Goal: Task Accomplishment & Management: Manage account settings

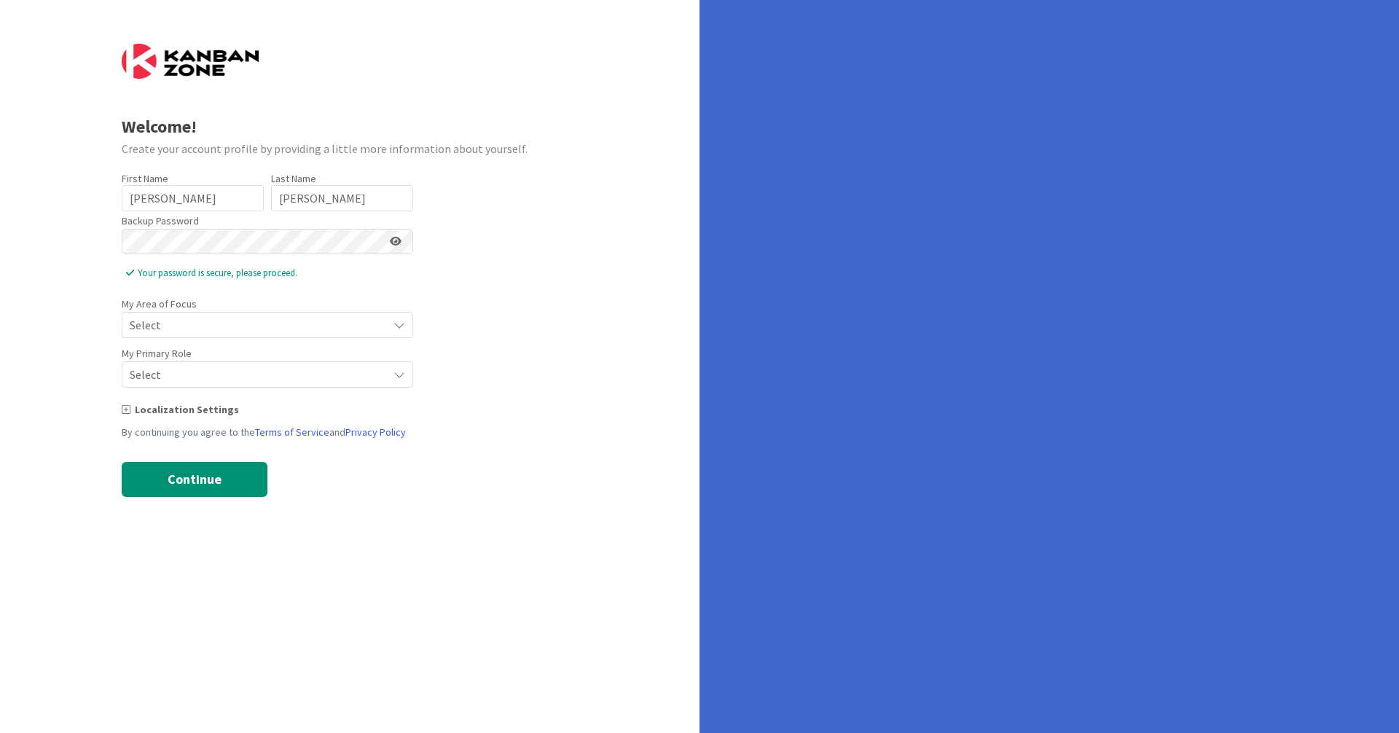
click at [475, 412] on div "Localization Settings" at bounding box center [350, 409] width 457 height 15
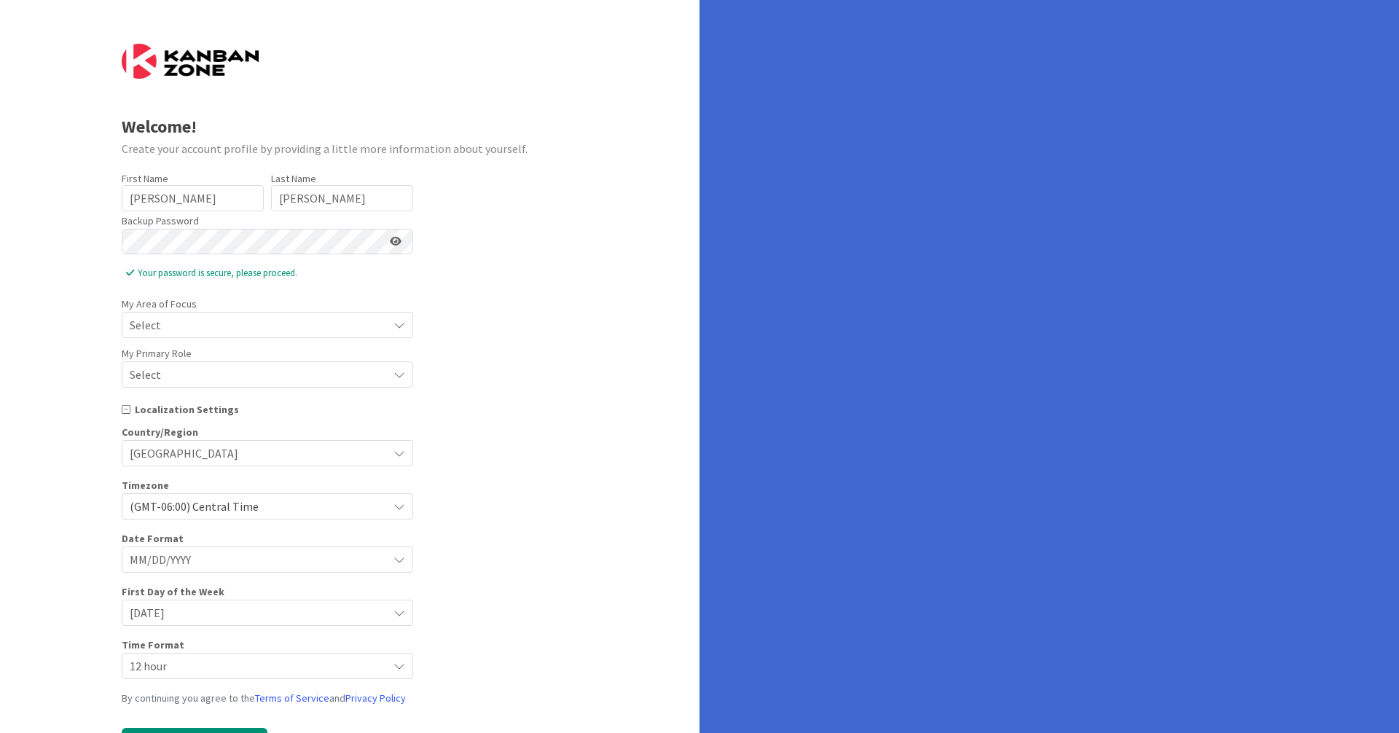
click at [212, 329] on span "Select" at bounding box center [255, 325] width 251 height 20
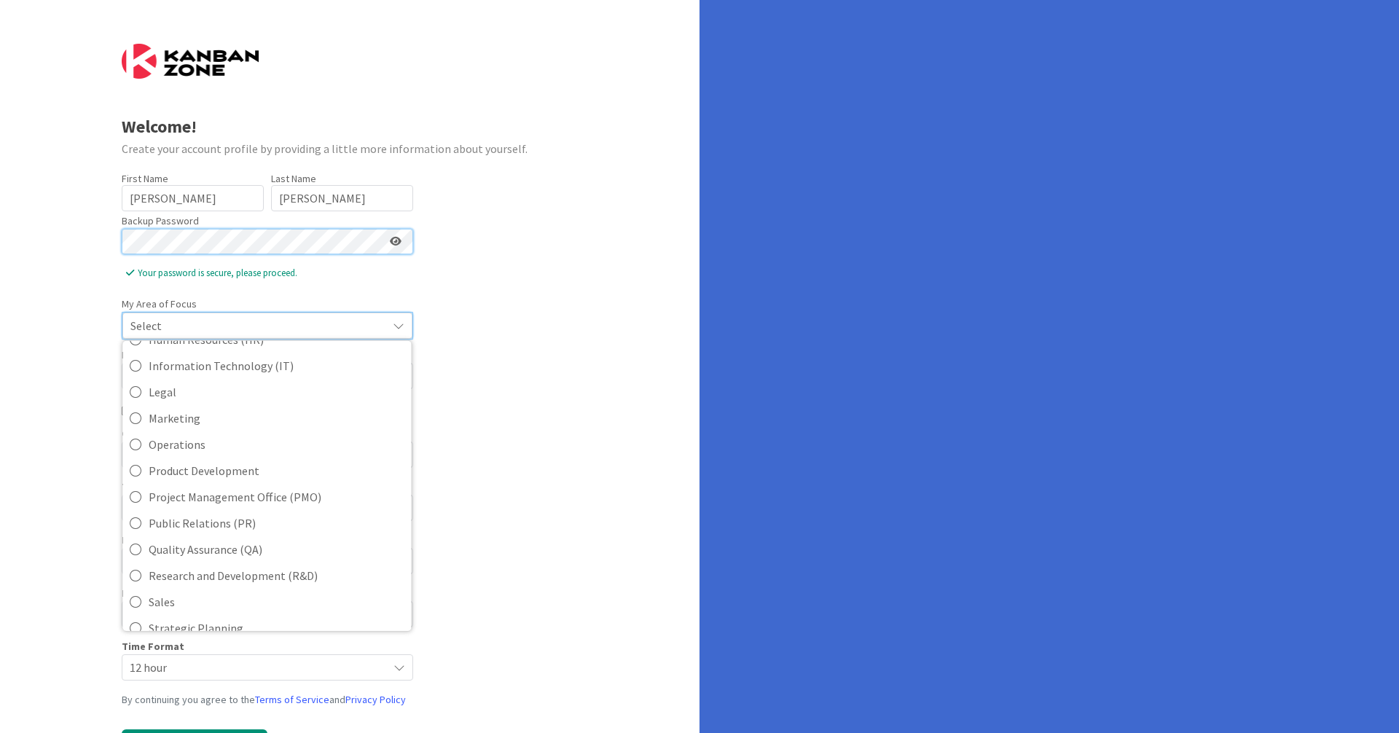
scroll to position [232, 0]
click at [200, 370] on span "Information Technology (IT)" at bounding box center [276, 364] width 255 height 22
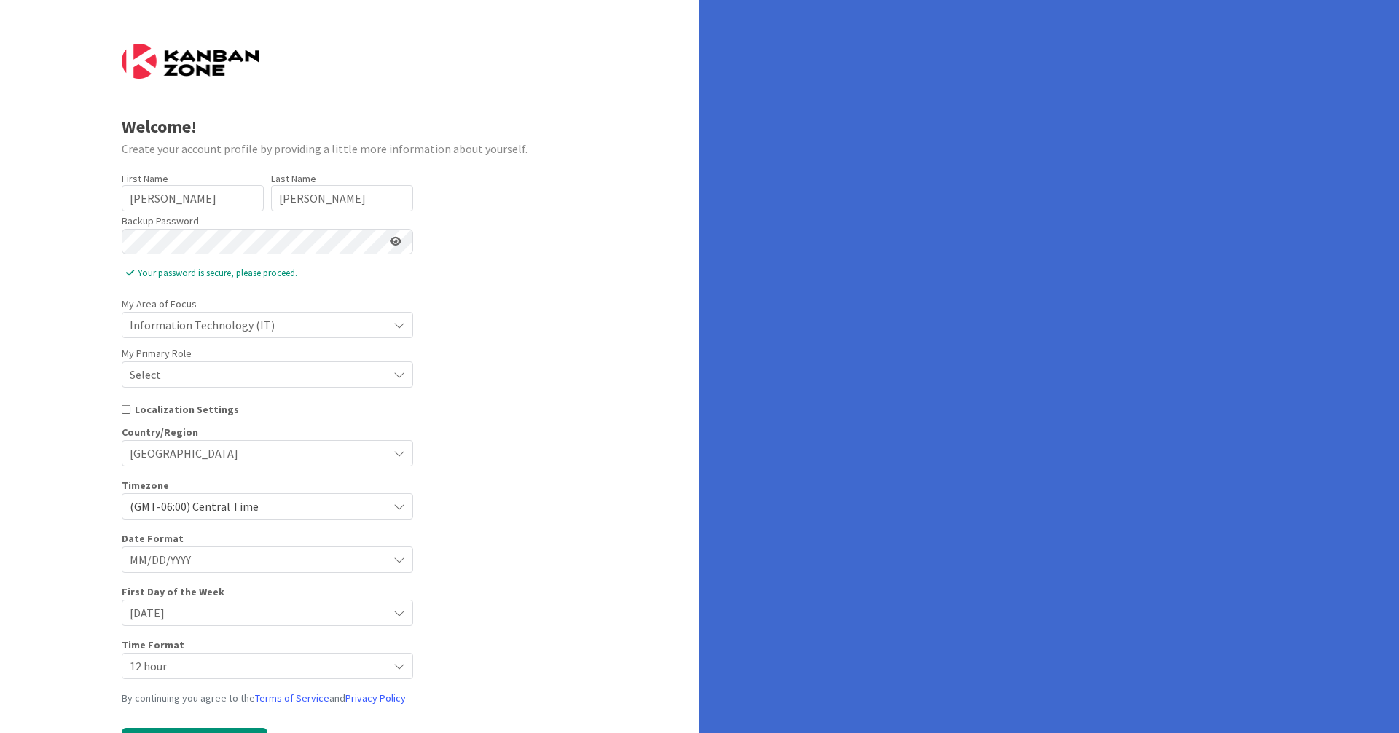
click at [192, 335] on span "Select" at bounding box center [255, 325] width 251 height 20
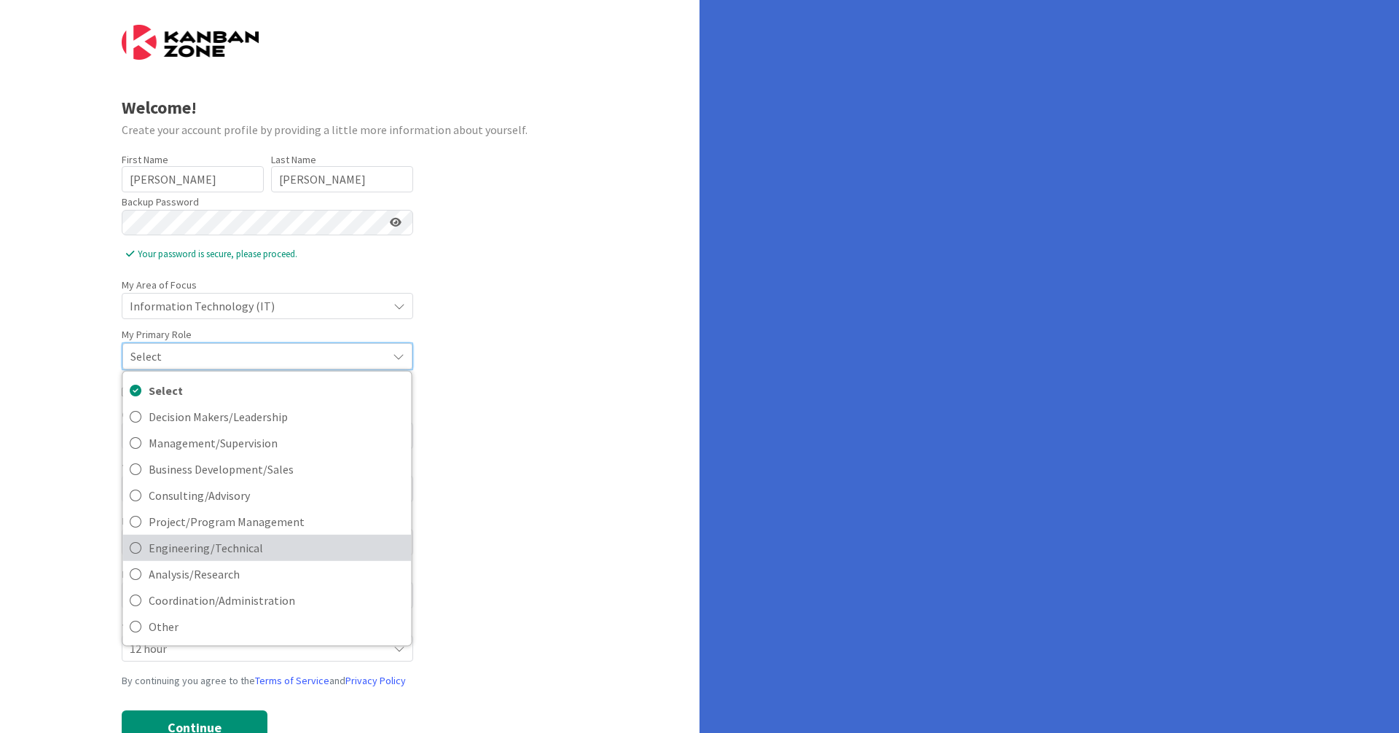
scroll to position [18, 0]
click at [134, 551] on icon at bounding box center [136, 549] width 12 height 22
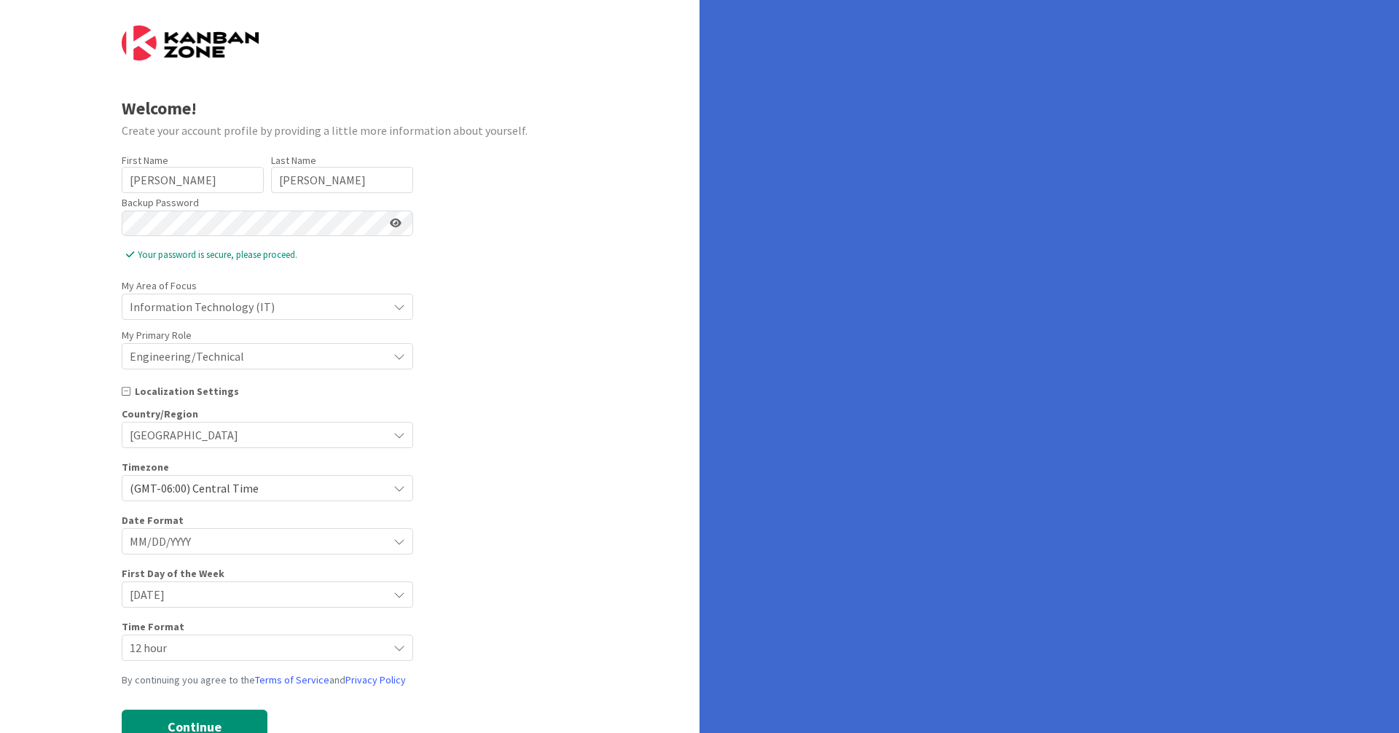
click at [33, 458] on div "Welcome! Create your account profile by providing a little more information abo…" at bounding box center [349, 381] width 699 height 799
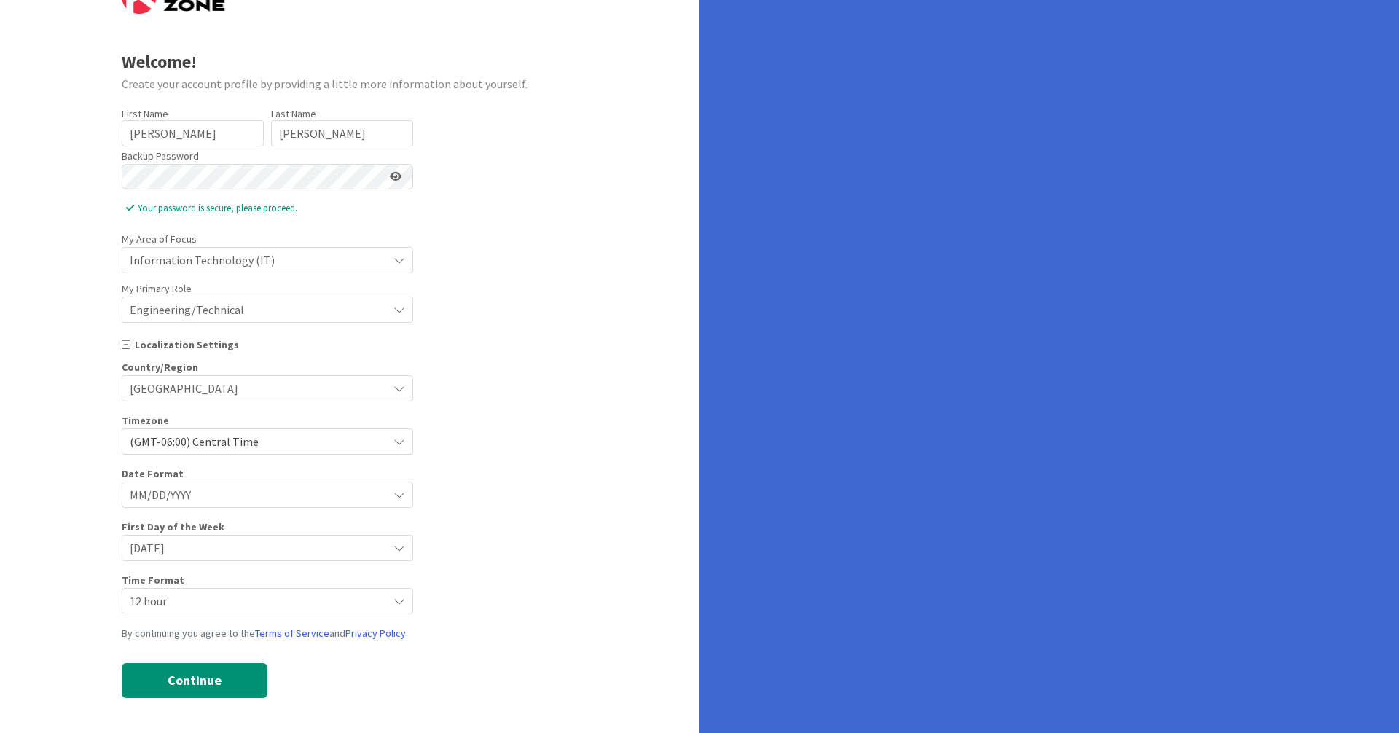
click at [185, 491] on span "MM/DD/YYYY" at bounding box center [255, 494] width 251 height 20
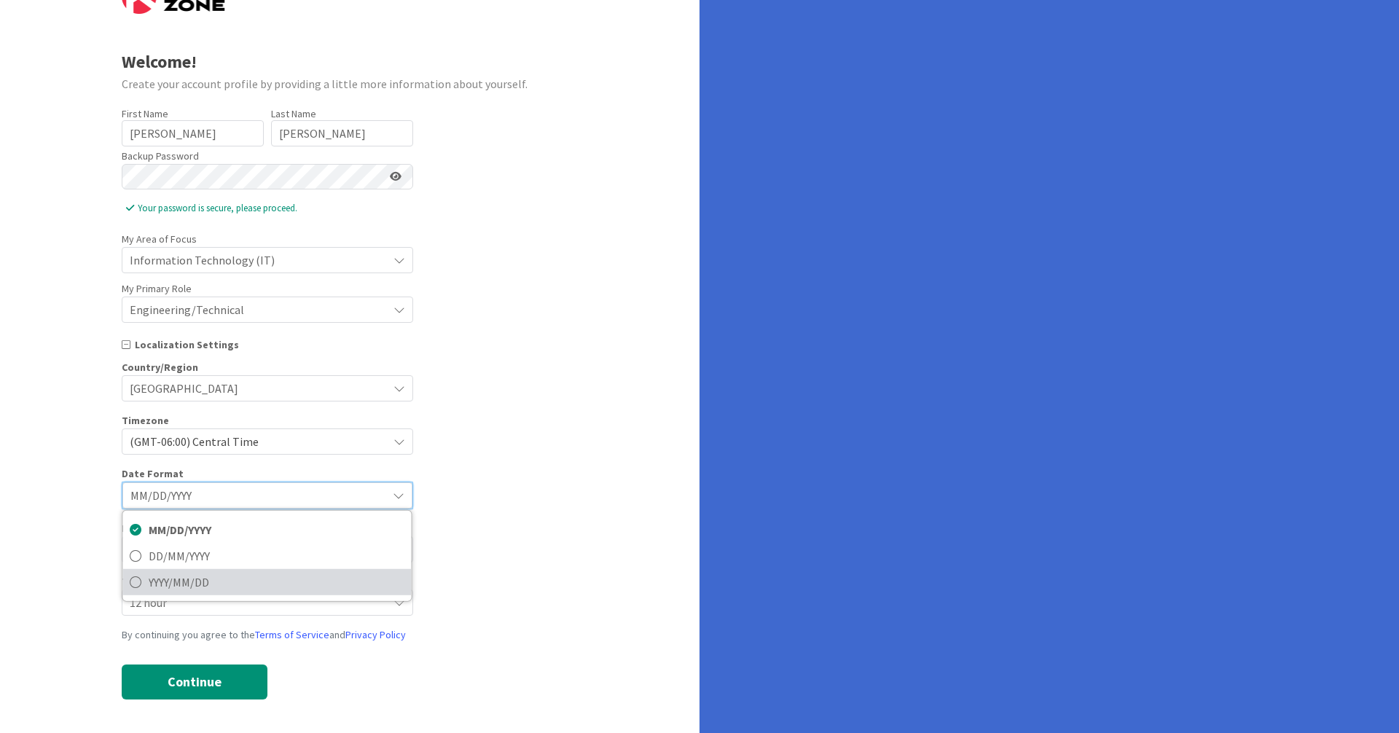
click at [134, 583] on icon at bounding box center [136, 582] width 12 height 22
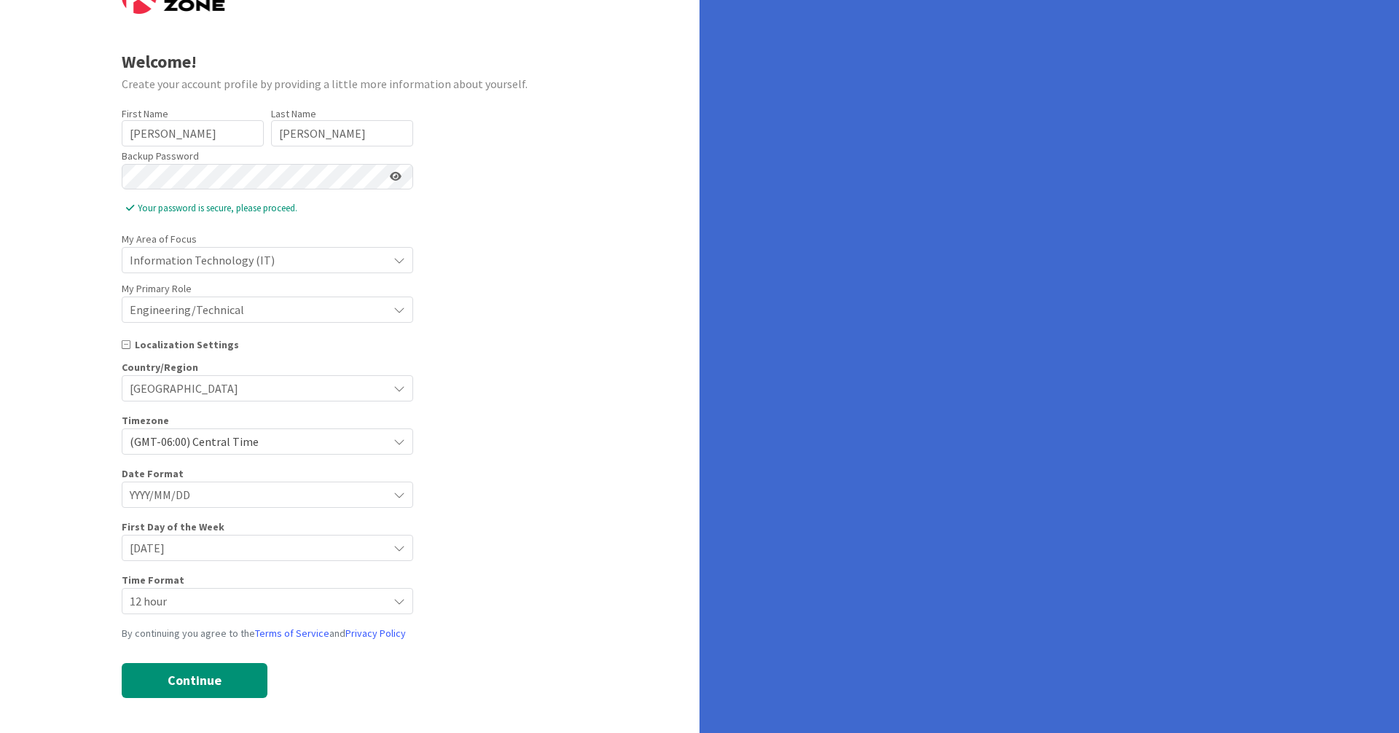
click at [484, 343] on div "Localization Settings" at bounding box center [350, 344] width 457 height 15
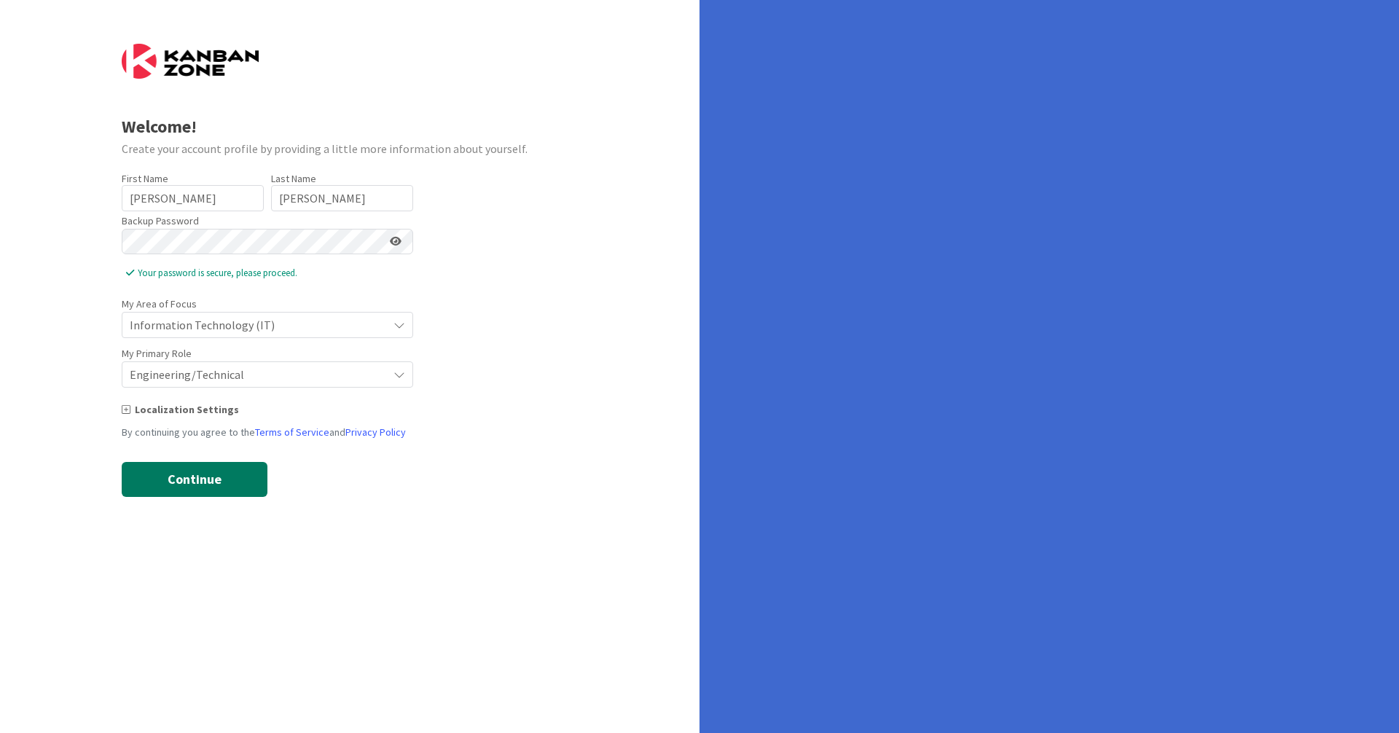
click at [219, 487] on button "Continue" at bounding box center [195, 479] width 146 height 35
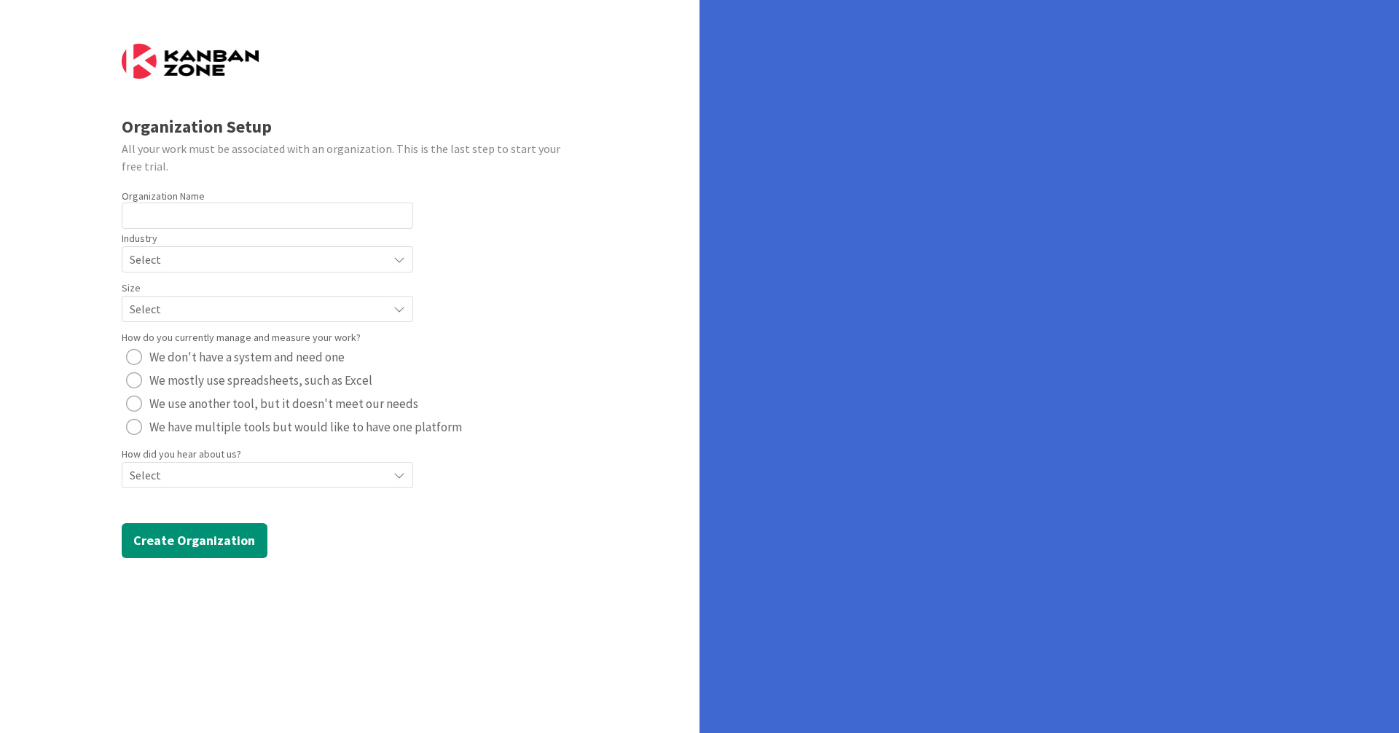
click at [176, 246] on div "Select" at bounding box center [267, 259] width 291 height 26
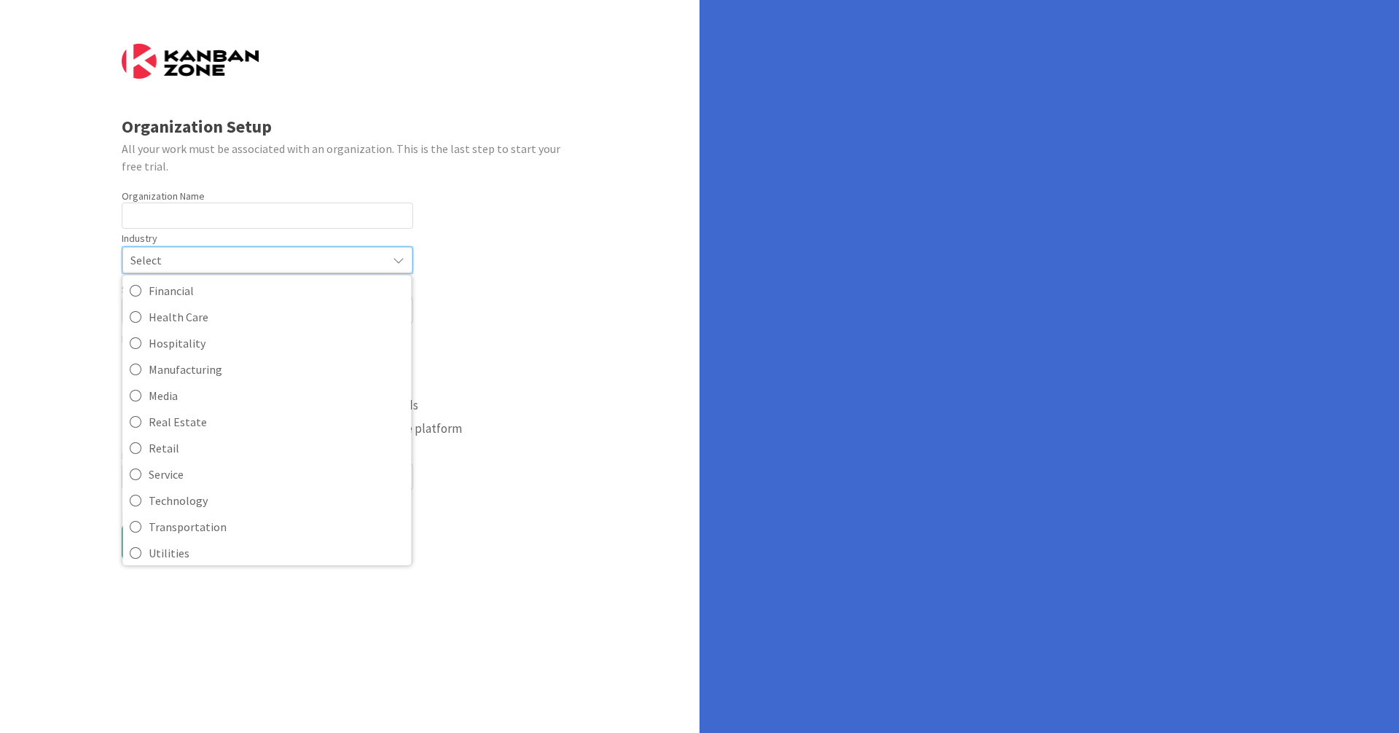
scroll to position [140, 0]
click at [136, 497] on icon at bounding box center [136, 495] width 12 height 22
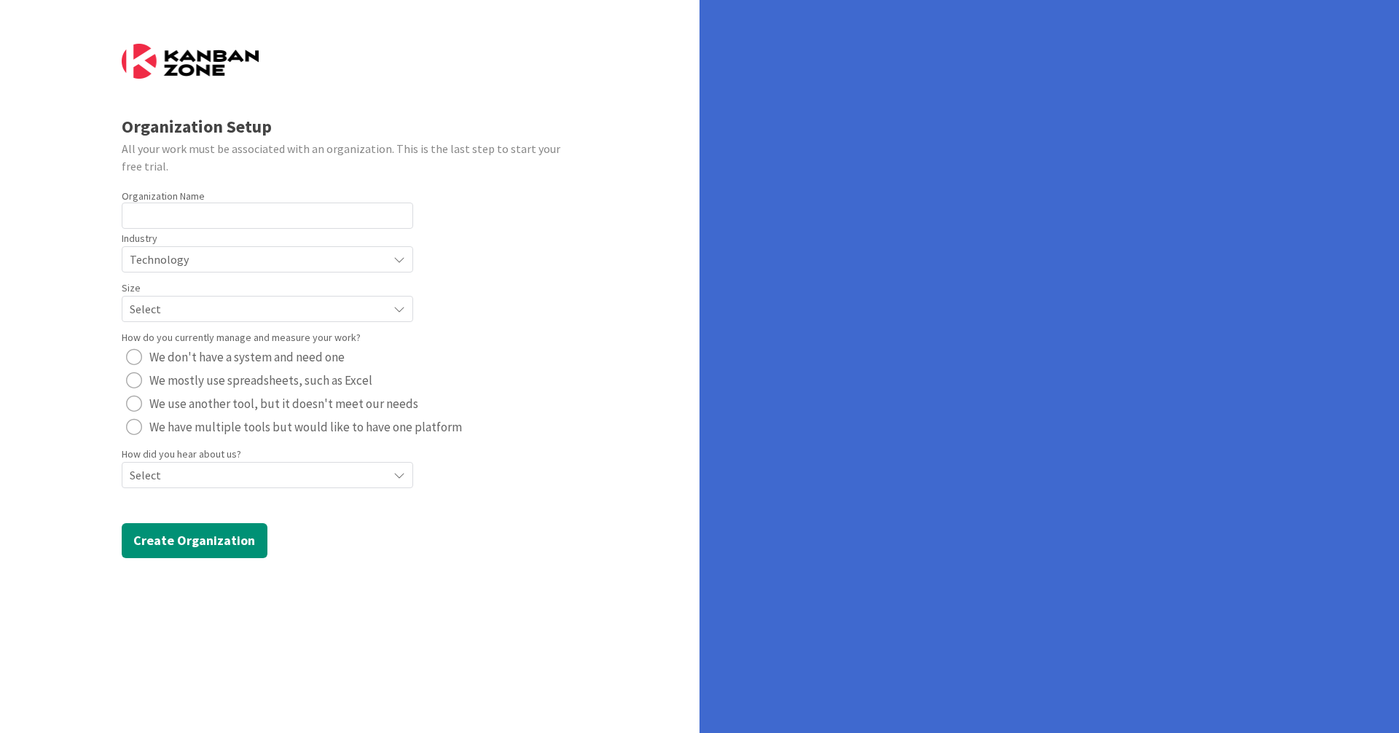
click at [192, 270] on span "Select" at bounding box center [255, 259] width 251 height 20
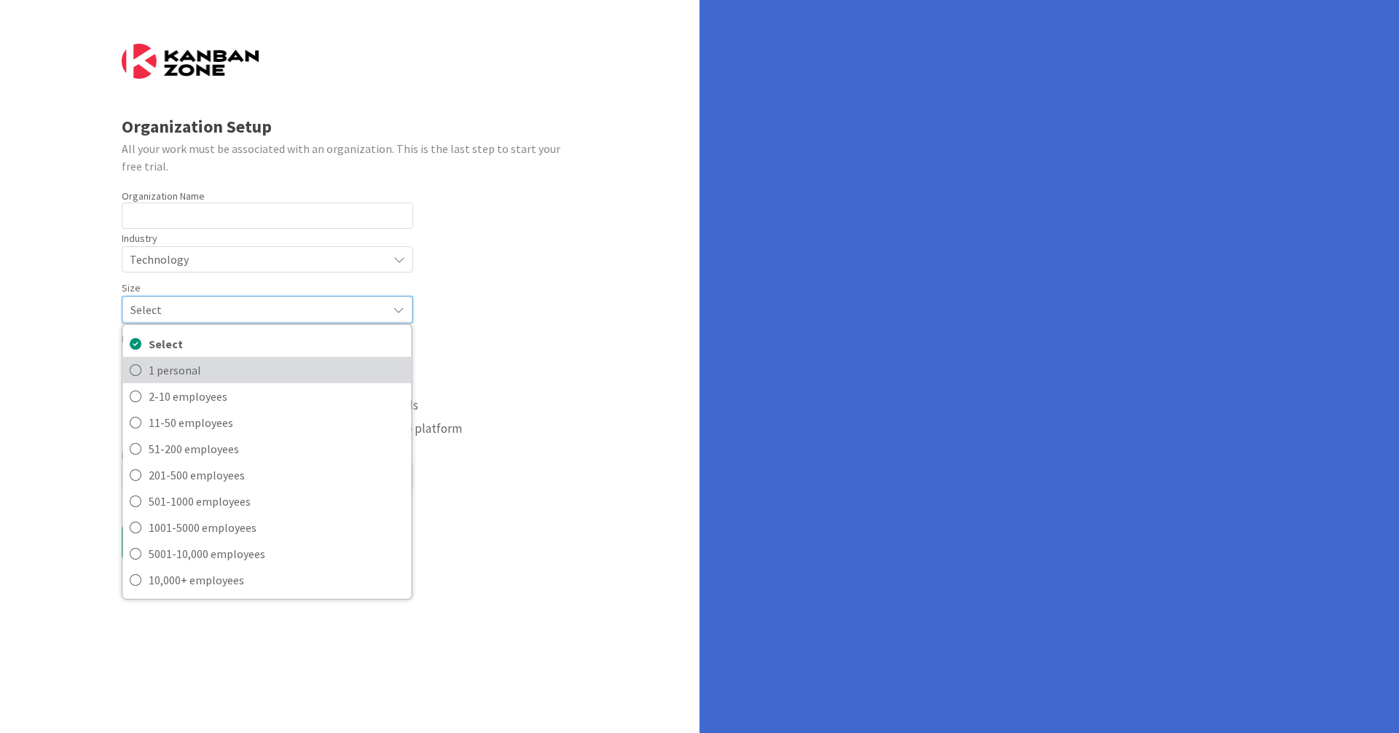
click at [145, 376] on link "1 personal" at bounding box center [266, 370] width 288 height 26
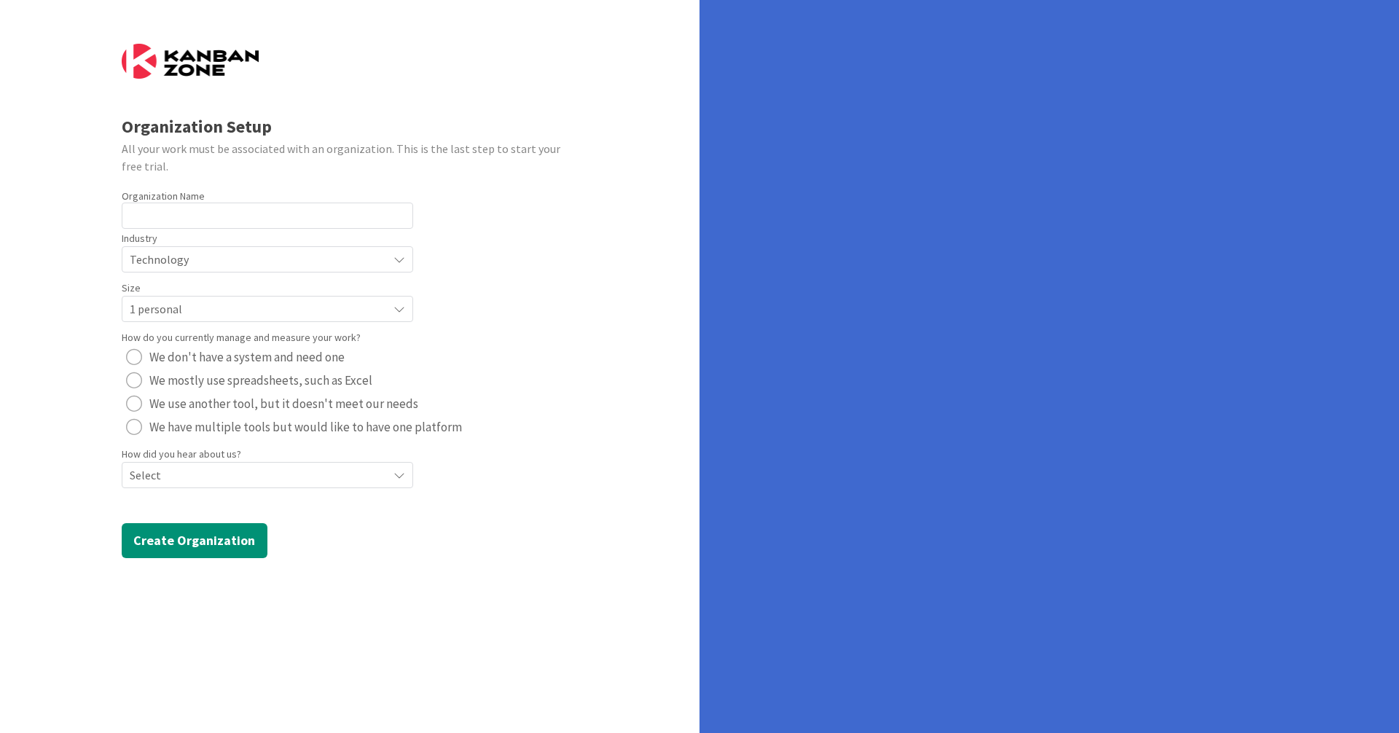
click at [130, 400] on div "radio" at bounding box center [134, 404] width 16 height 16
click at [167, 270] on span "Select" at bounding box center [255, 259] width 251 height 20
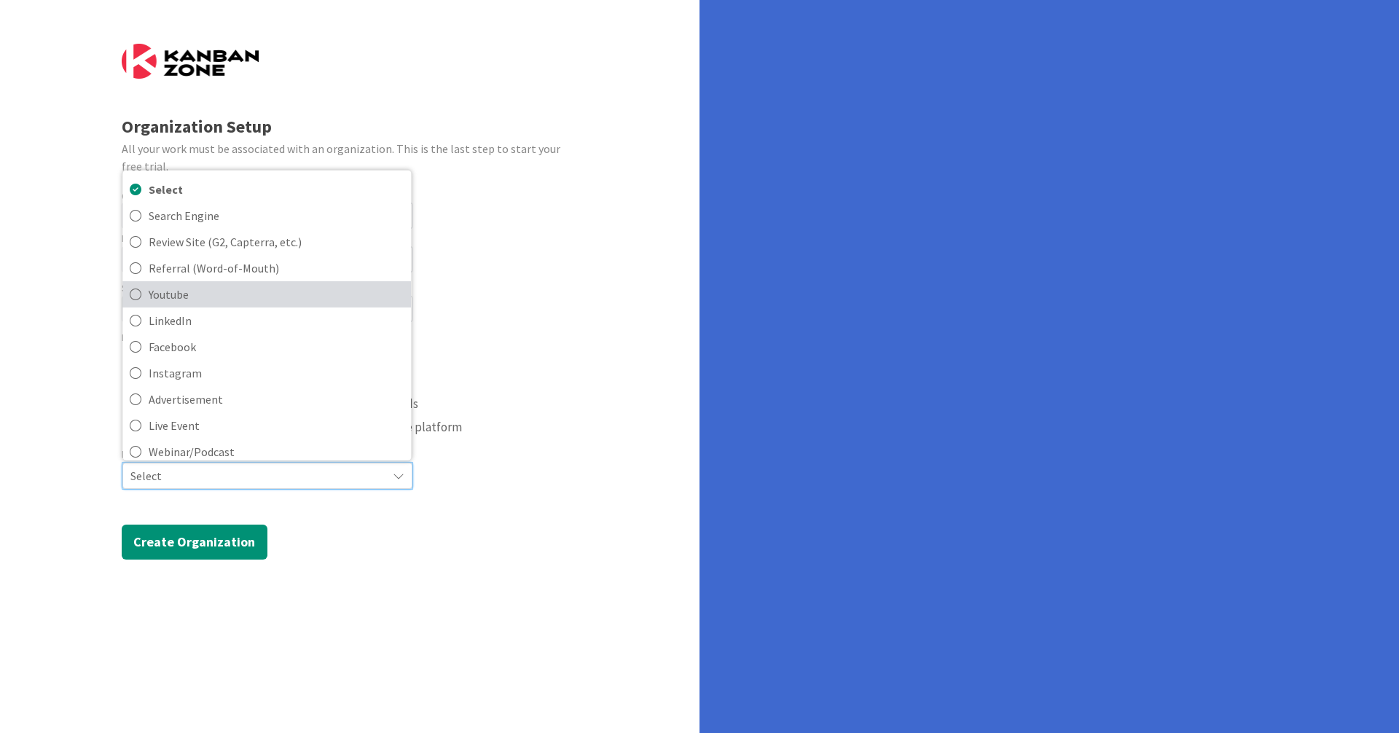
scroll to position [62, 0]
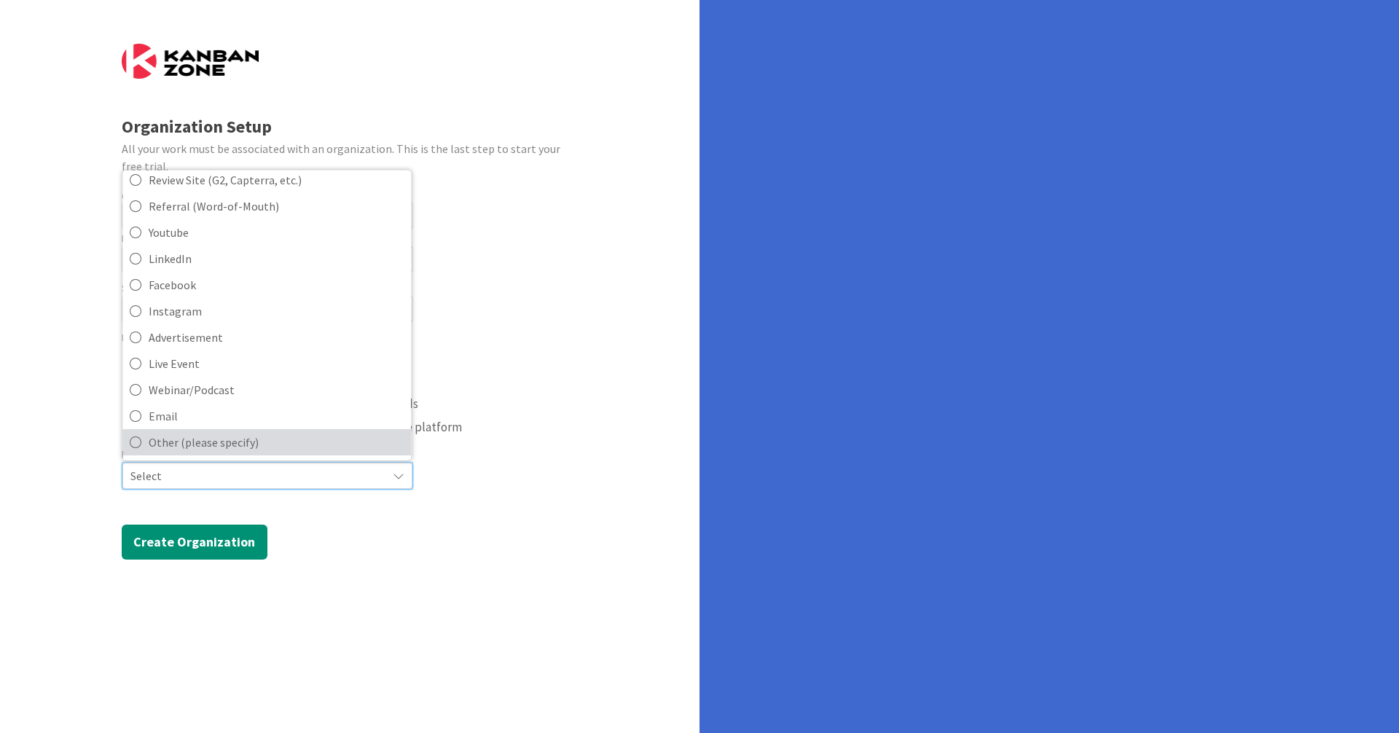
click at [137, 443] on icon at bounding box center [136, 442] width 12 height 22
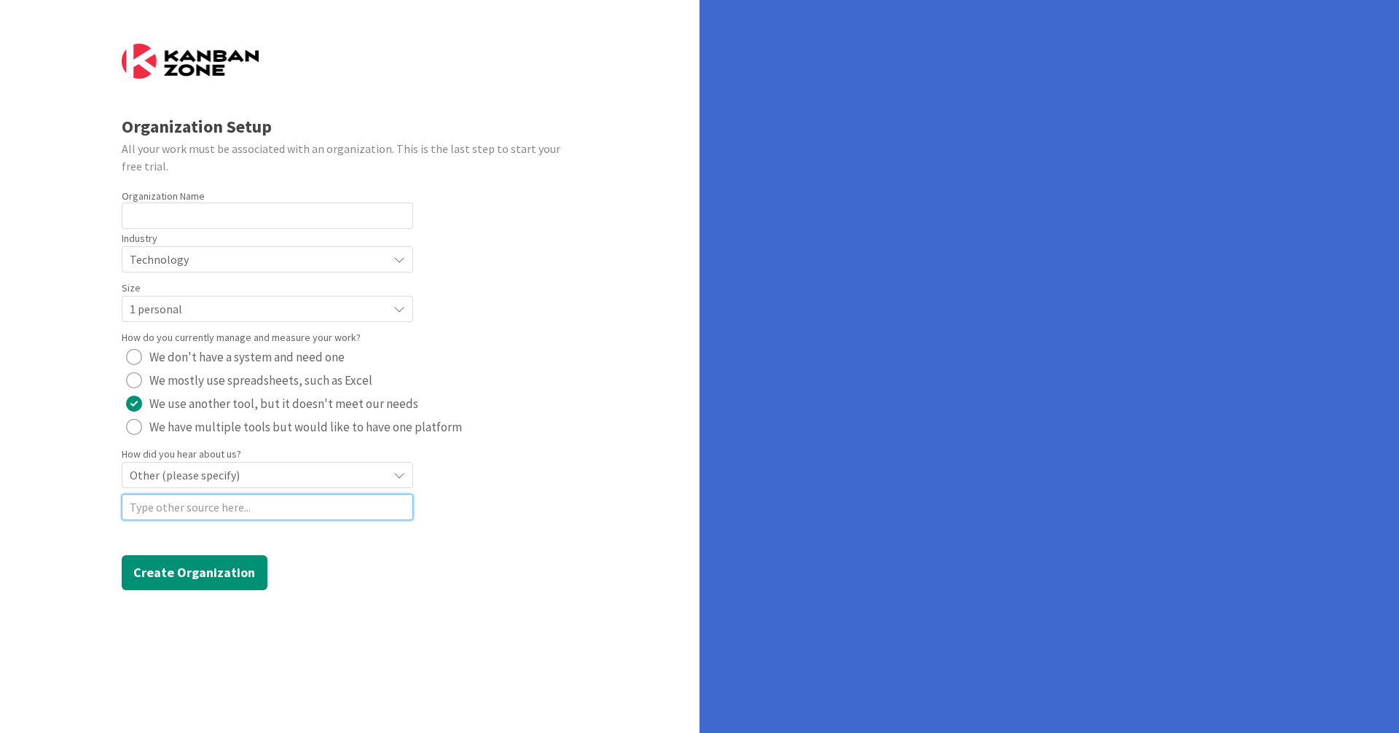
click at [141, 510] on input at bounding box center [267, 507] width 291 height 26
type input "Previously used"
click at [183, 197] on label "Organization Name" at bounding box center [163, 195] width 83 height 13
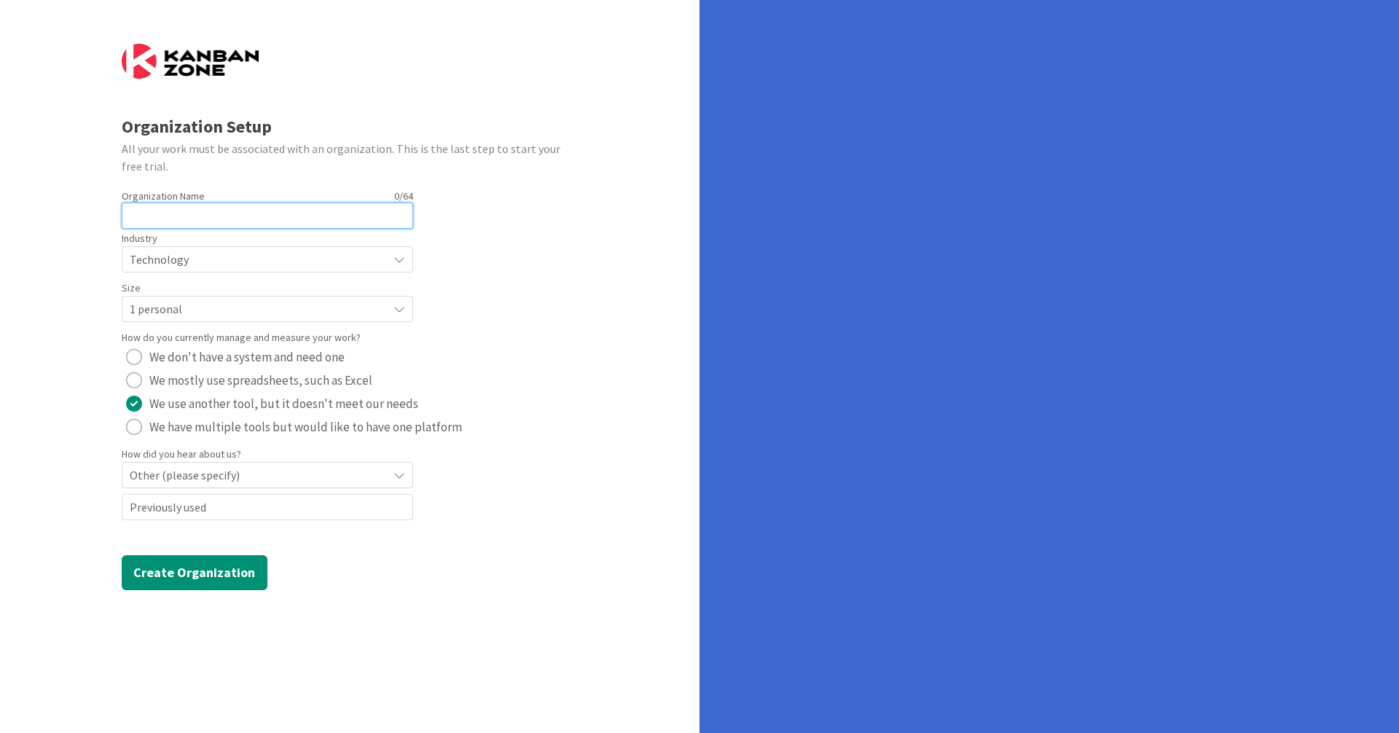
click at [170, 216] on input "text" at bounding box center [267, 216] width 291 height 26
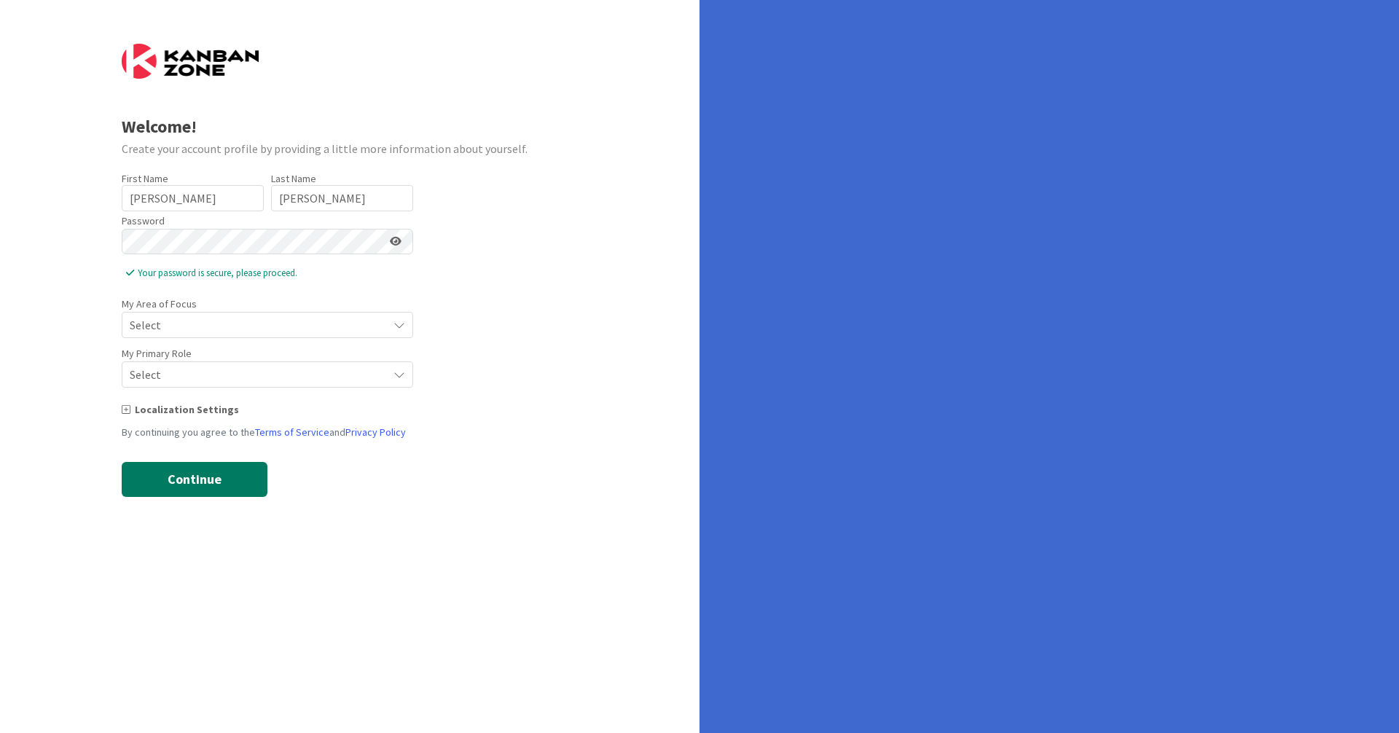
click at [185, 475] on button "Continue" at bounding box center [195, 479] width 146 height 35
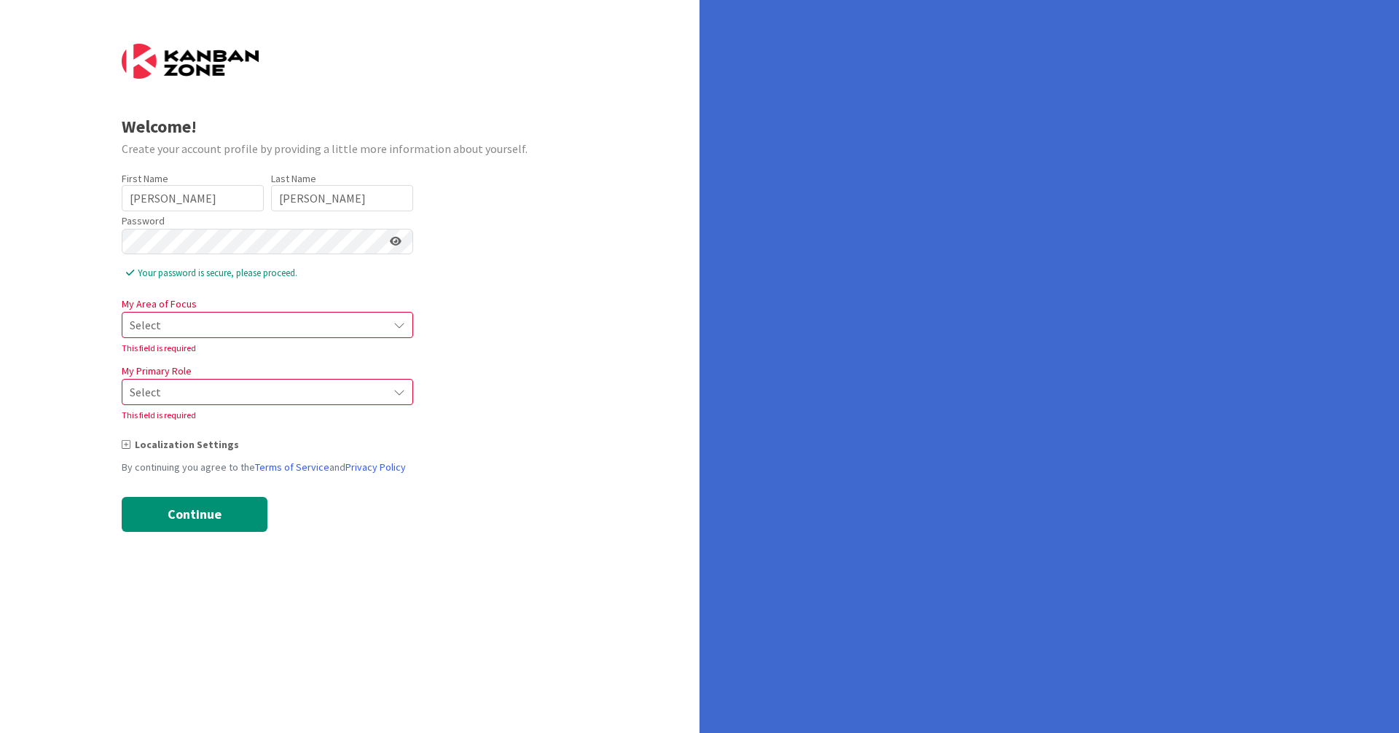
click at [207, 308] on div "My Area of Focus Select This field is required" at bounding box center [267, 324] width 291 height 61
click at [207, 326] on span "Select" at bounding box center [255, 325] width 251 height 20
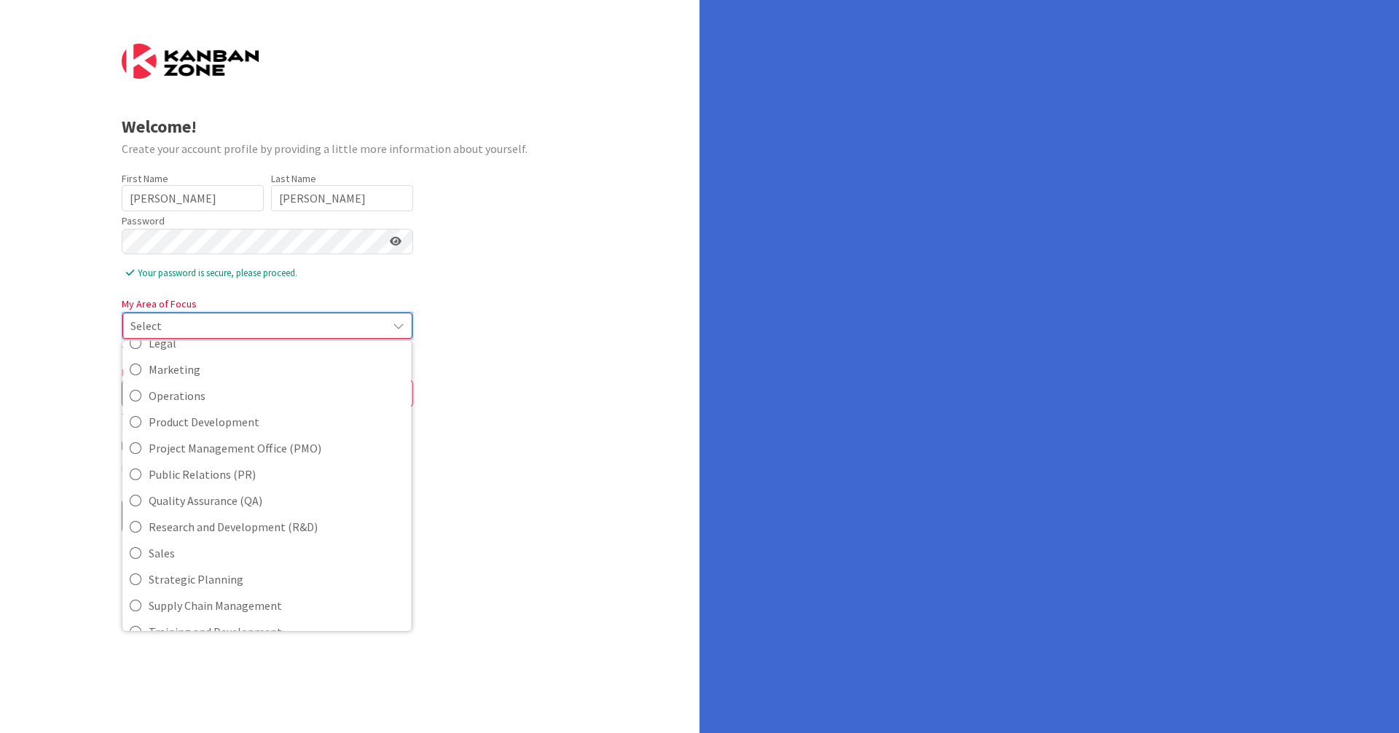
scroll to position [324, 0]
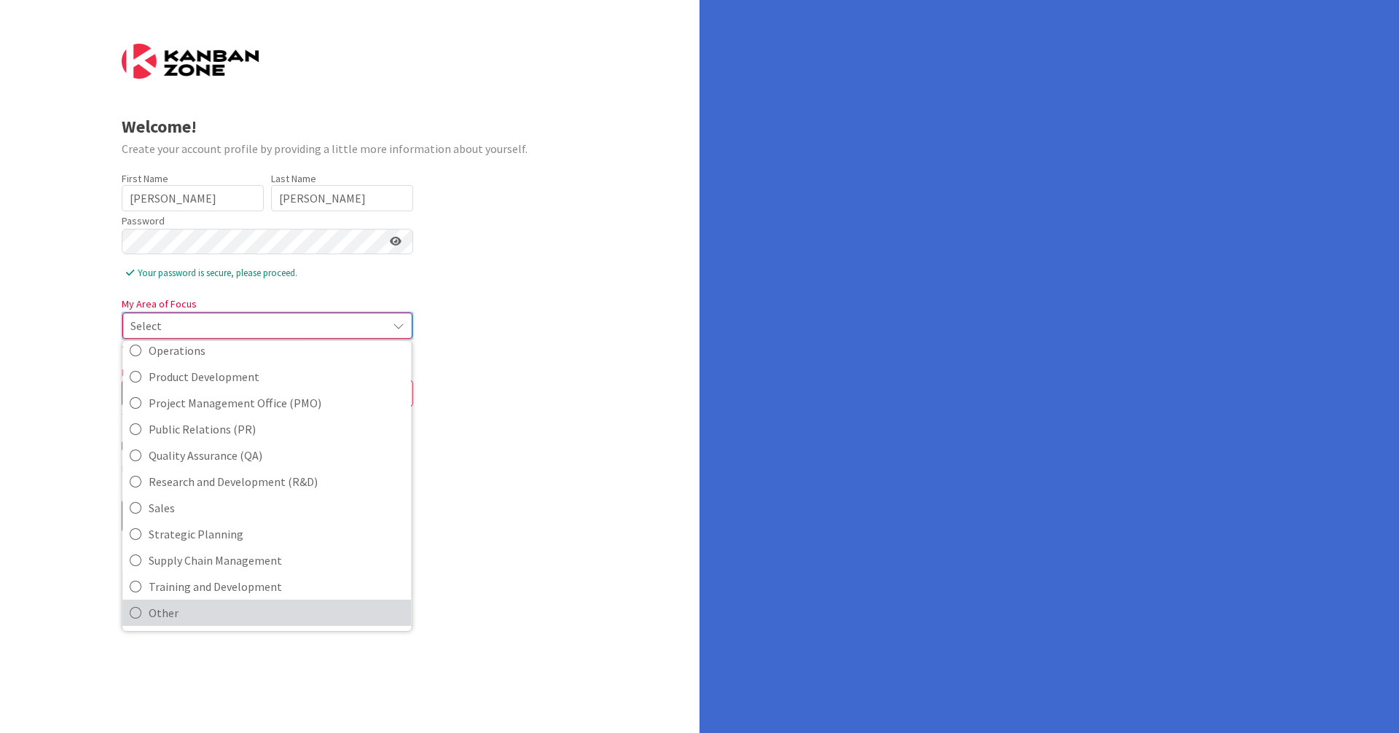
click at [171, 621] on span "Other" at bounding box center [276, 613] width 255 height 22
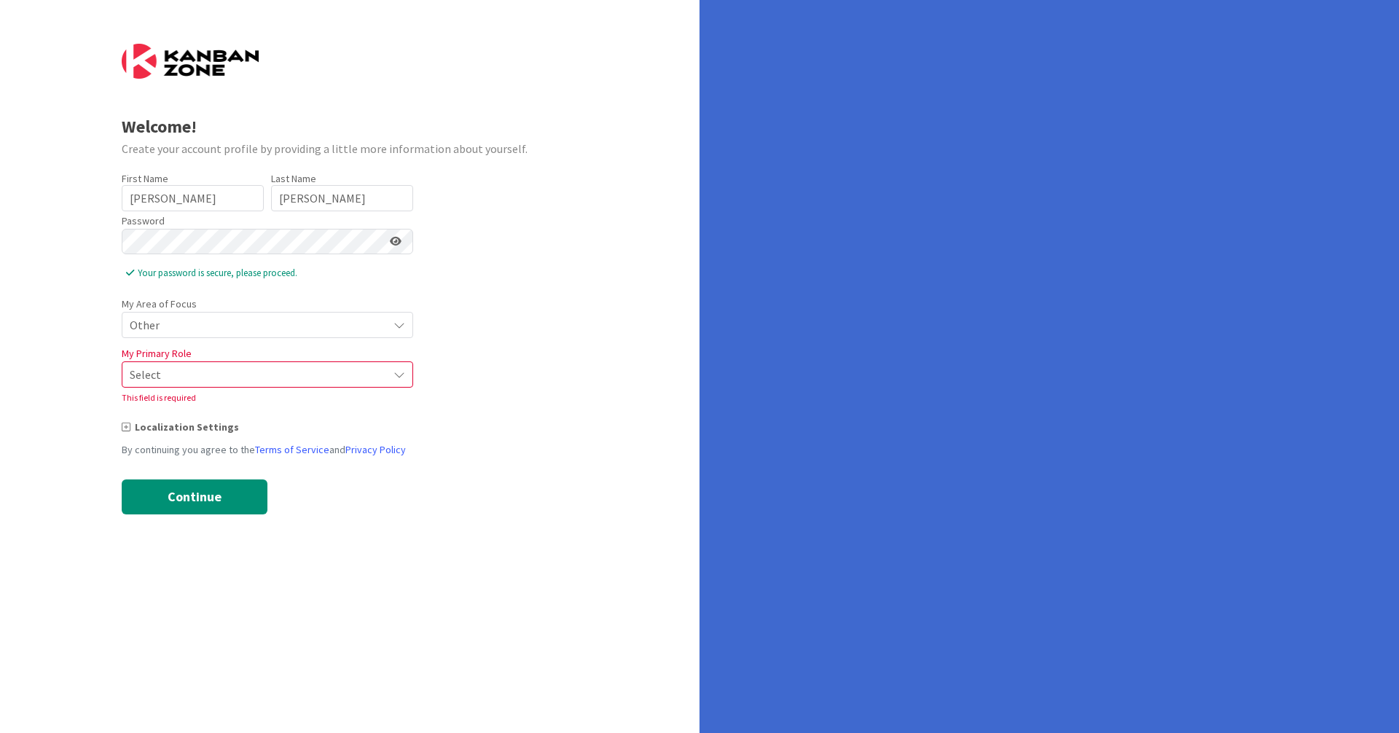
click at [168, 384] on span "Select" at bounding box center [255, 374] width 251 height 20
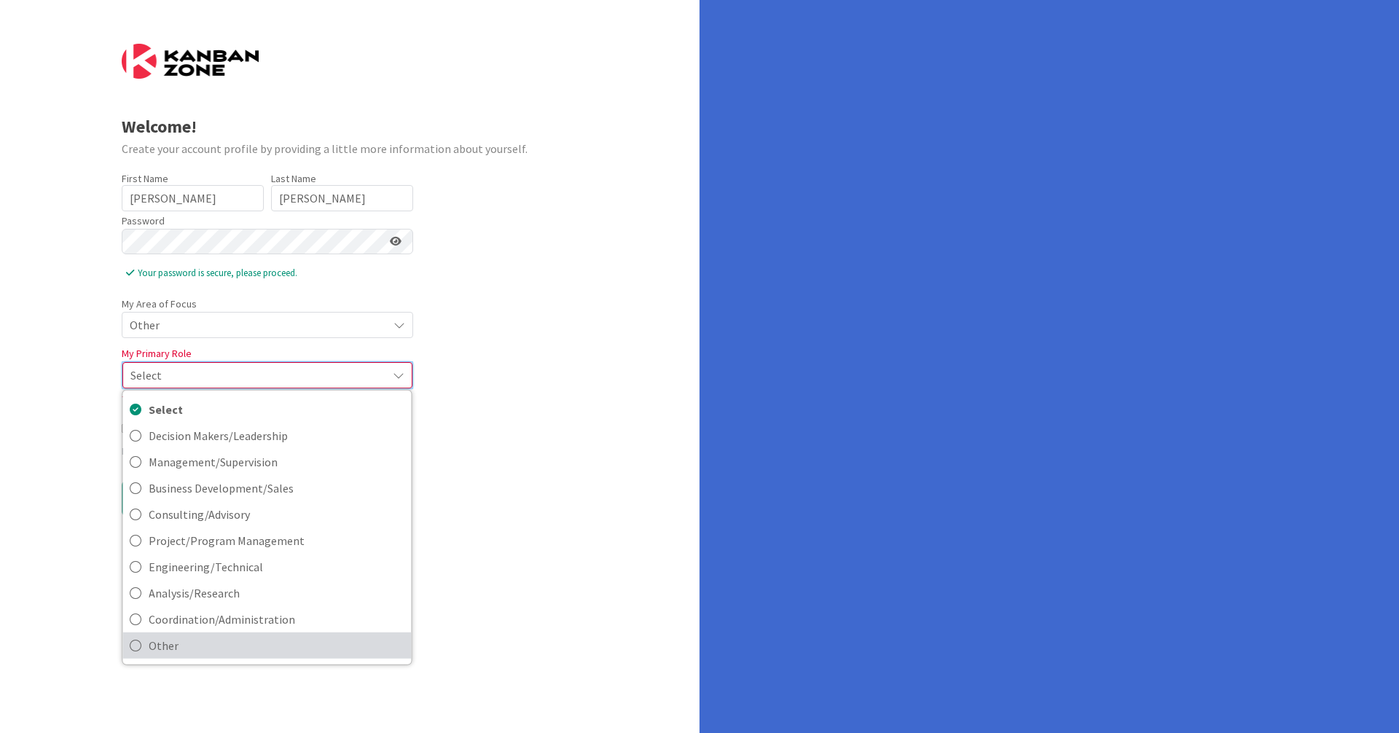
click at [175, 641] on span "Other" at bounding box center [276, 645] width 255 height 22
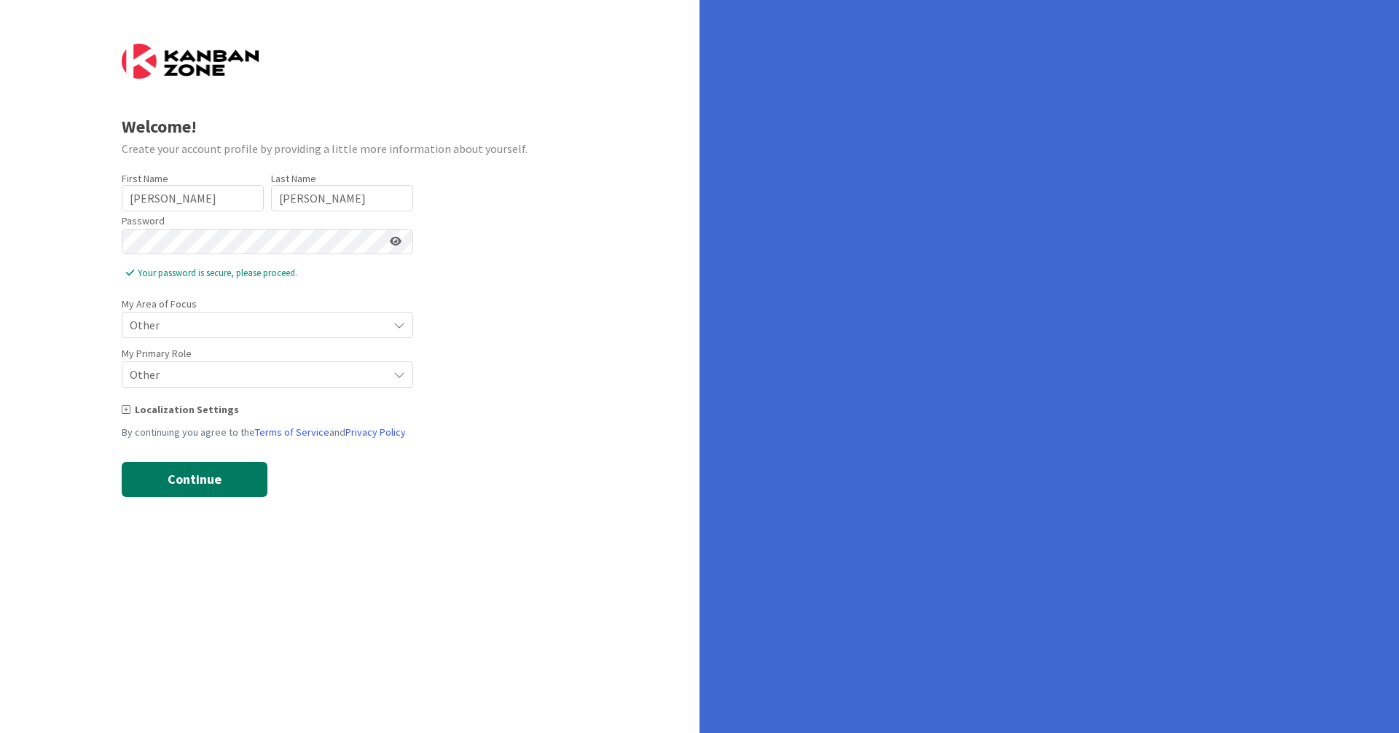
click at [197, 472] on button "Continue" at bounding box center [195, 479] width 146 height 35
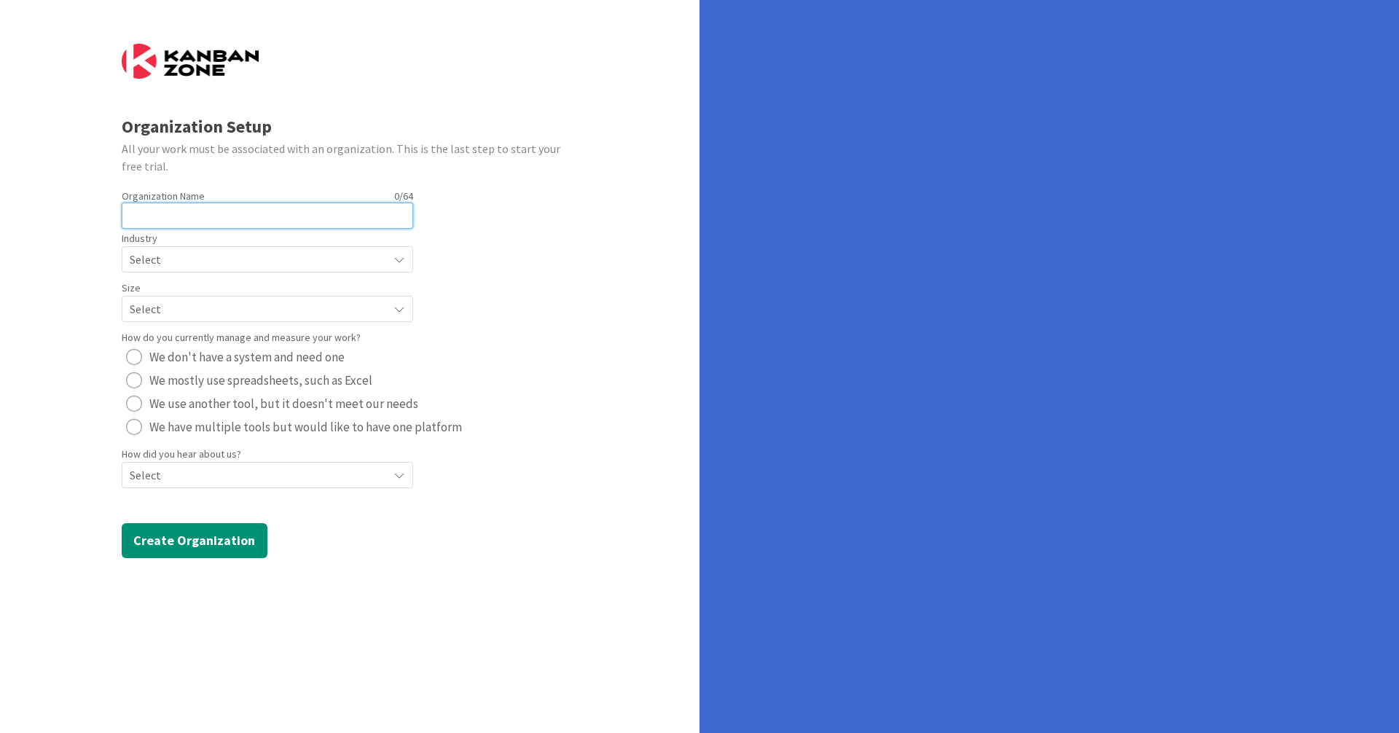
click at [178, 223] on input "text" at bounding box center [267, 216] width 291 height 26
type input "Personal Space"
click at [154, 263] on span "Select" at bounding box center [255, 259] width 251 height 20
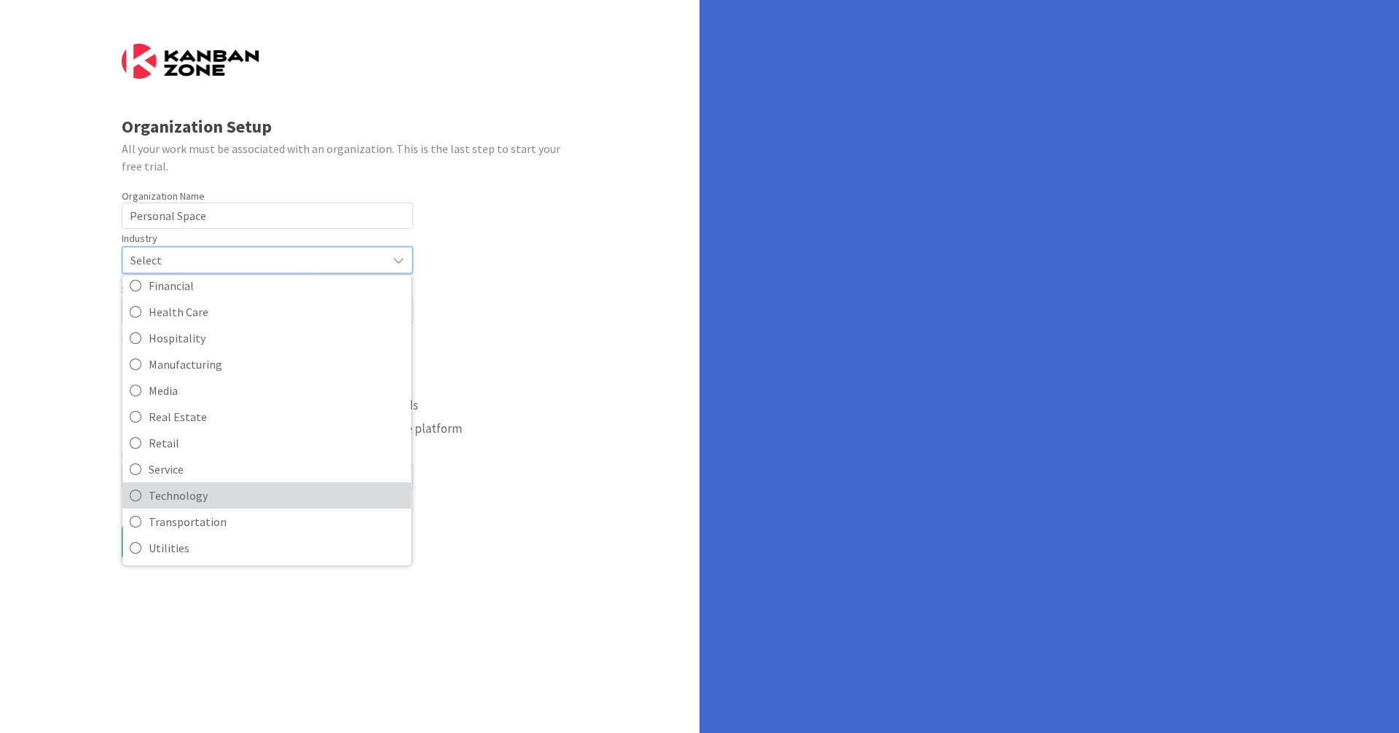
scroll to position [0, 0]
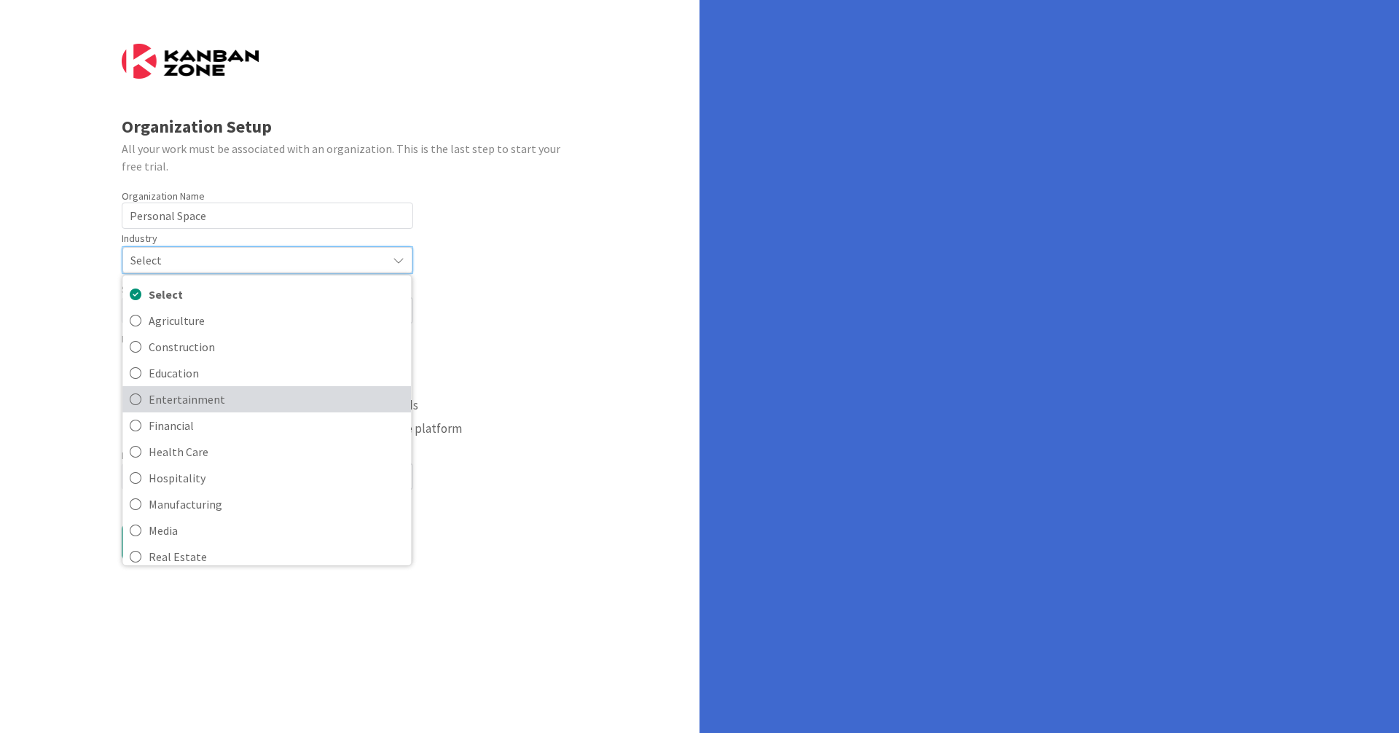
click at [137, 398] on icon at bounding box center [136, 399] width 12 height 22
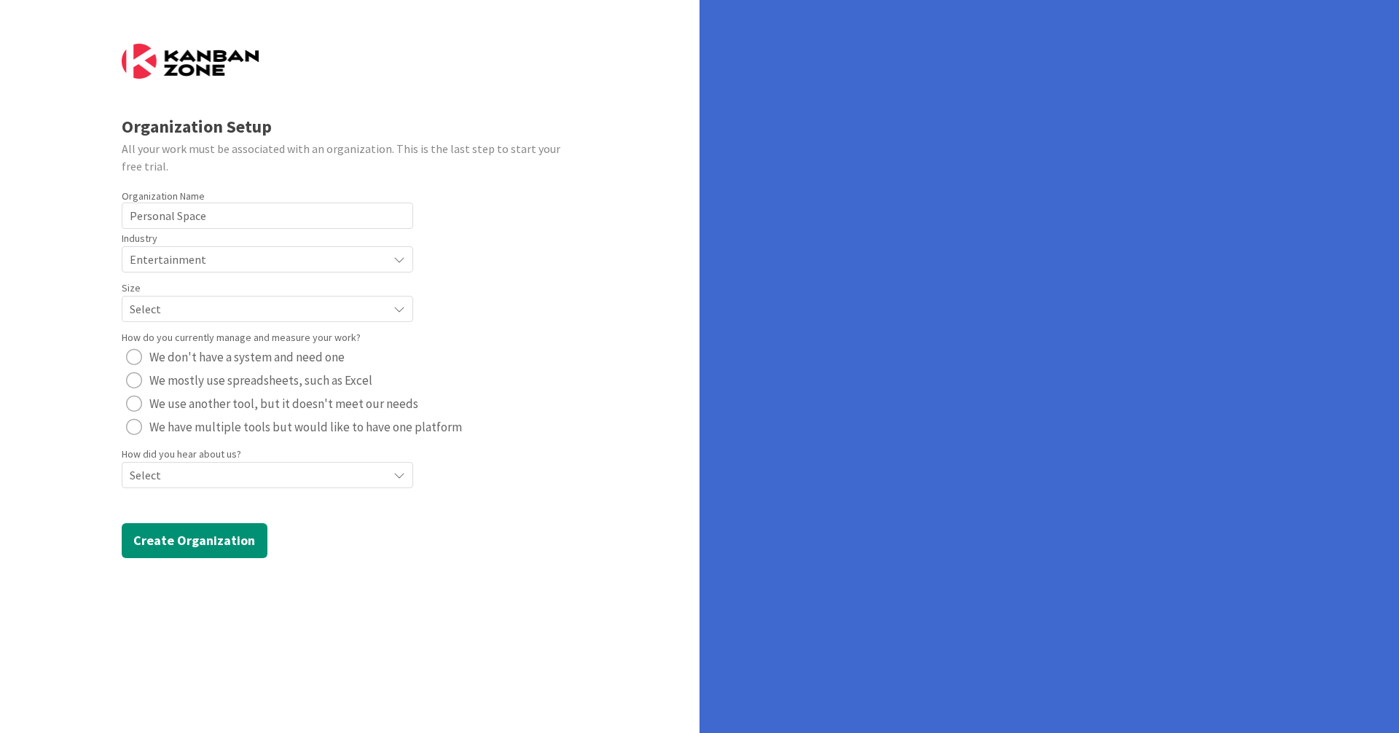
click at [161, 270] on span "Select" at bounding box center [255, 259] width 251 height 20
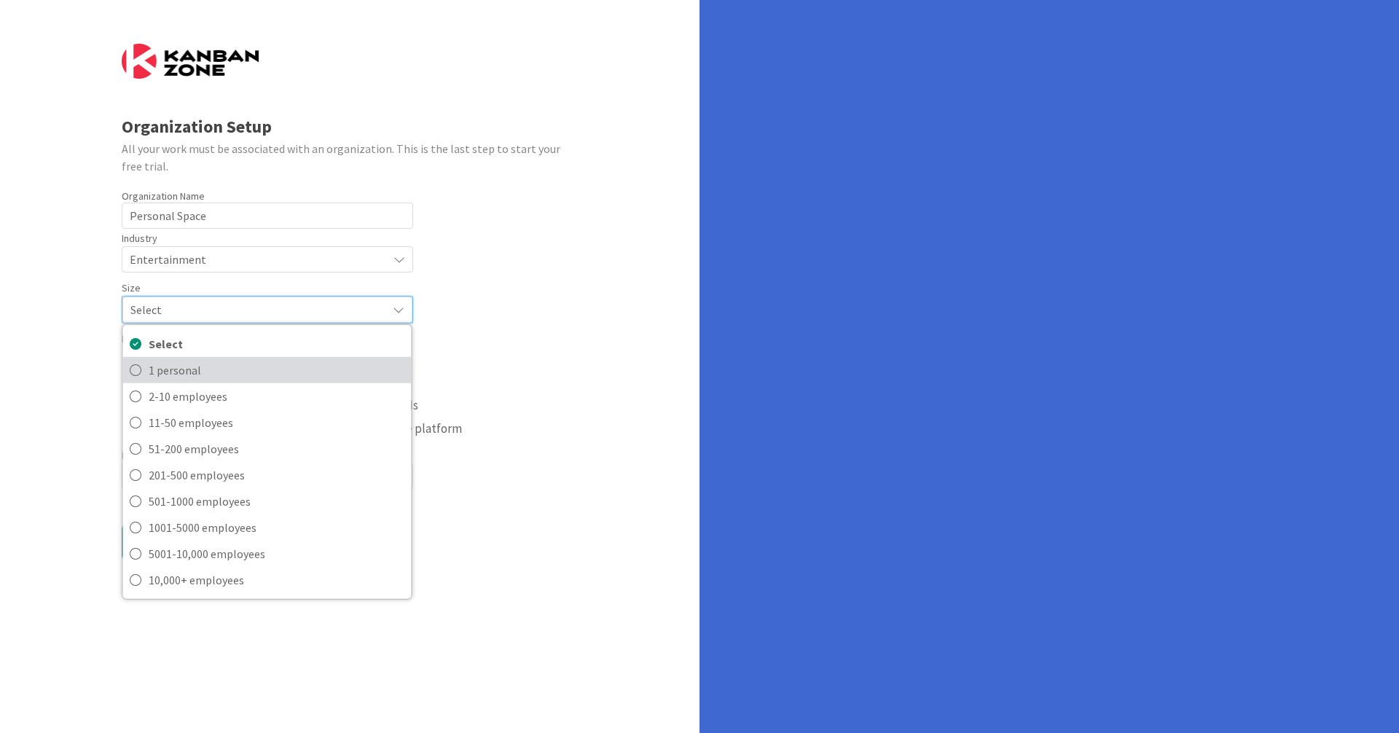
click at [149, 362] on span "1 personal" at bounding box center [276, 370] width 255 height 22
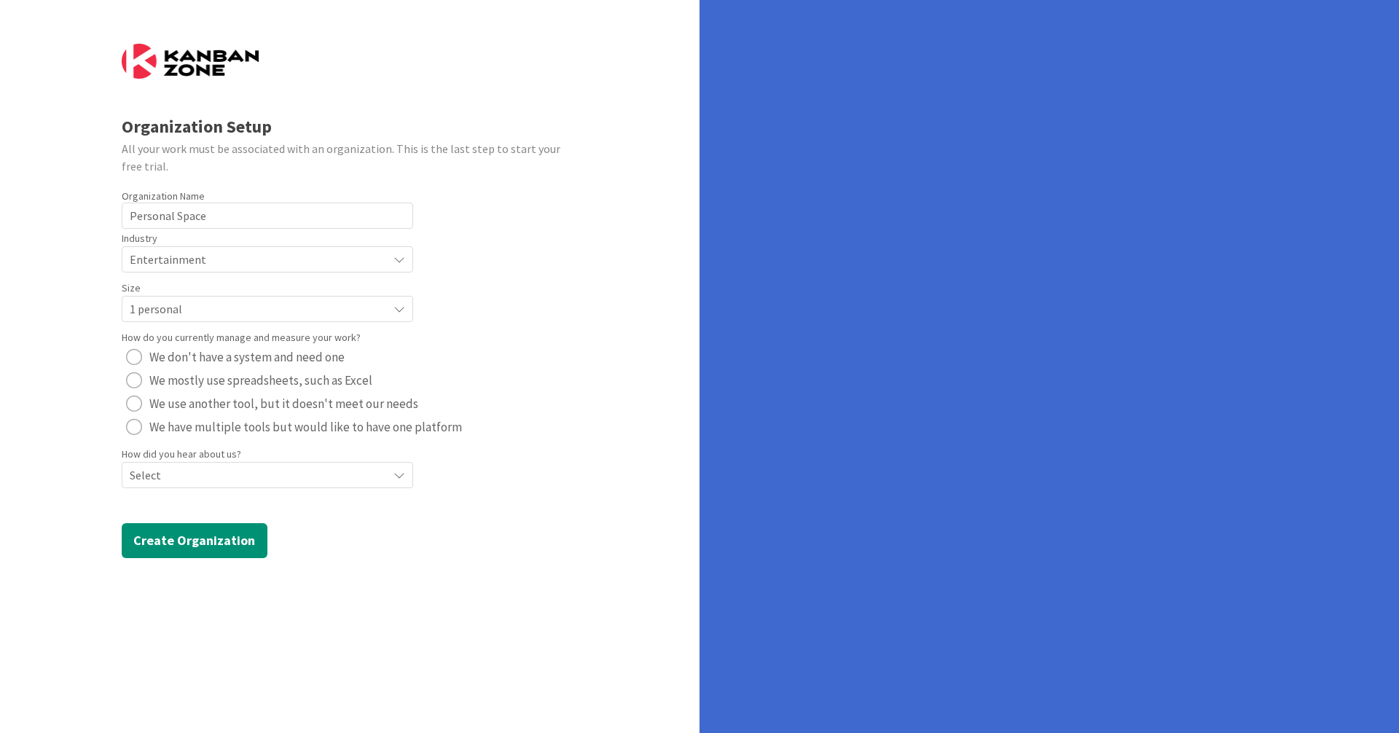
click at [130, 400] on div "radio" at bounding box center [134, 404] width 16 height 16
click at [176, 270] on span "Select" at bounding box center [255, 259] width 251 height 20
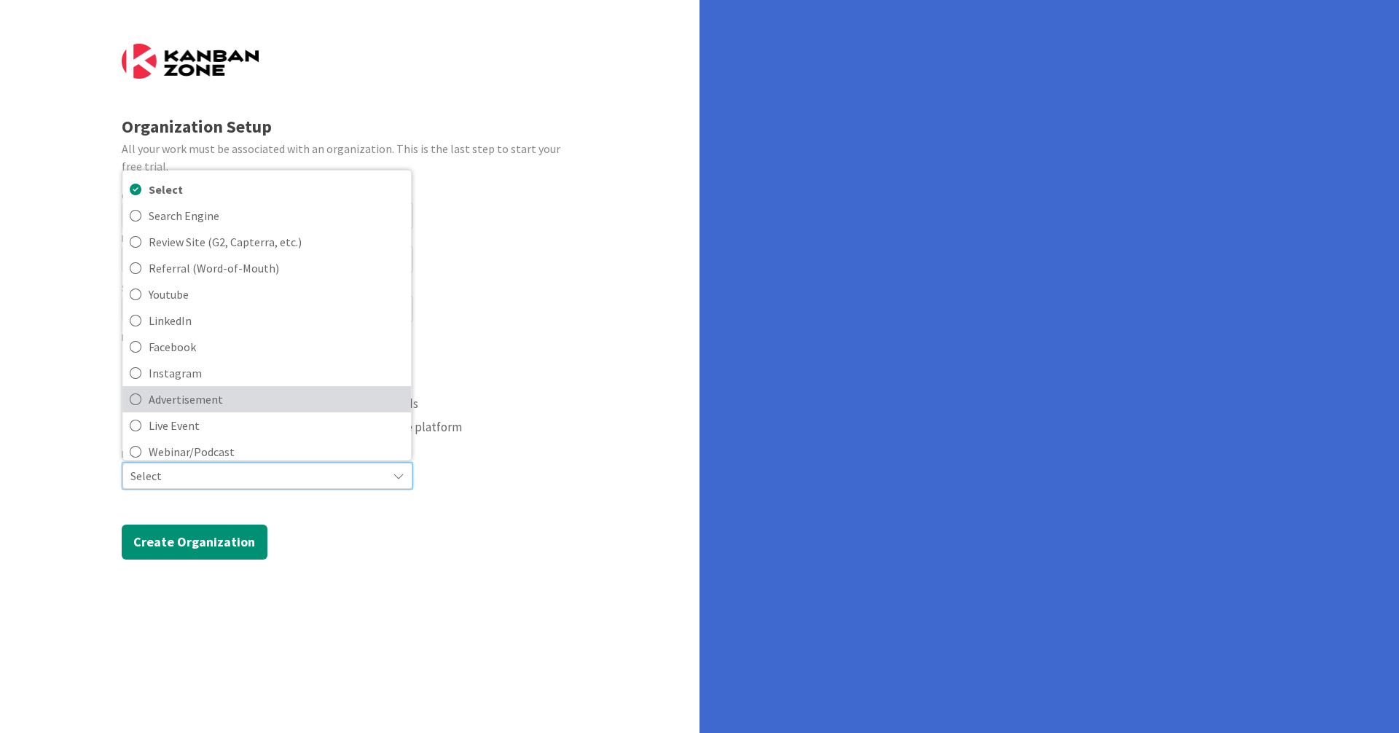
scroll to position [62, 0]
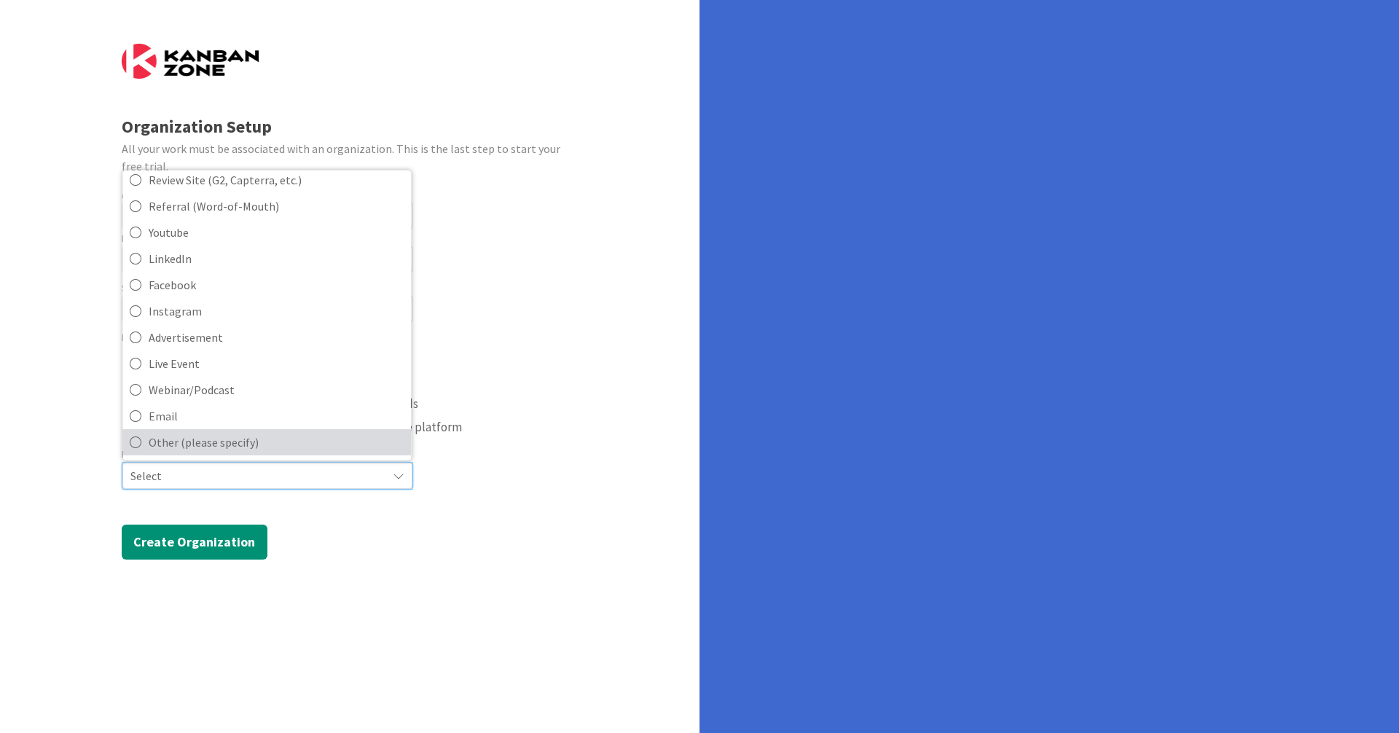
click at [150, 442] on span "Other (please specify)" at bounding box center [276, 442] width 255 height 22
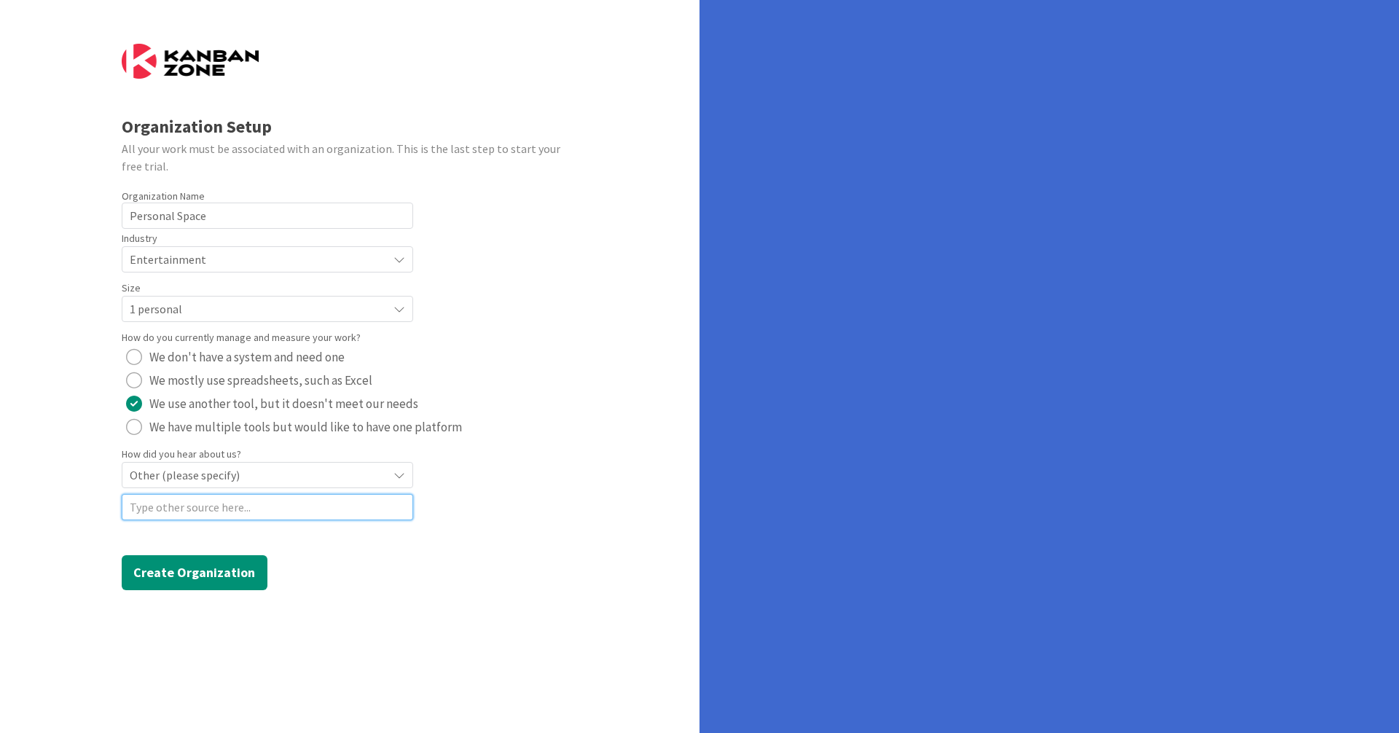
click at [147, 510] on input at bounding box center [267, 507] width 291 height 26
type input "Used previously"
click at [157, 568] on button "Create Organization" at bounding box center [195, 572] width 146 height 35
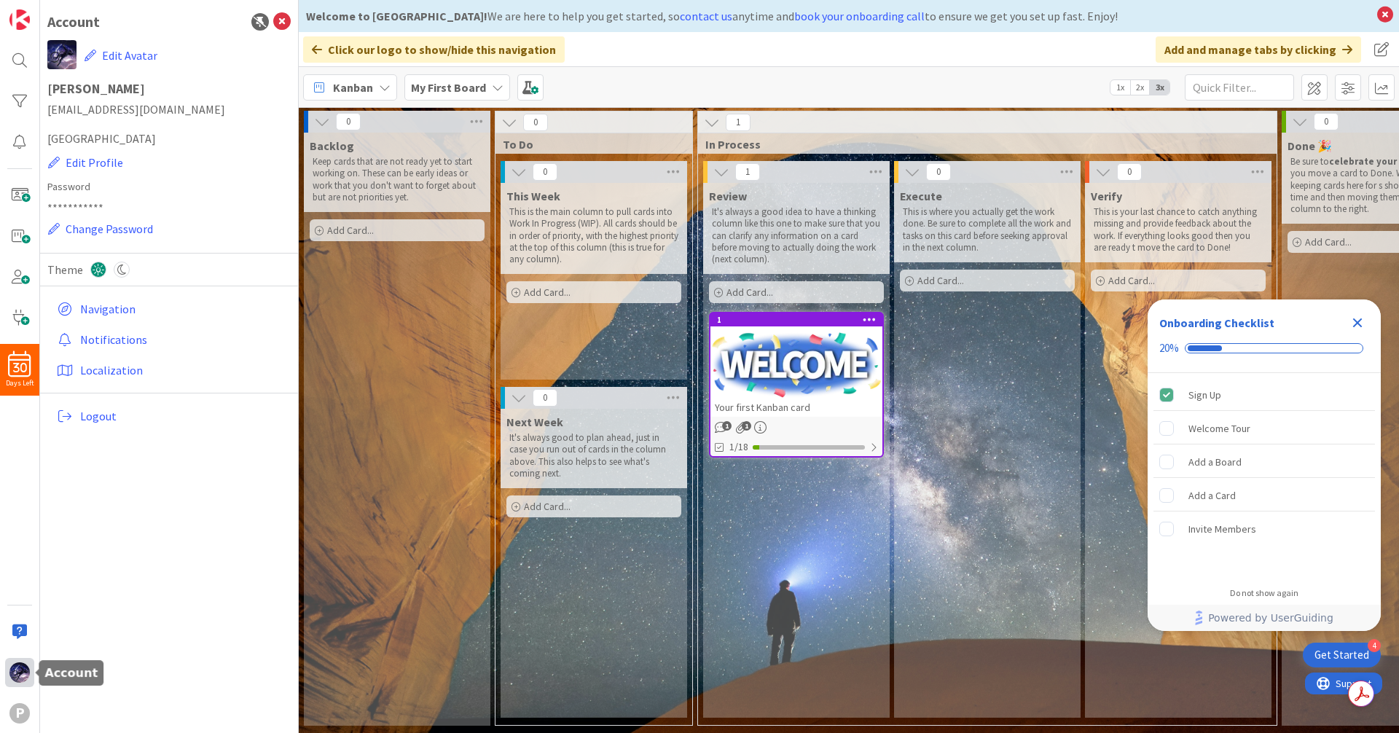
click at [14, 672] on img at bounding box center [19, 672] width 20 height 20
click at [17, 714] on div "P" at bounding box center [19, 713] width 20 height 20
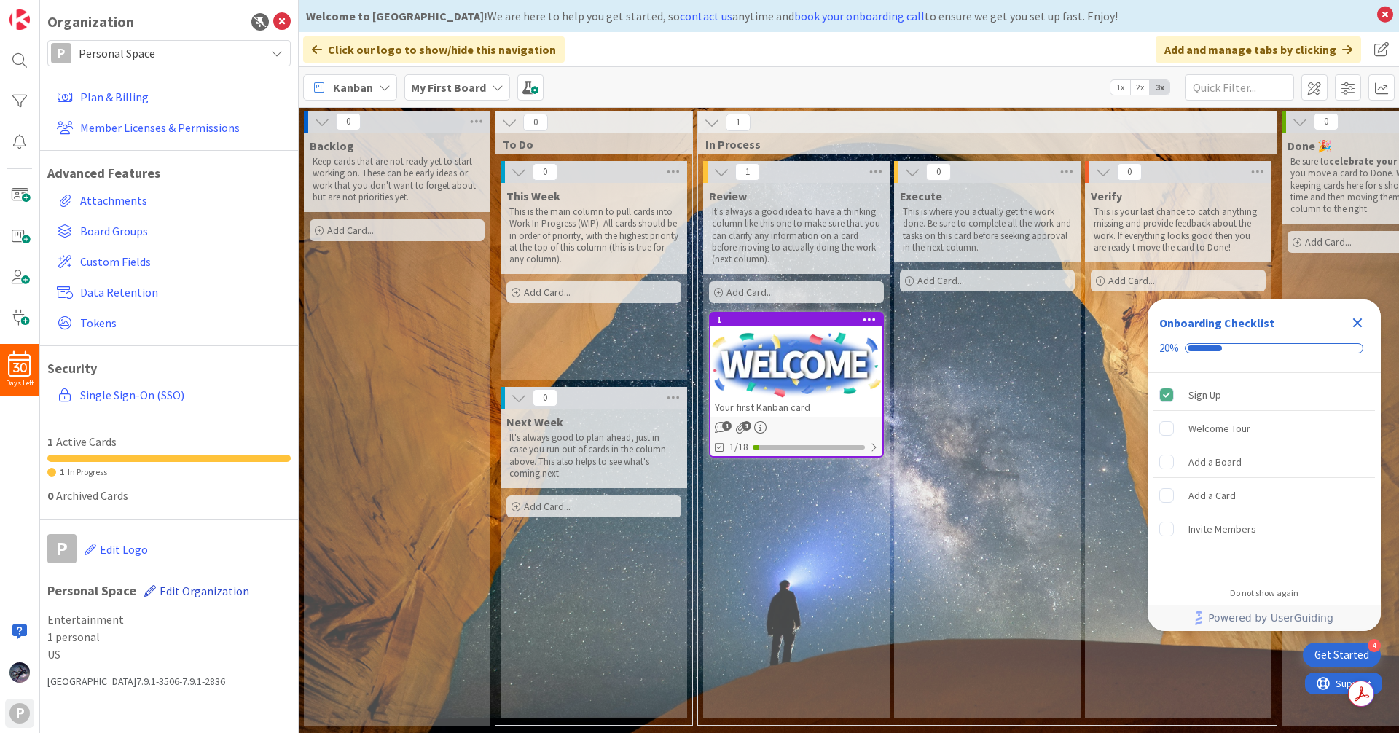
click at [211, 583] on span "Edit Organization" at bounding box center [205, 590] width 90 height 15
click at [105, 108] on link "Plan & Billing" at bounding box center [171, 97] width 240 height 26
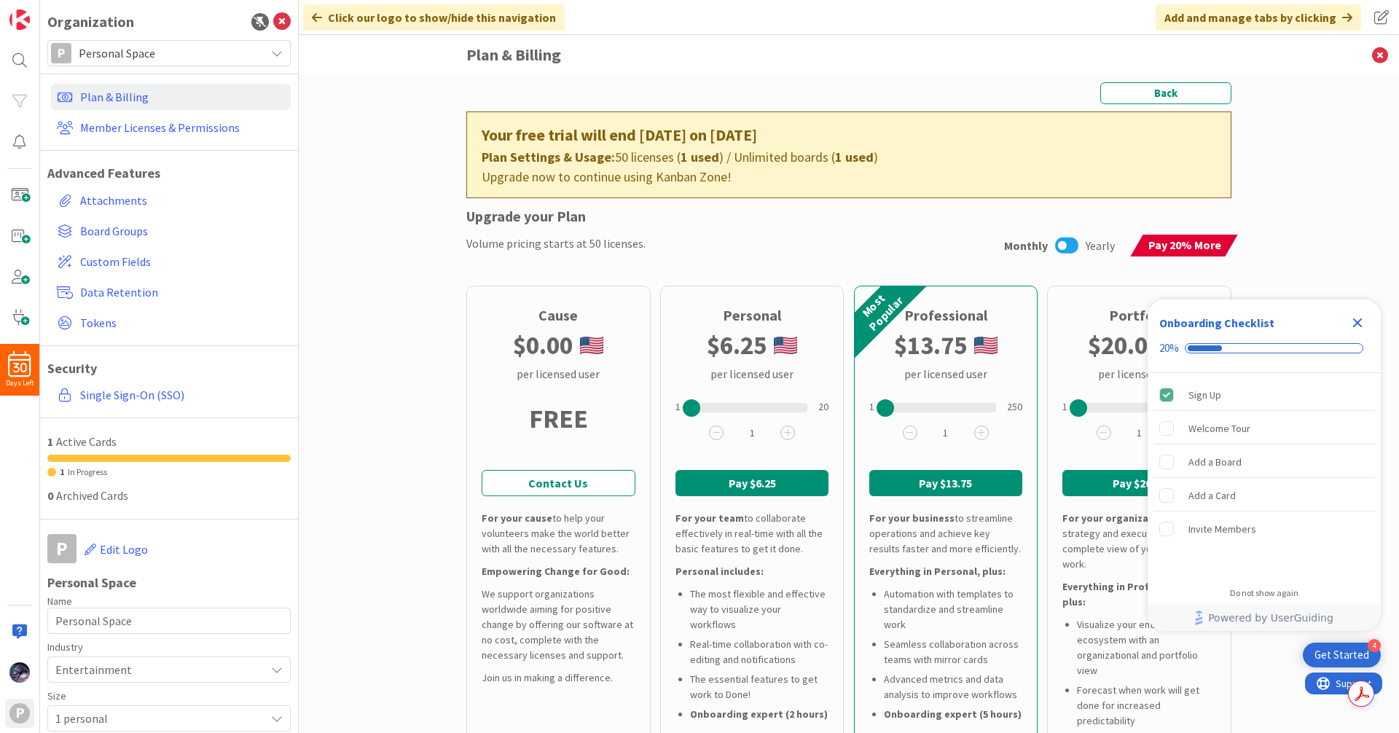
click at [1361, 321] on icon "Close Checklist" at bounding box center [1357, 322] width 9 height 9
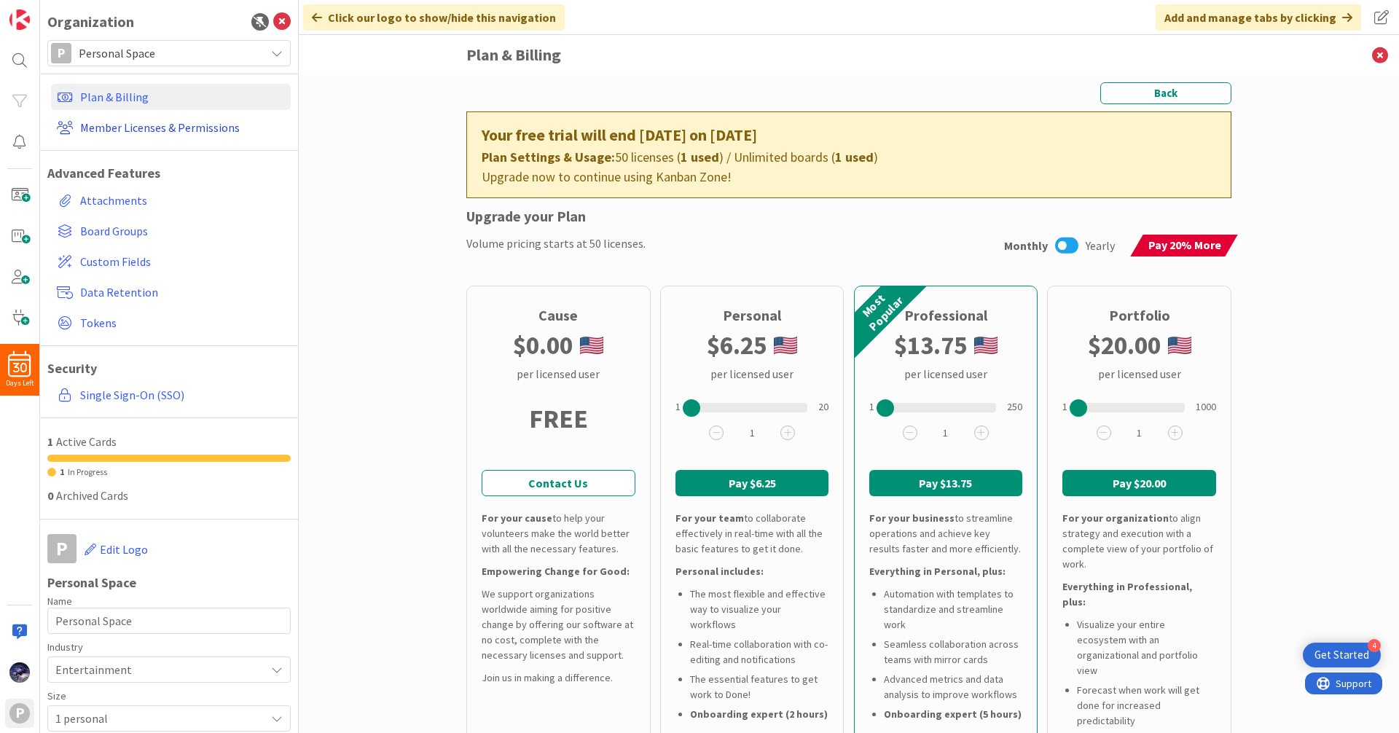
click at [201, 120] on link "Member Licenses & Permissions" at bounding box center [171, 127] width 240 height 26
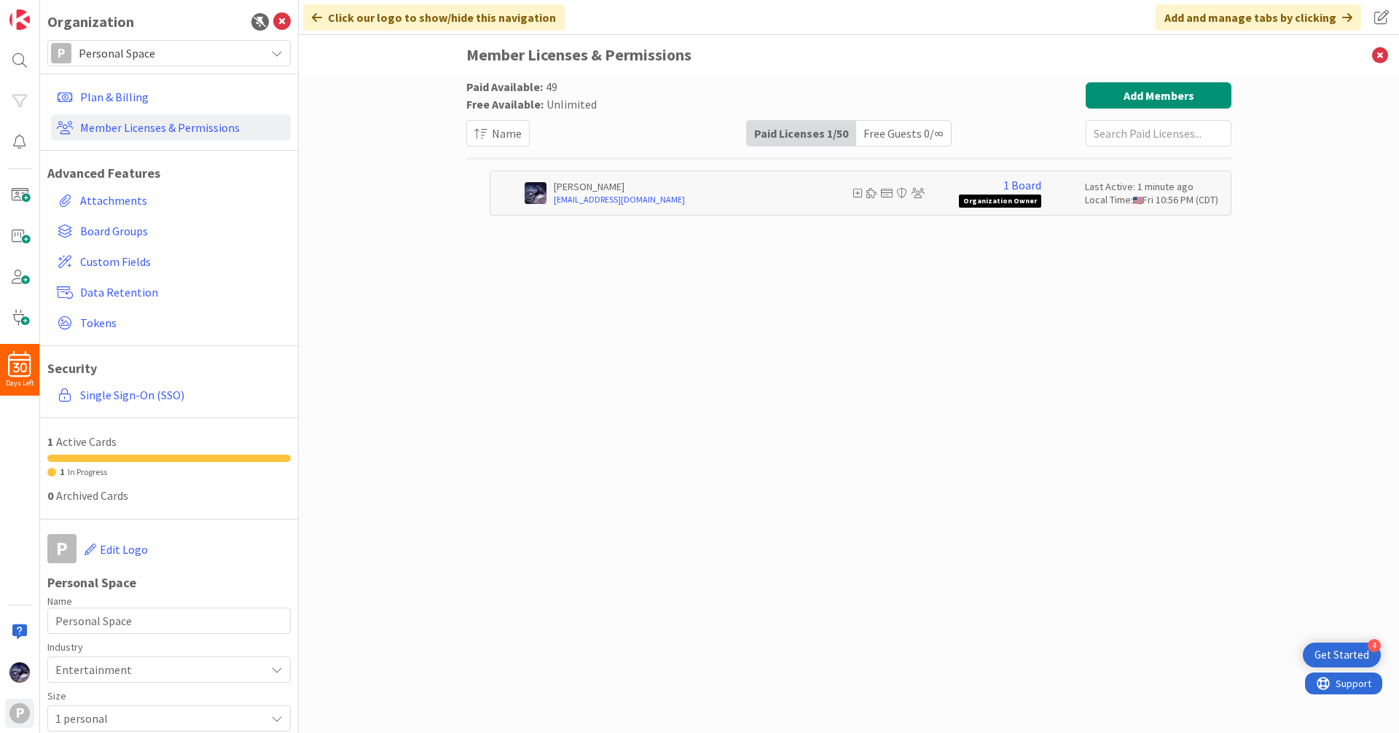
scroll to position [117, 0]
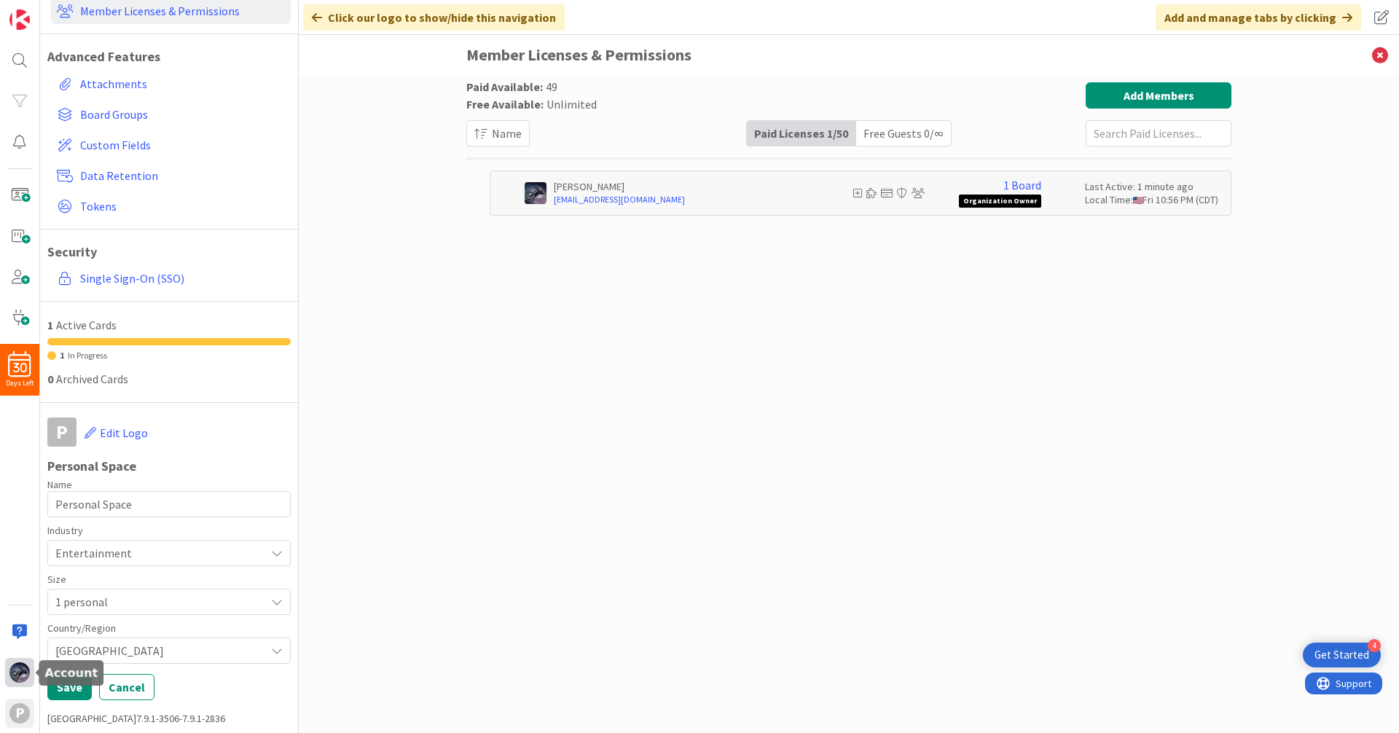
click at [17, 683] on div at bounding box center [19, 672] width 29 height 29
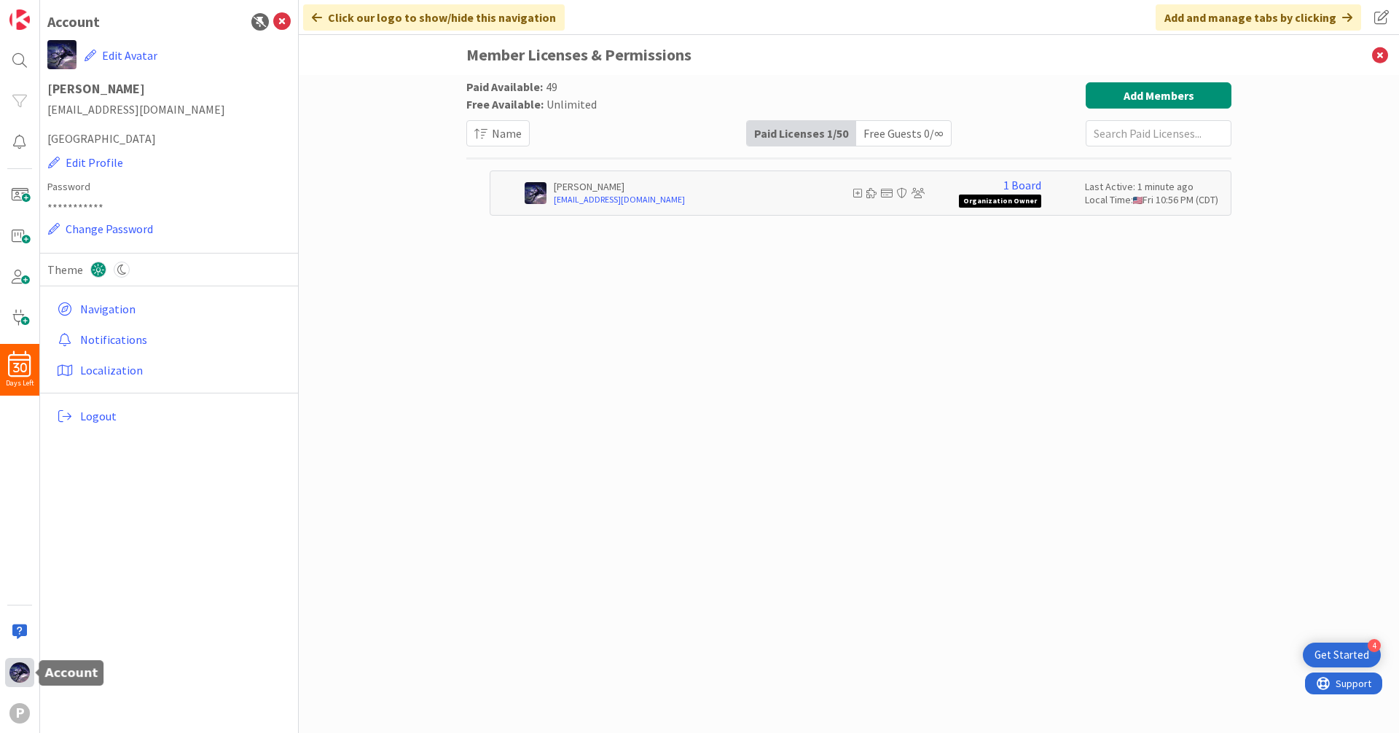
scroll to position [0, 0]
click at [21, 627] on div at bounding box center [19, 631] width 29 height 29
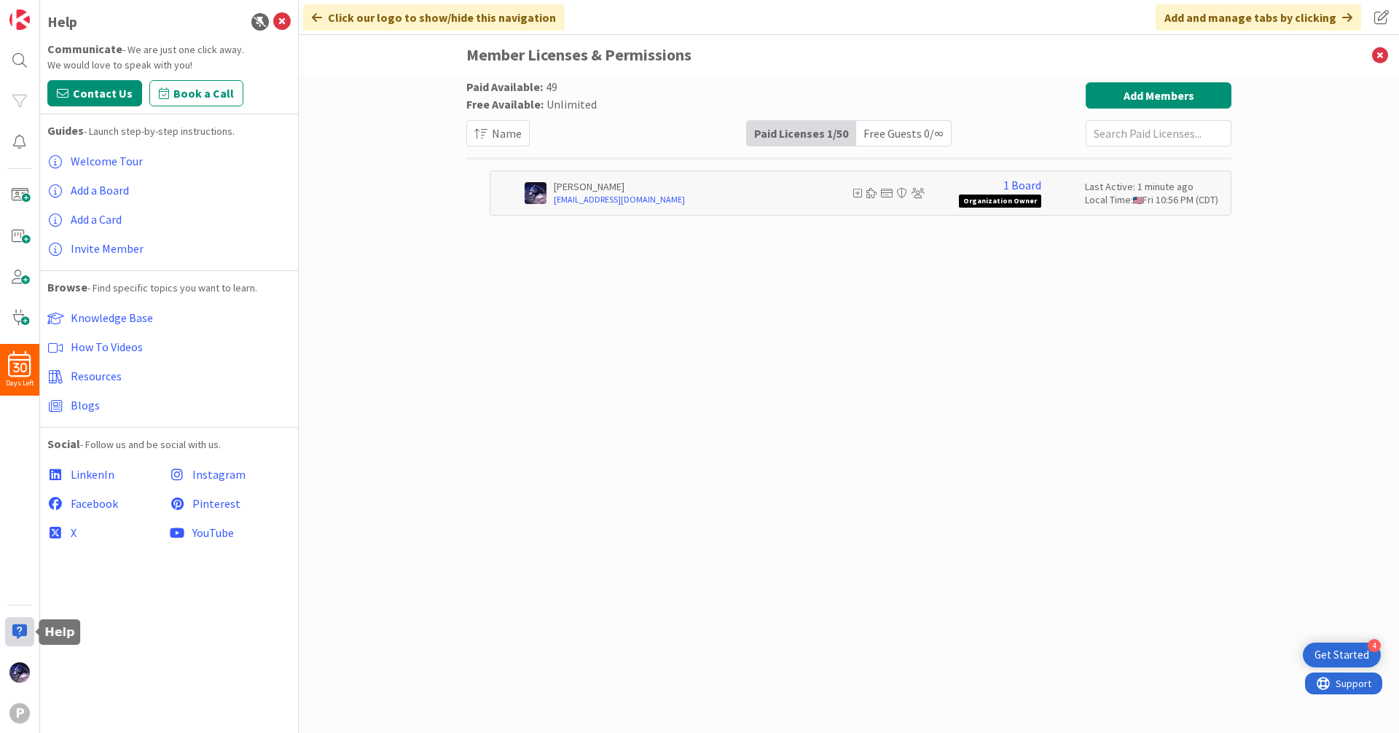
click at [21, 627] on div at bounding box center [19, 631] width 29 height 29
click at [17, 675] on img at bounding box center [19, 672] width 20 height 20
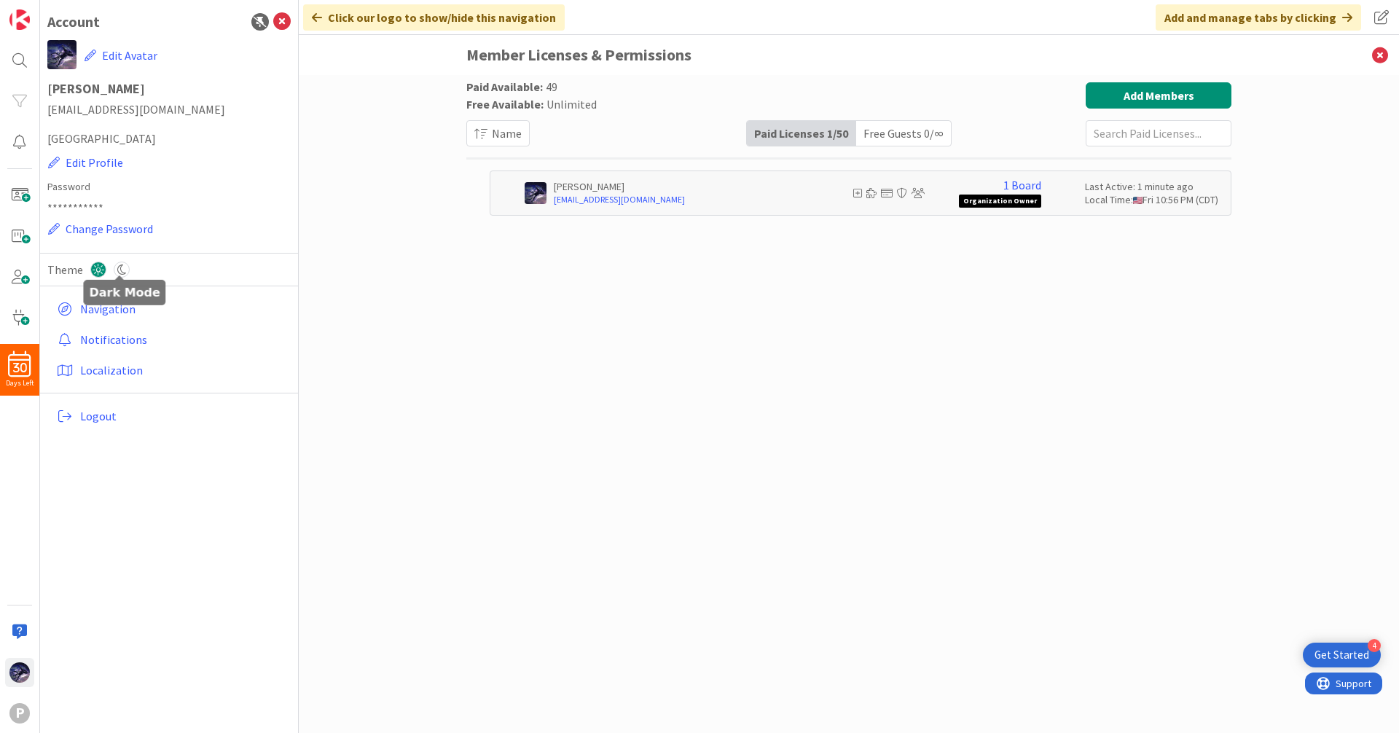
click at [115, 272] on icon at bounding box center [122, 270] width 16 height 16
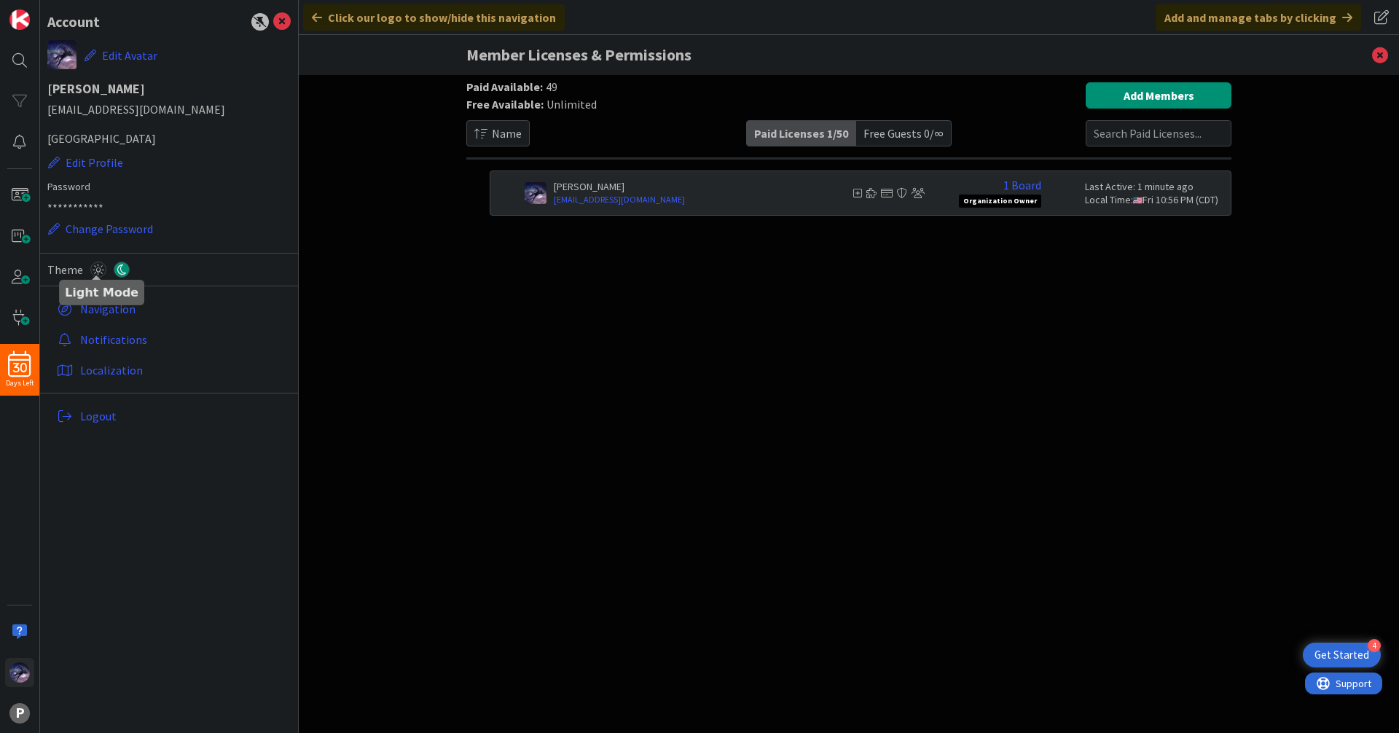
click at [95, 267] on icon at bounding box center [98, 270] width 16 height 16
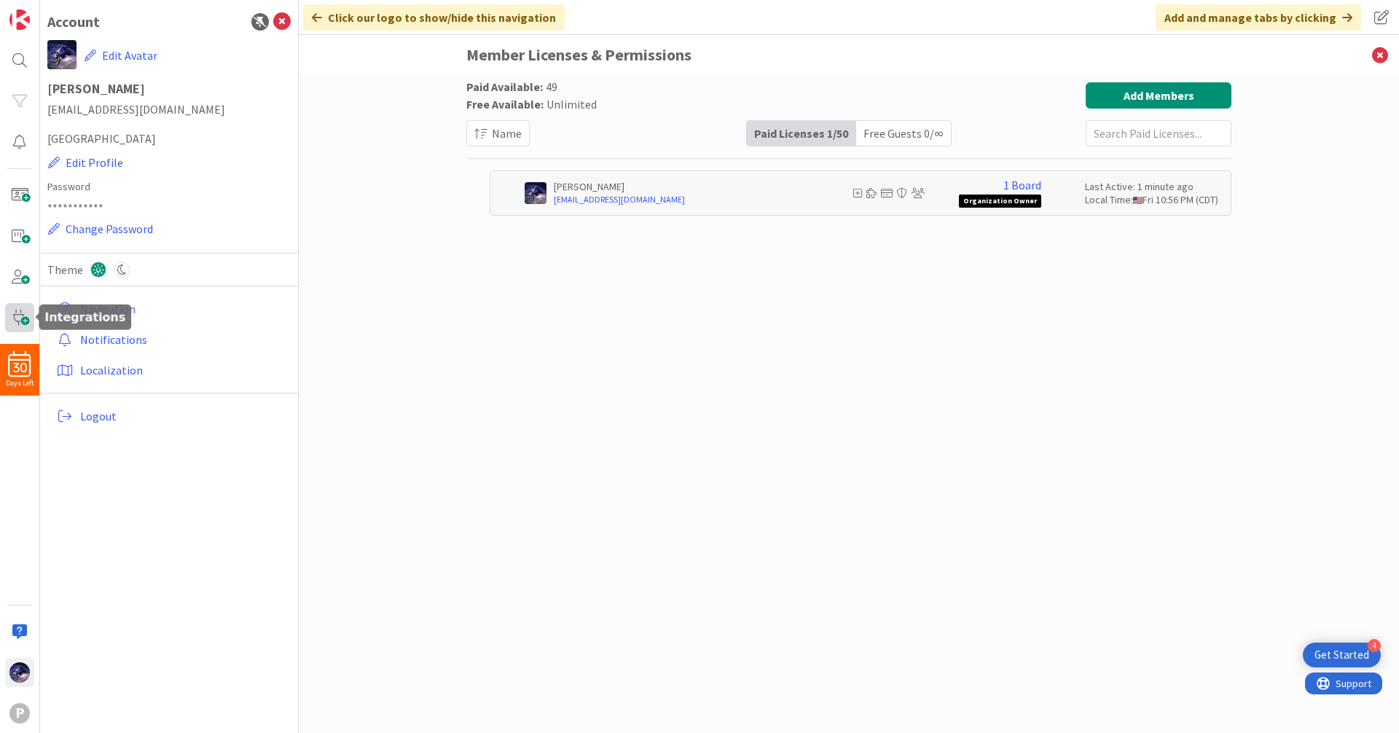
click at [12, 315] on span at bounding box center [19, 317] width 29 height 29
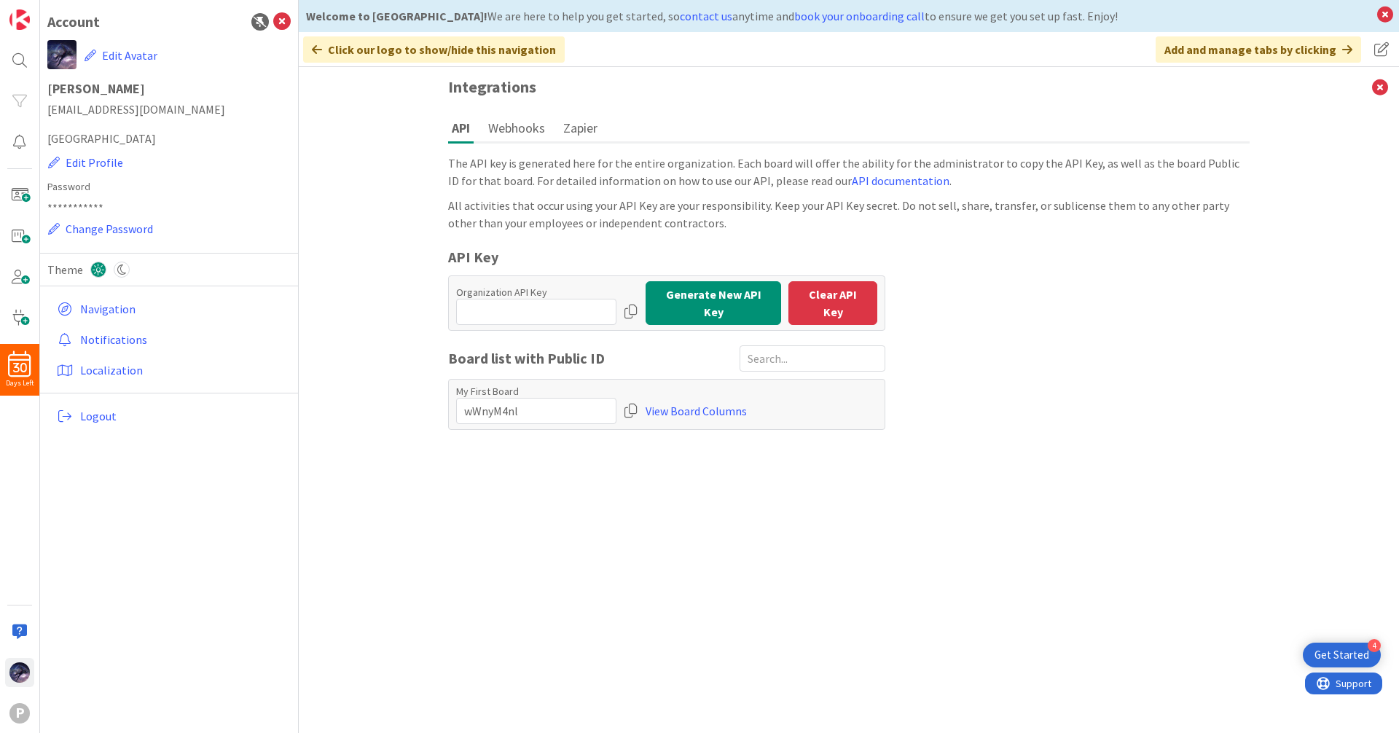
click at [20, 293] on div "30 Days Left P" at bounding box center [20, 366] width 40 height 733
click at [17, 267] on span at bounding box center [19, 276] width 29 height 29
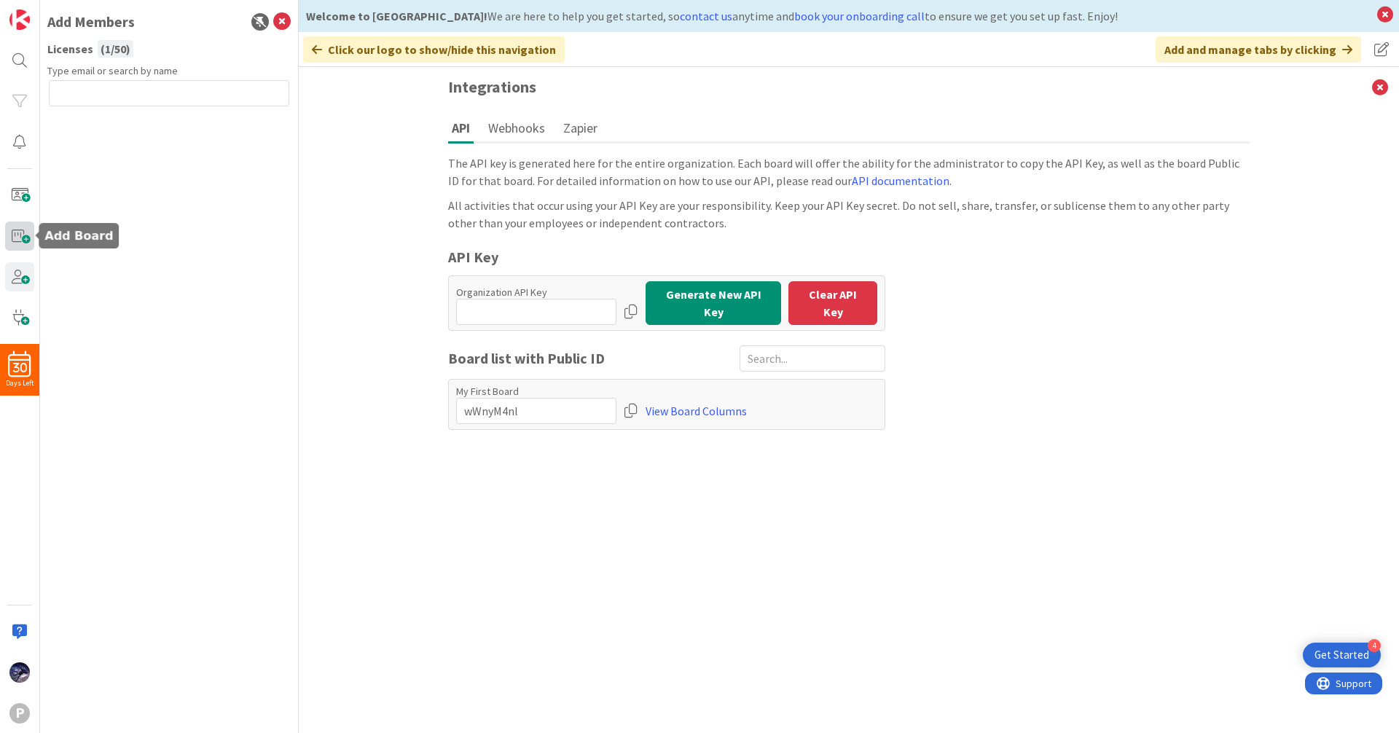
click at [17, 222] on span at bounding box center [19, 235] width 29 height 29
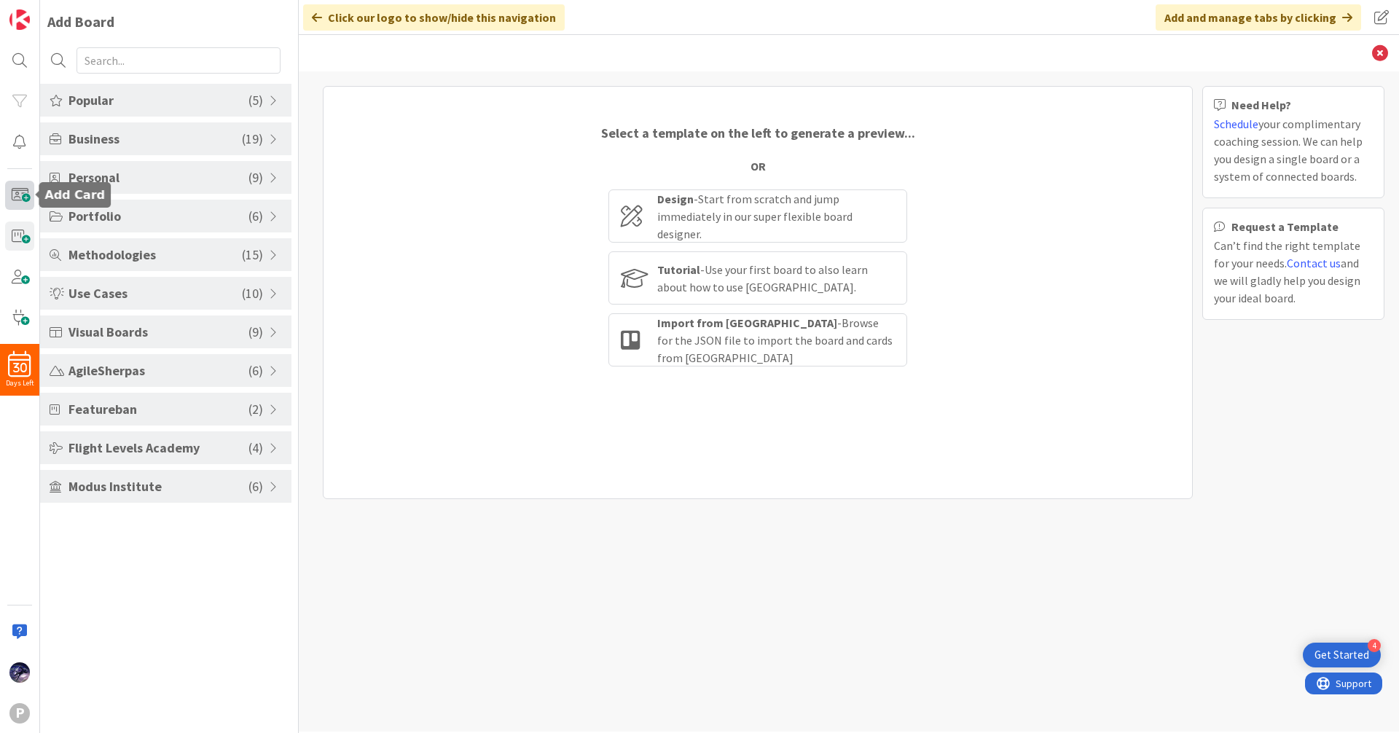
click at [17, 197] on span at bounding box center [19, 195] width 29 height 29
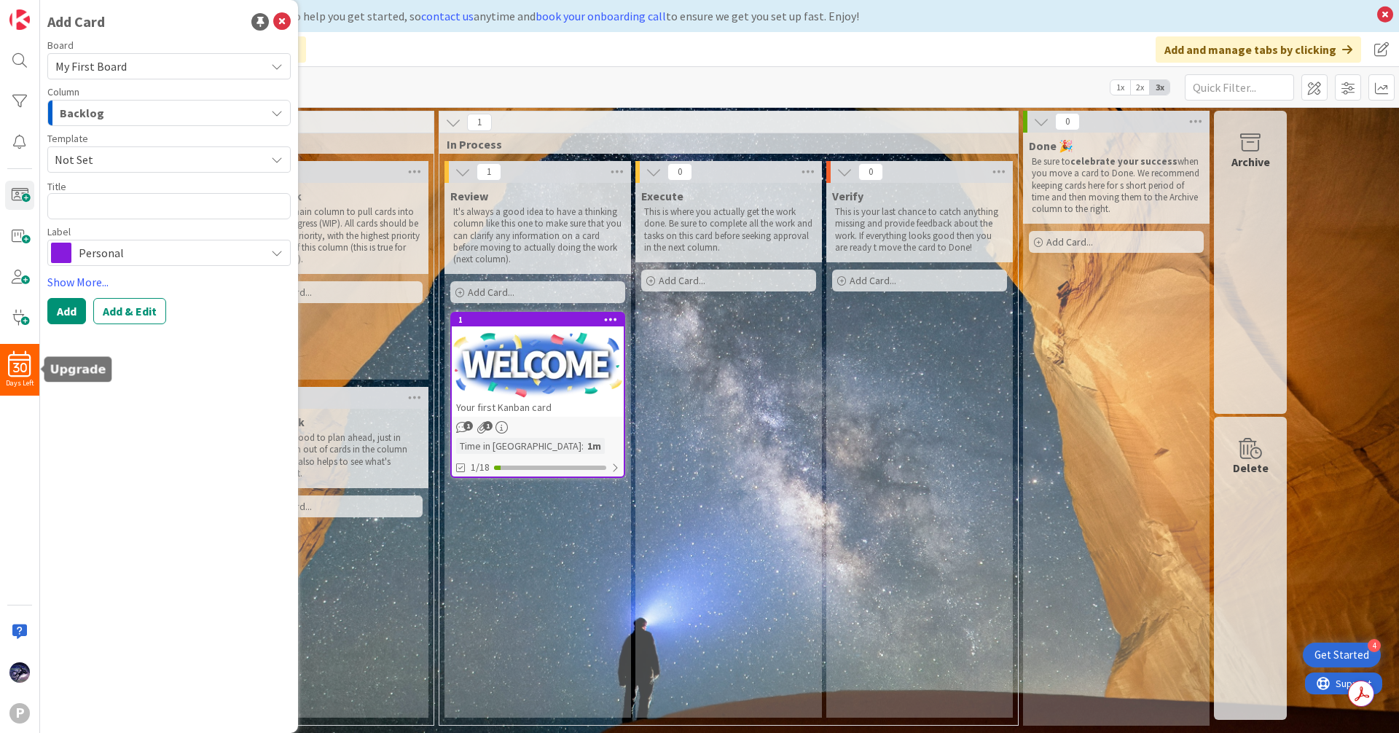
click at [21, 369] on span "30" at bounding box center [20, 368] width 14 height 10
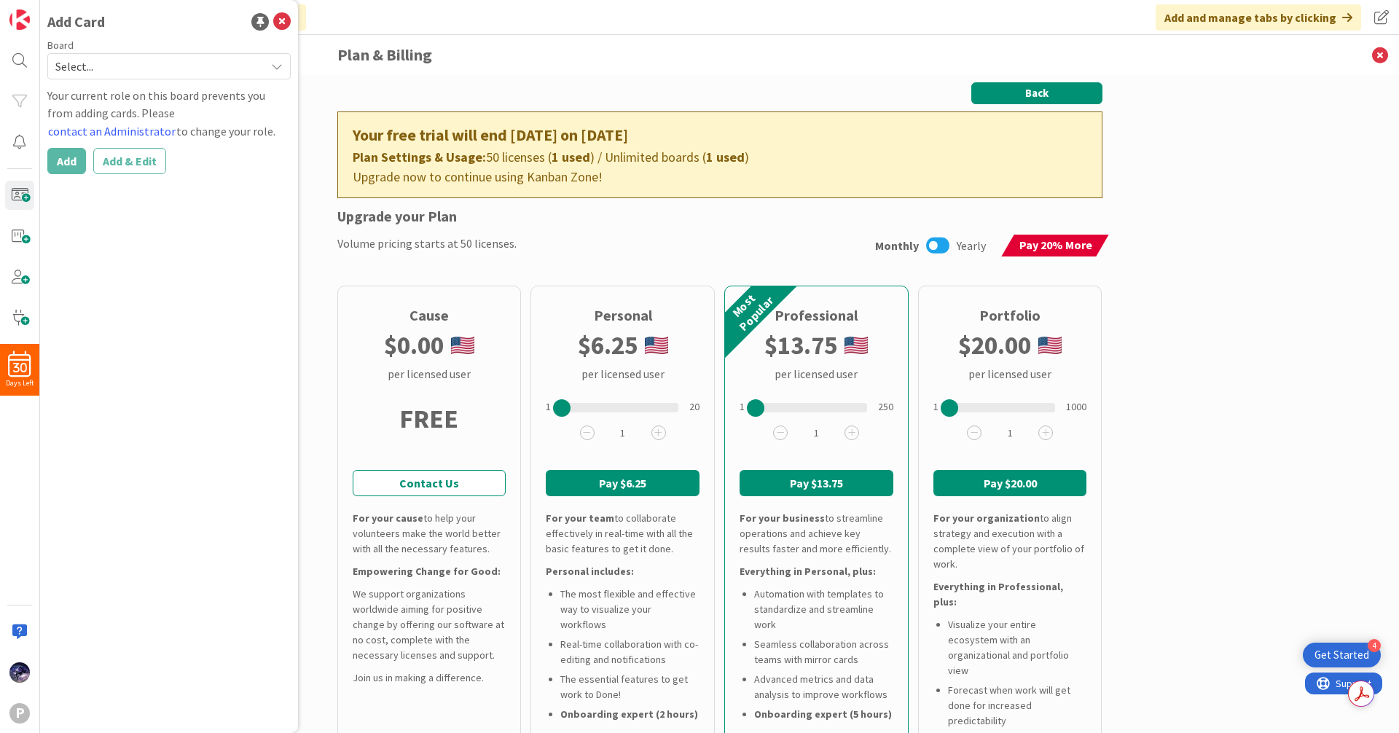
click at [1020, 90] on button "Back" at bounding box center [1036, 93] width 131 height 22
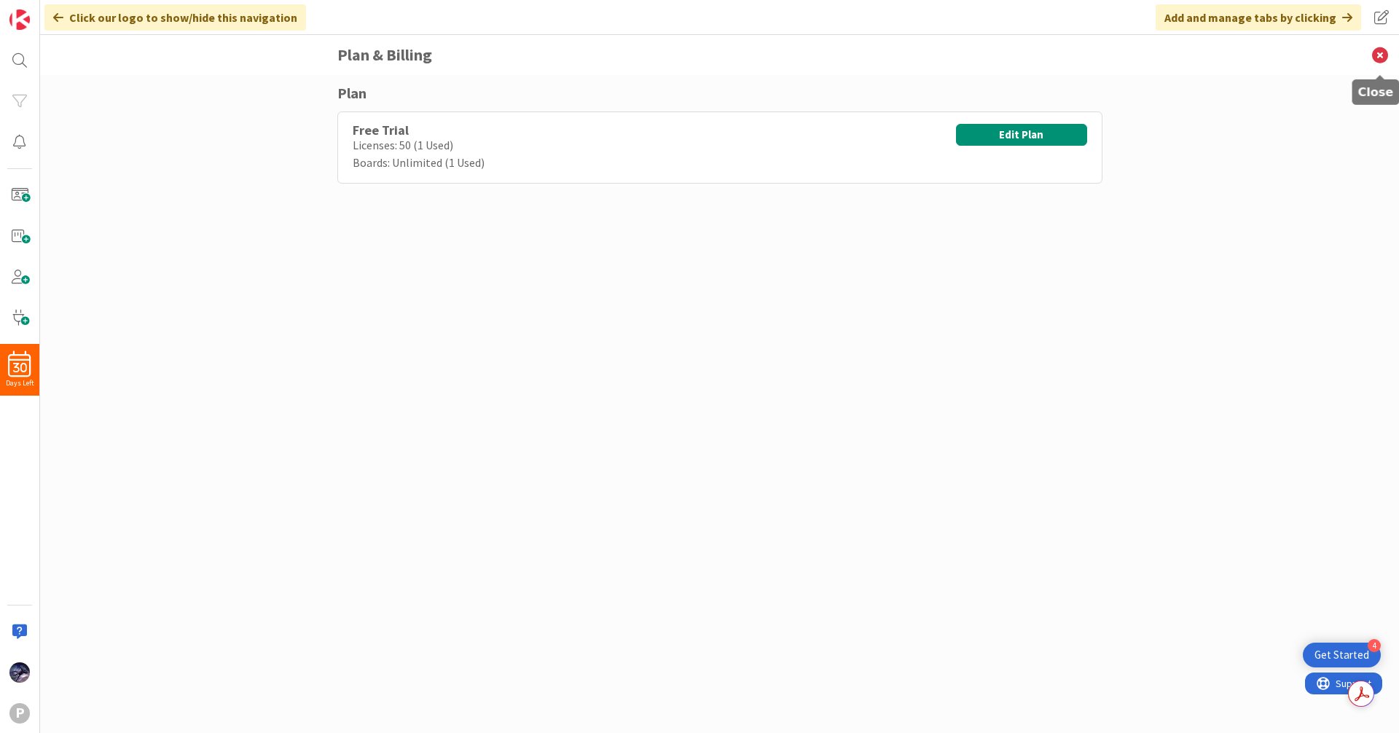
click at [1388, 52] on icon at bounding box center [1380, 55] width 38 height 40
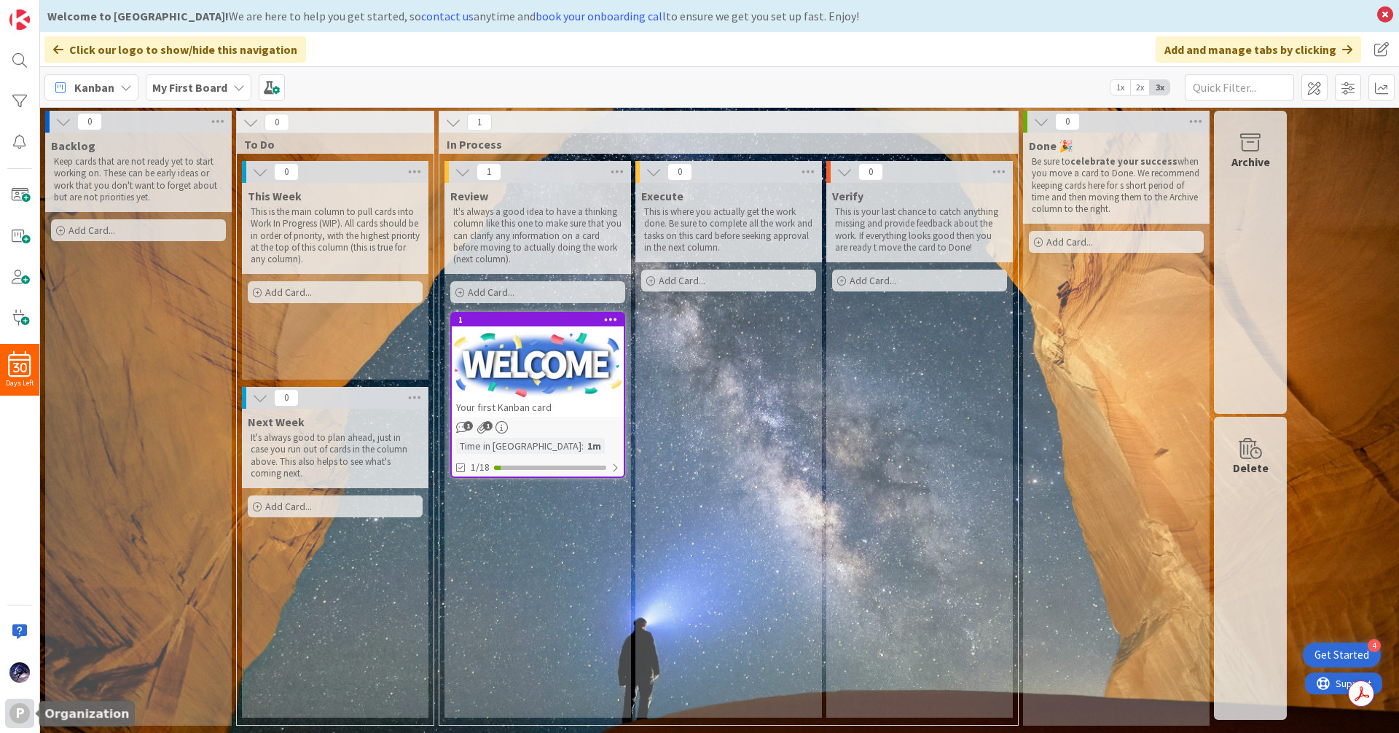
click at [17, 715] on div "P" at bounding box center [19, 713] width 20 height 20
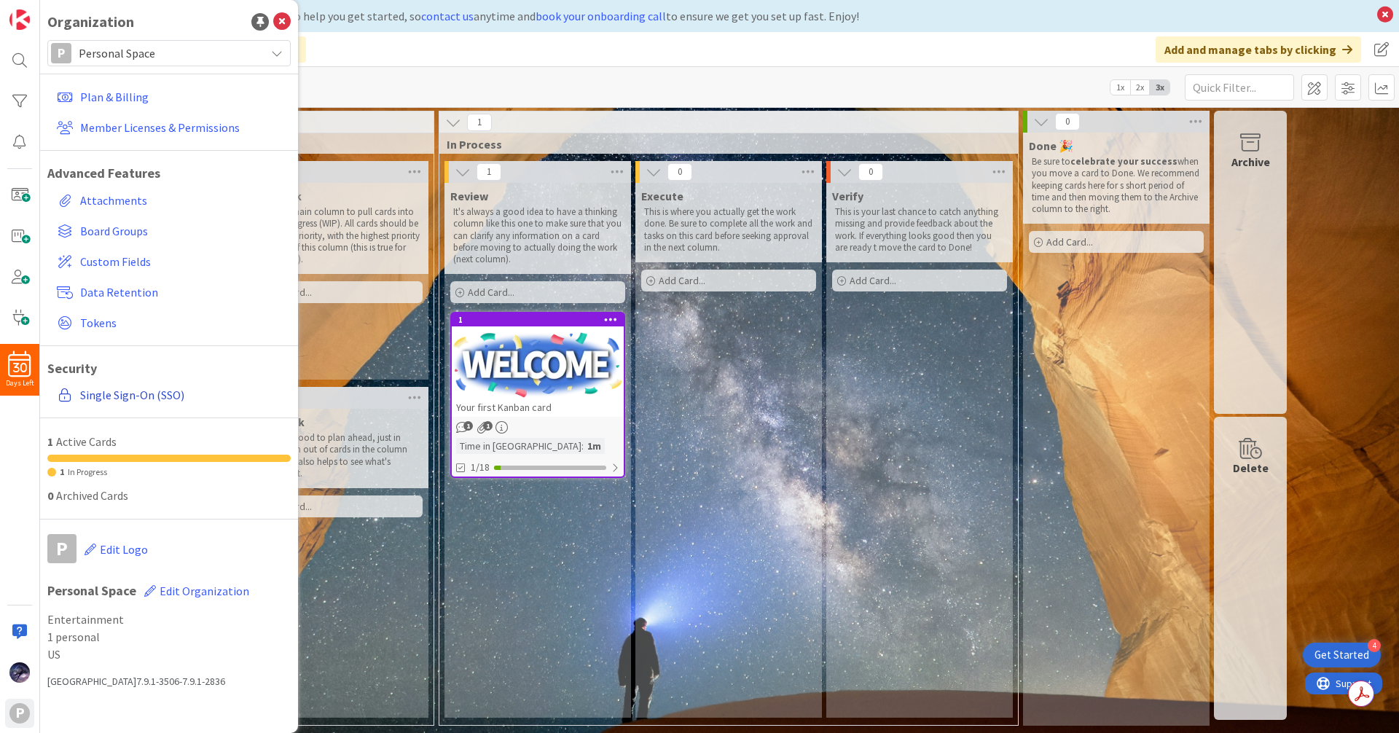
click at [135, 395] on link "Single Sign-On (SSO)" at bounding box center [171, 395] width 240 height 26
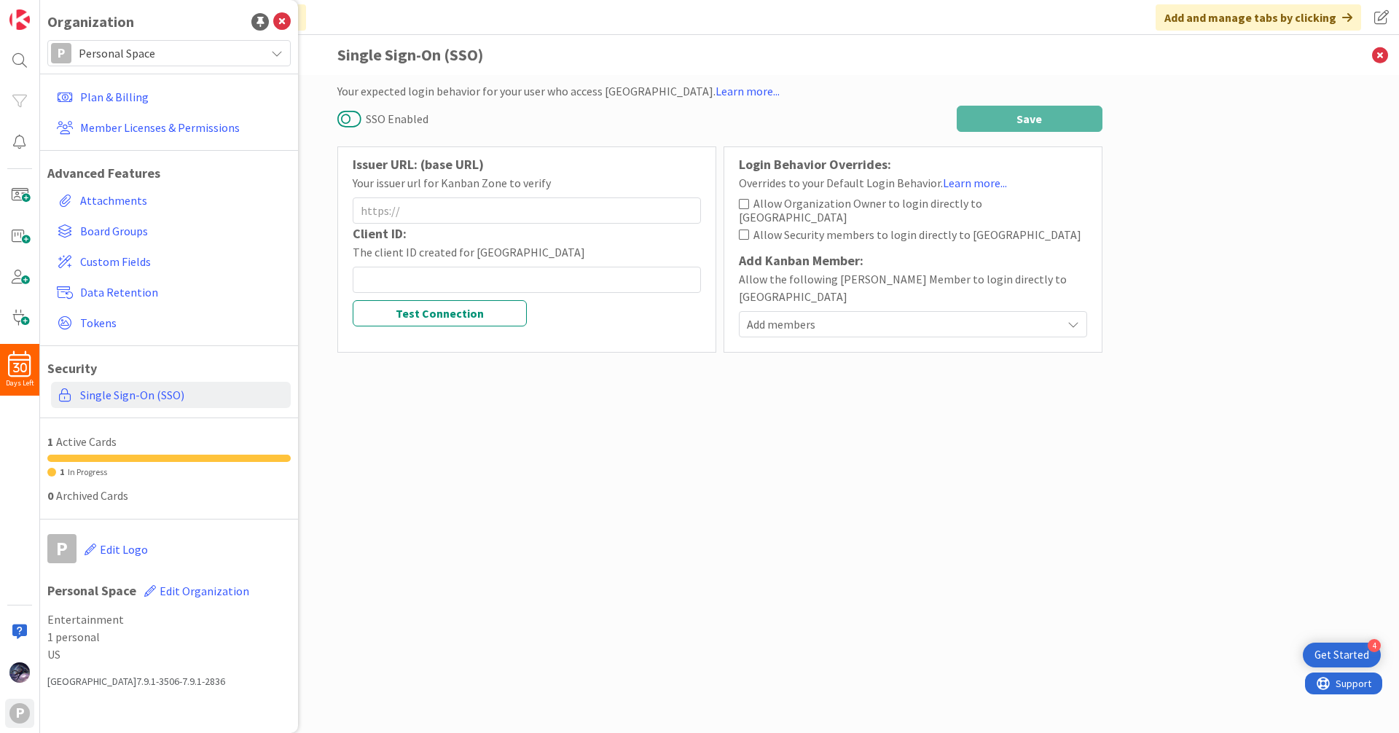
click at [337, 117] on button "SSO Enabled" at bounding box center [349, 118] width 24 height 19
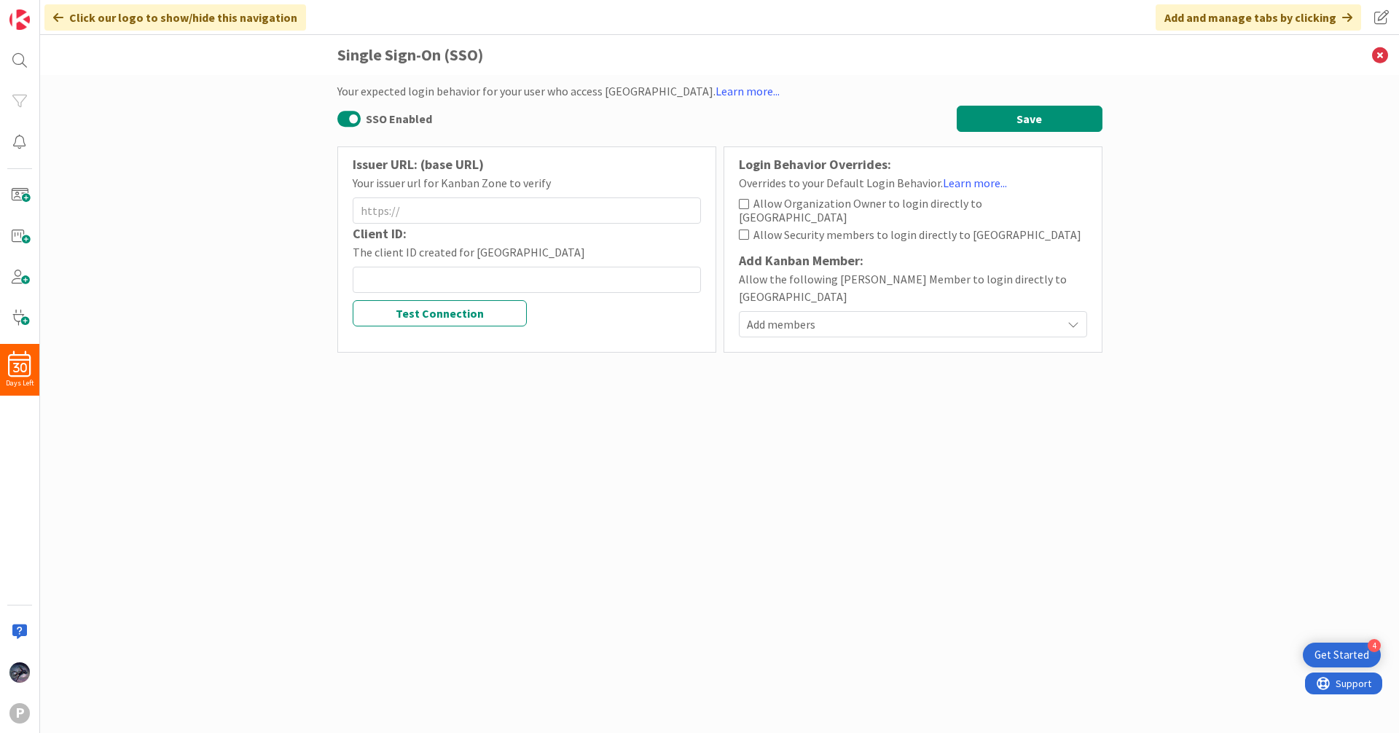
click at [347, 115] on button "SSO Enabled" at bounding box center [349, 118] width 24 height 19
click at [406, 215] on input at bounding box center [527, 210] width 348 height 26
click at [23, 672] on img at bounding box center [19, 672] width 20 height 20
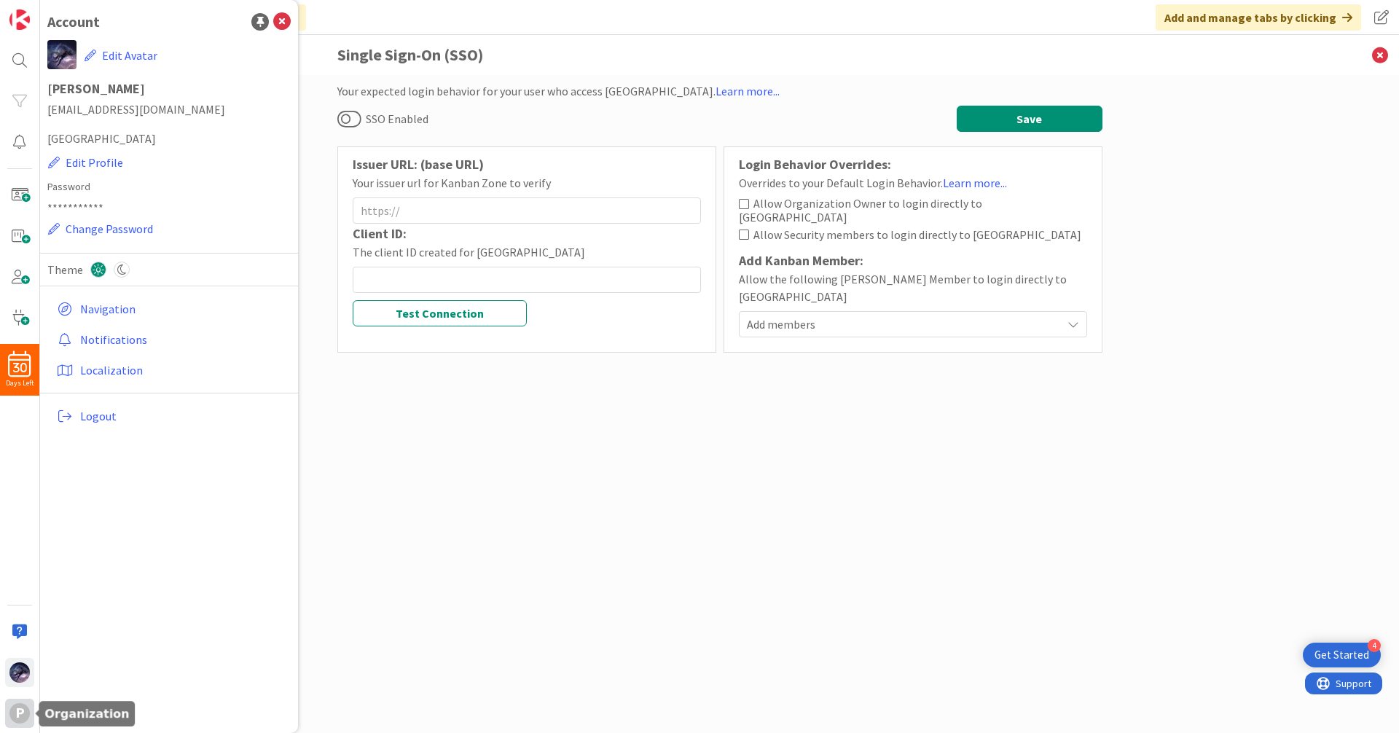
click at [17, 718] on div "P" at bounding box center [19, 713] width 20 height 20
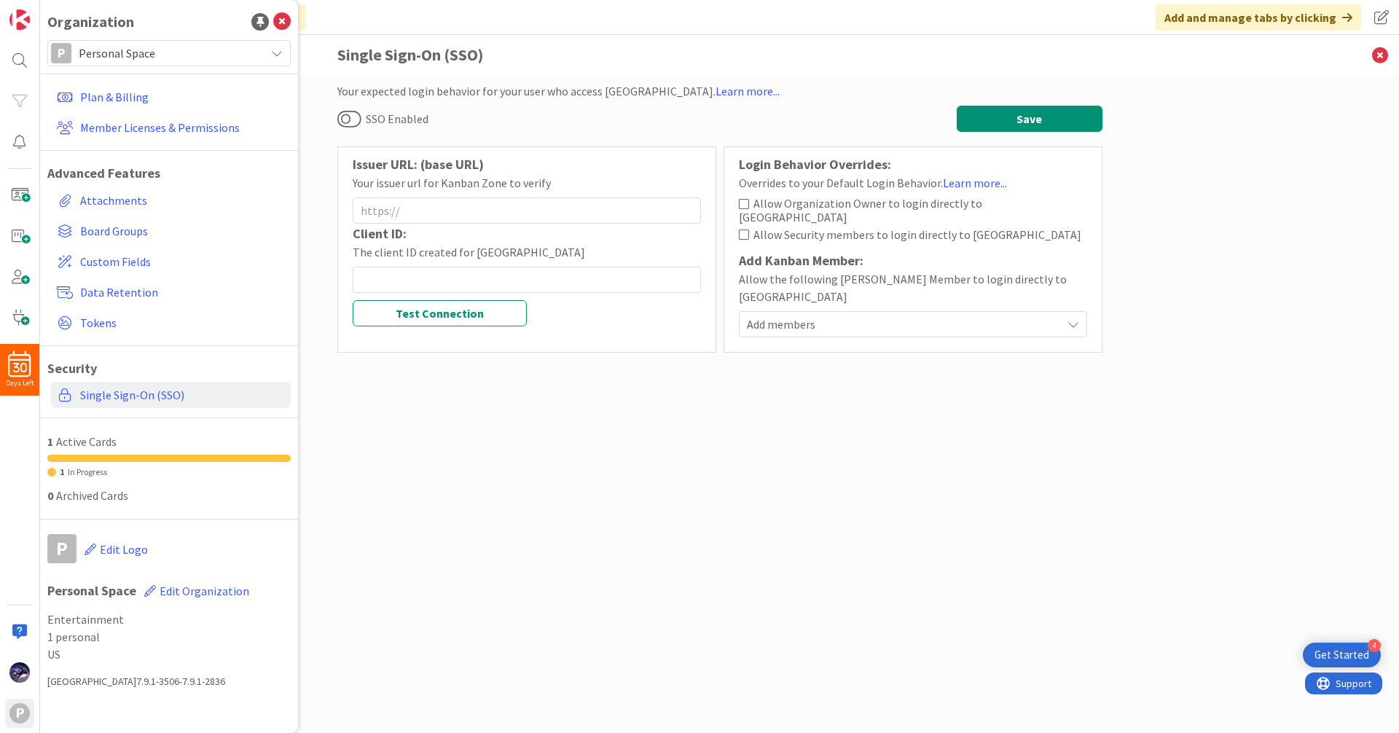
click at [150, 61] on span "Personal Space" at bounding box center [168, 53] width 179 height 20
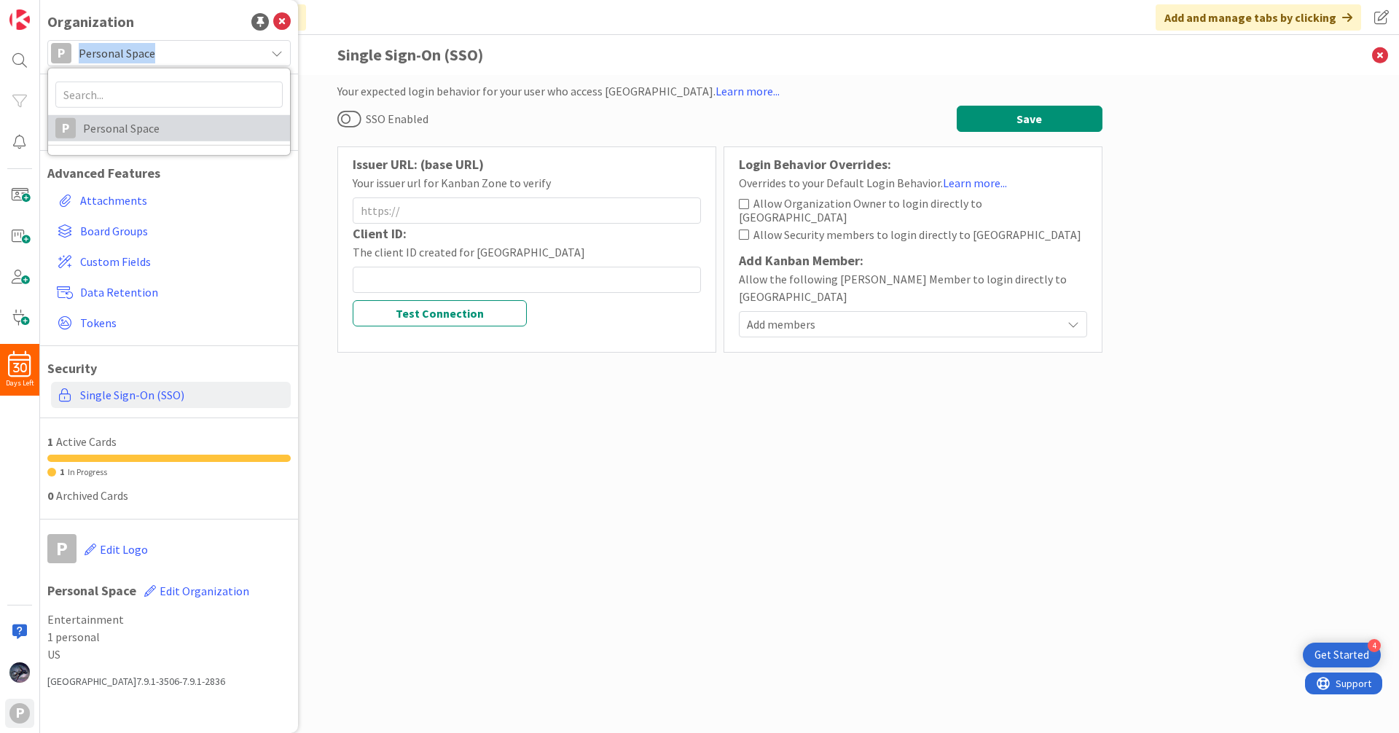
click at [122, 133] on span "Personal Space" at bounding box center [183, 128] width 200 height 22
click at [107, 233] on span "Board Groups" at bounding box center [182, 230] width 205 height 17
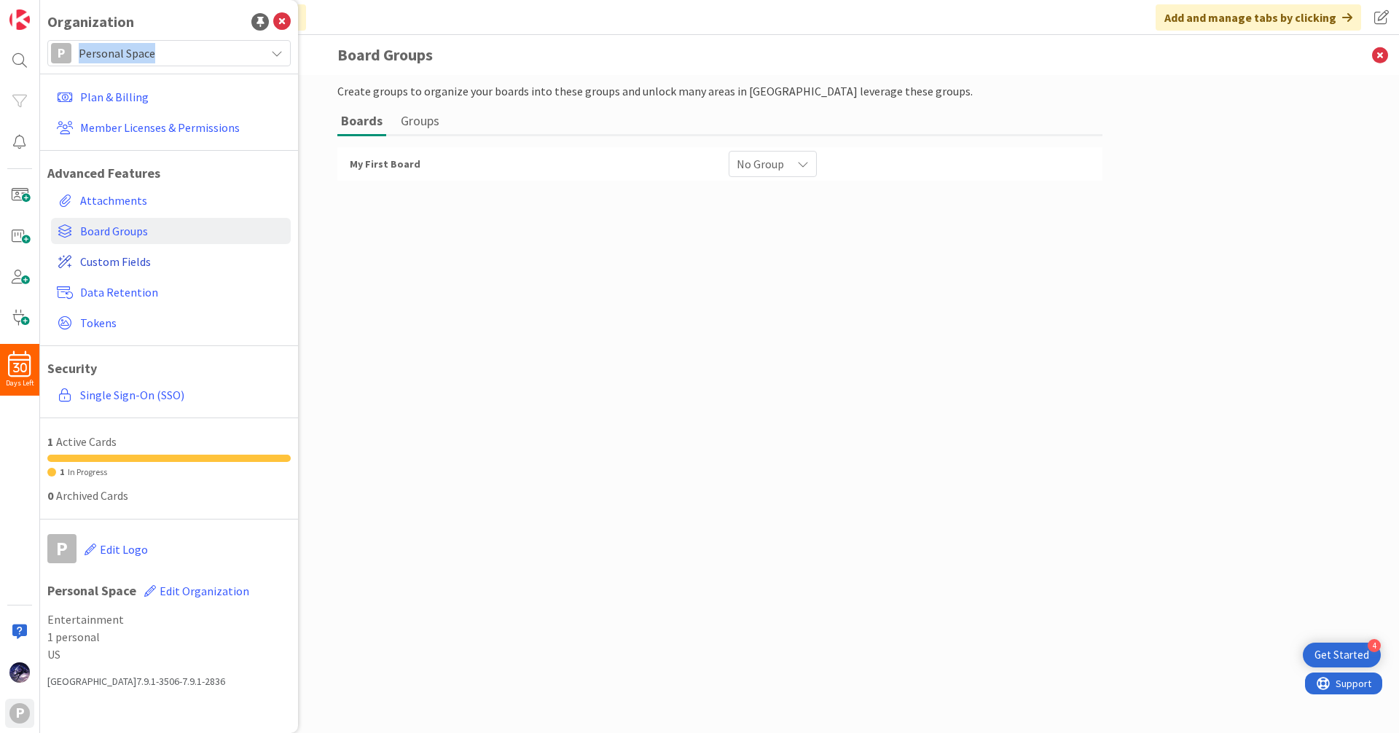
click at [105, 259] on span "Custom Fields" at bounding box center [182, 261] width 205 height 17
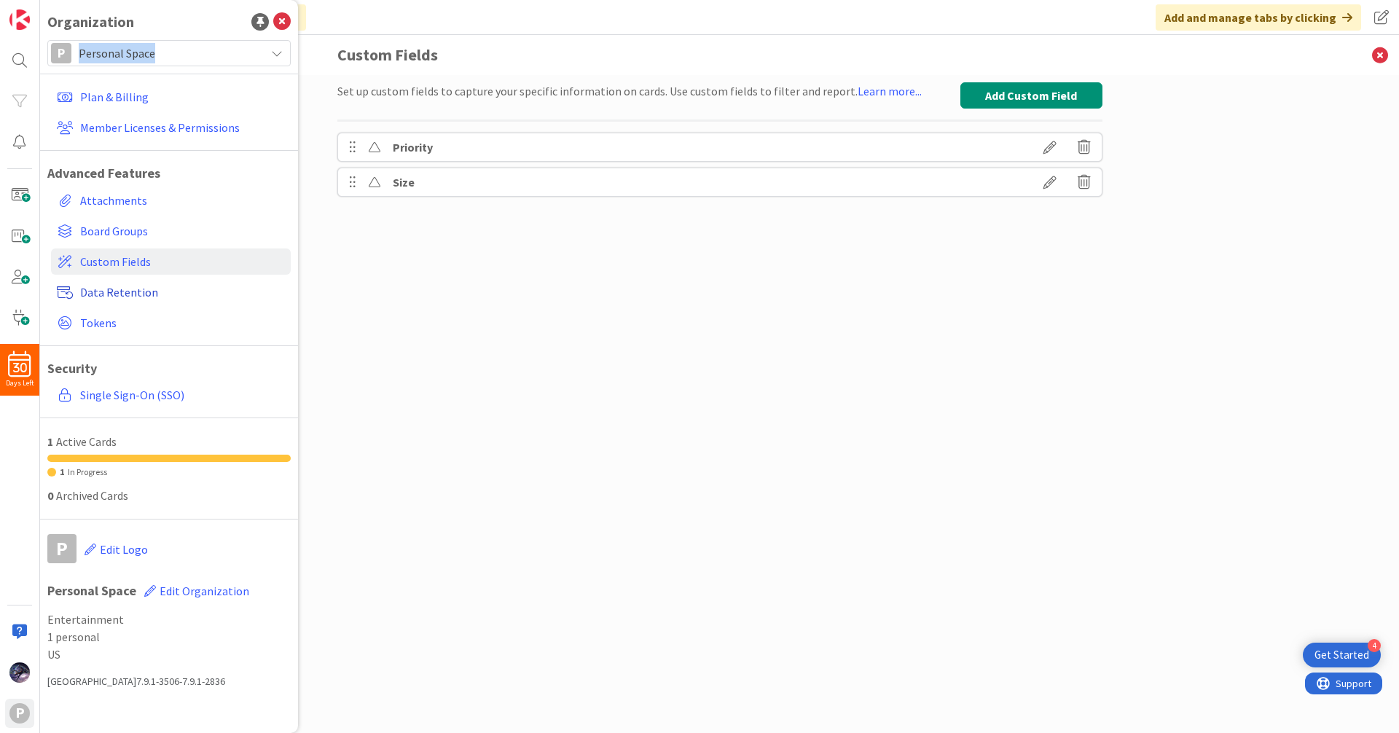
click at [100, 280] on link "Data Retention" at bounding box center [171, 292] width 240 height 26
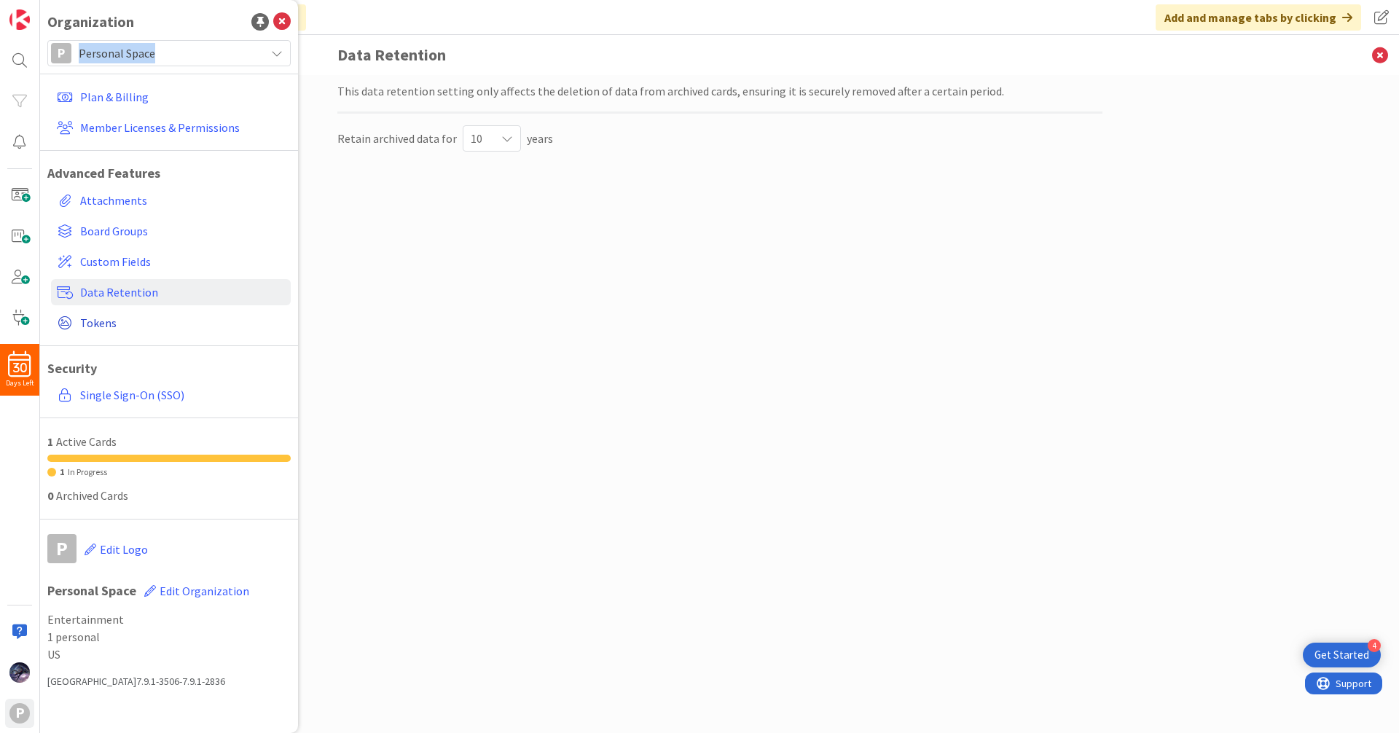
click at [103, 331] on link "Tokens" at bounding box center [171, 323] width 240 height 26
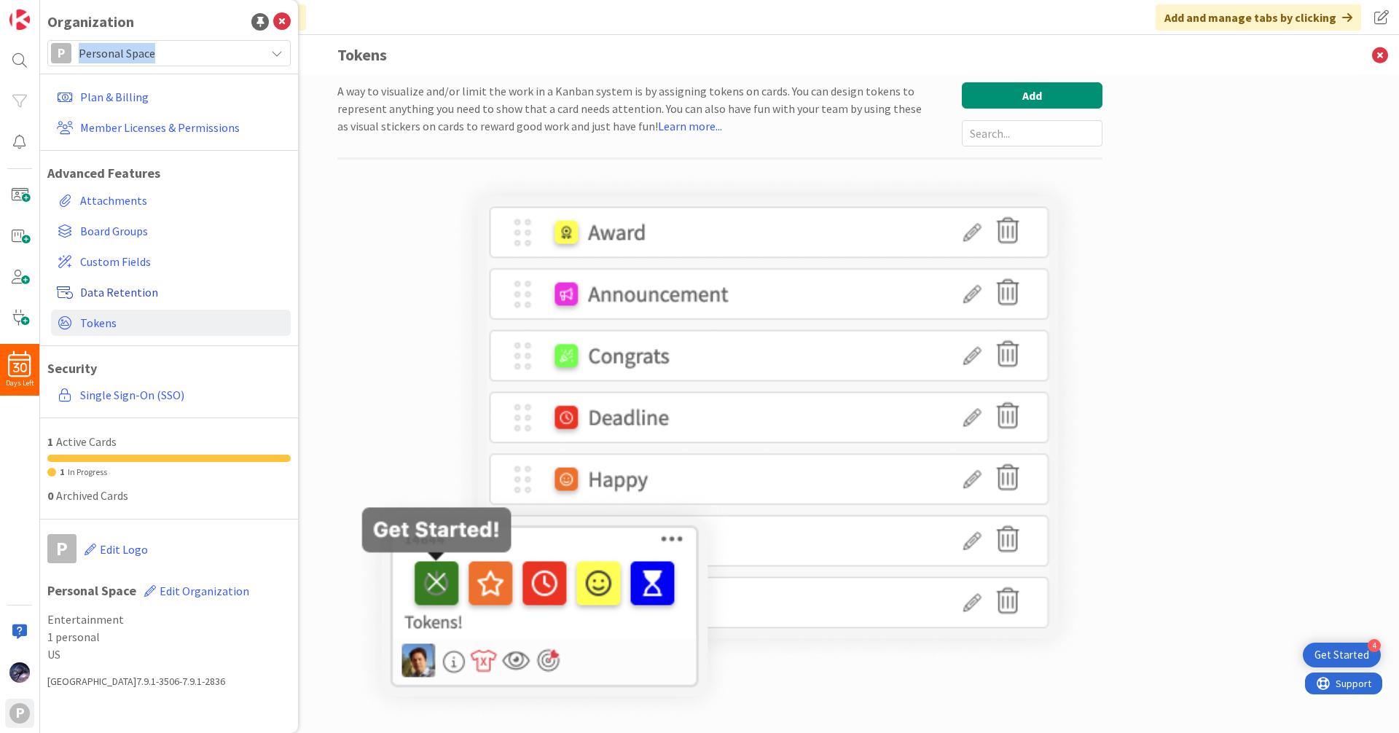
click at [115, 288] on span "Data Retention" at bounding box center [182, 291] width 205 height 17
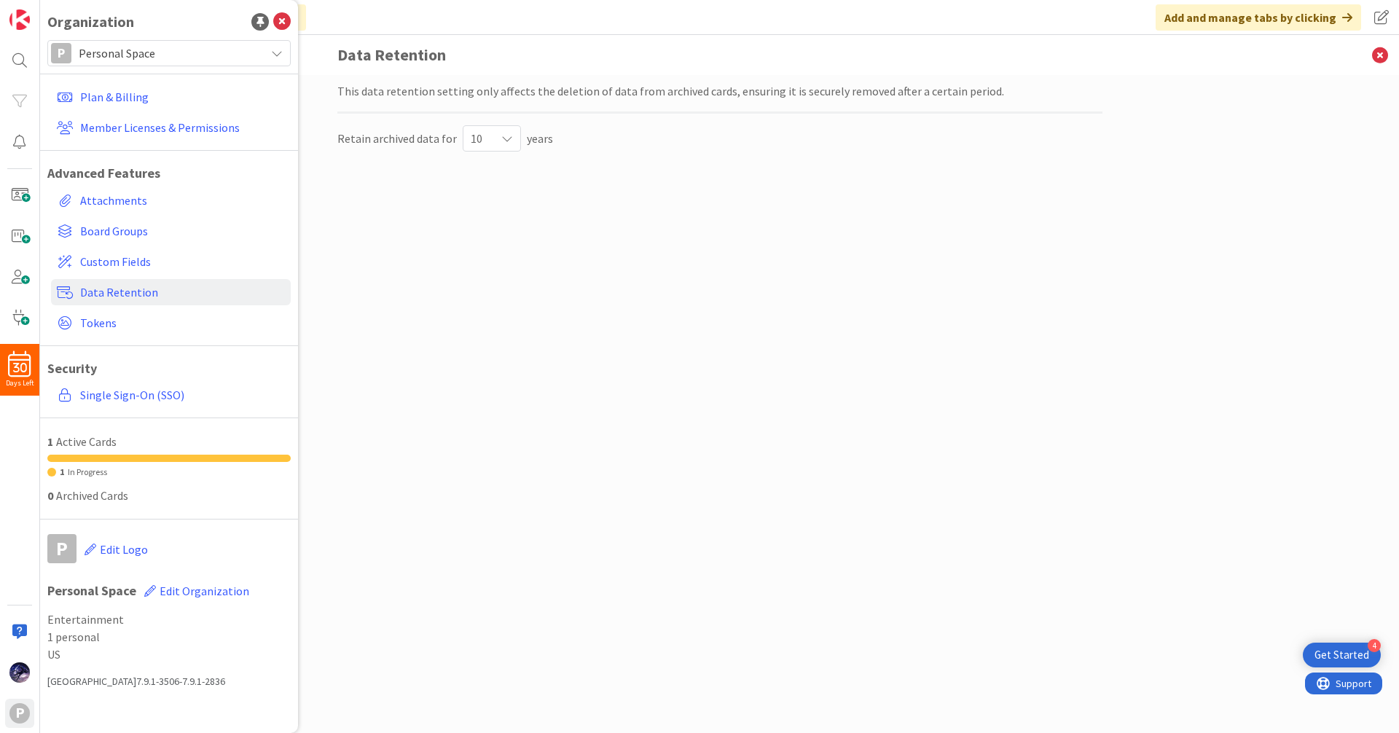
click at [479, 138] on span "10" at bounding box center [479, 138] width 17 height 20
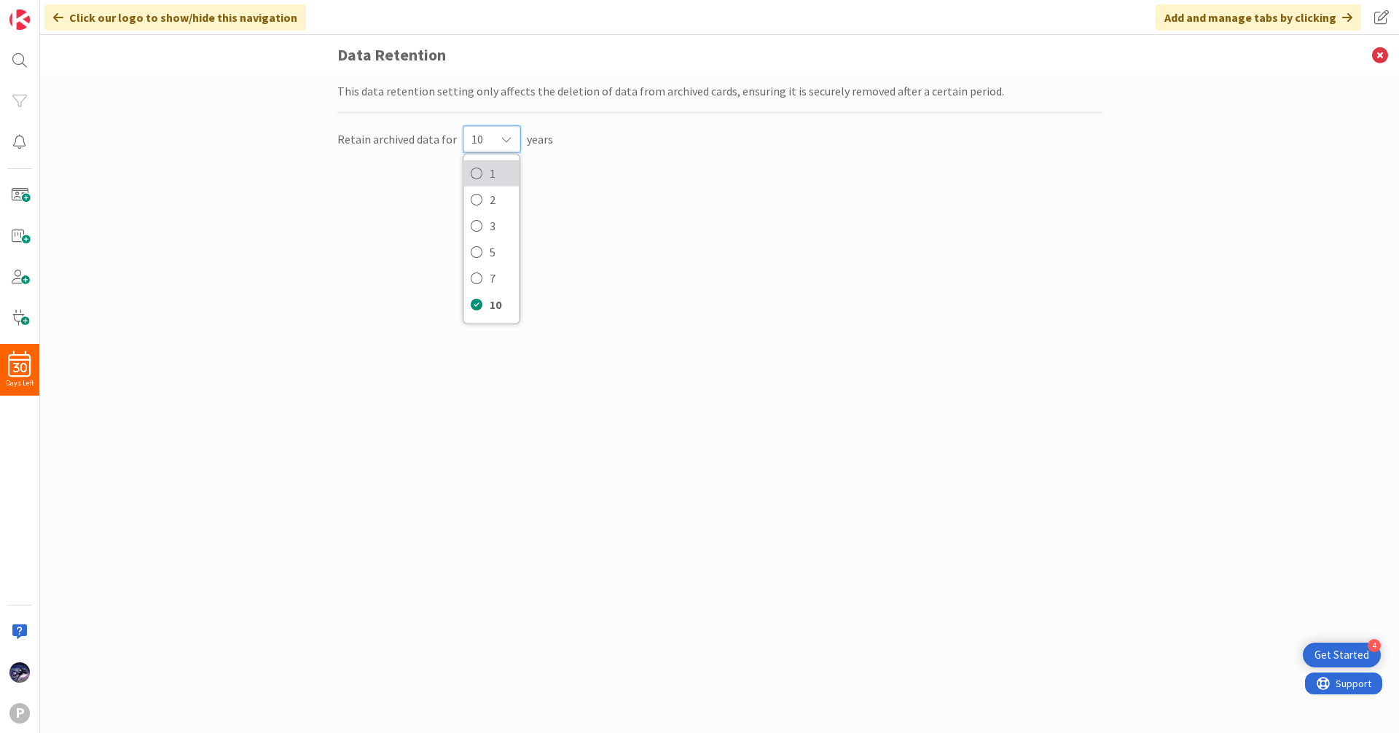
click at [476, 168] on icon at bounding box center [477, 173] width 12 height 22
click at [401, 194] on div "This data retention setting only affects the deletion of data from archived car…" at bounding box center [719, 389] width 765 height 614
click at [20, 681] on img at bounding box center [19, 672] width 20 height 20
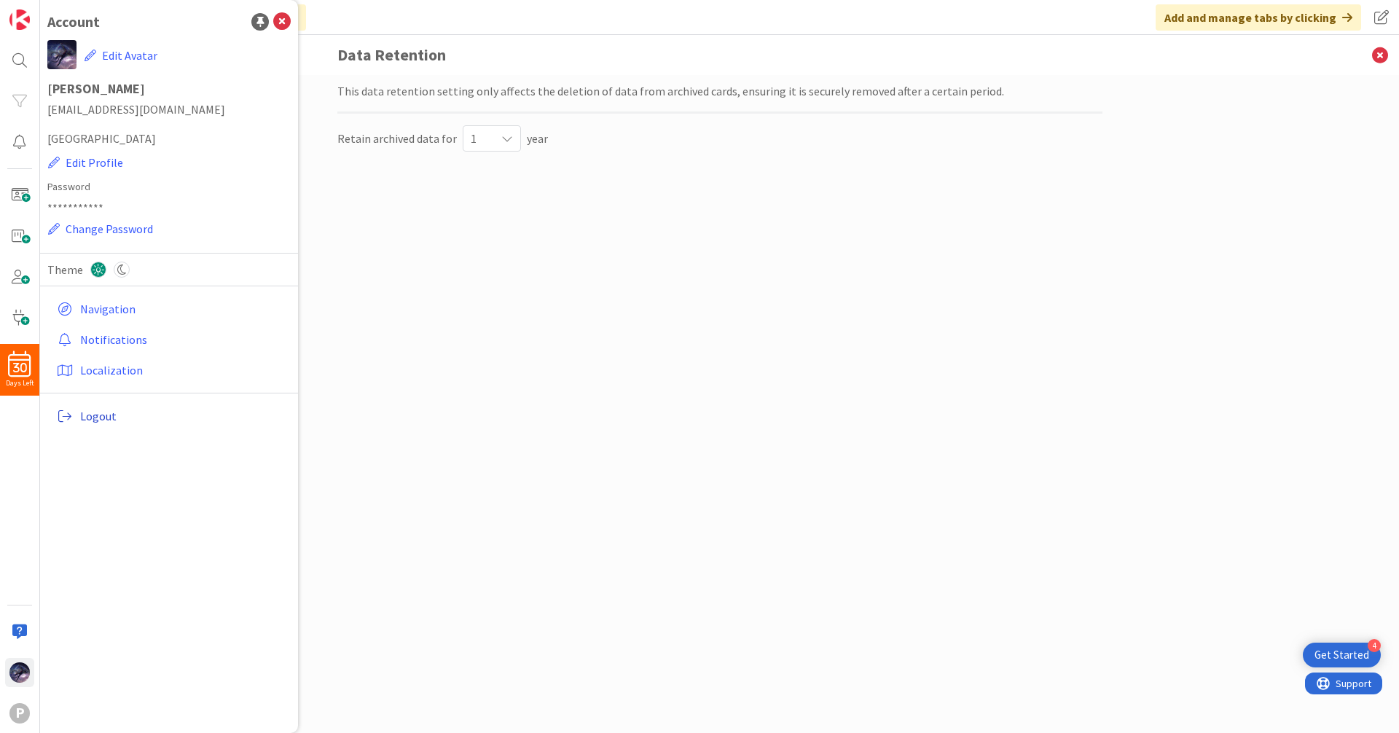
click at [116, 415] on span "Logout" at bounding box center [182, 415] width 205 height 17
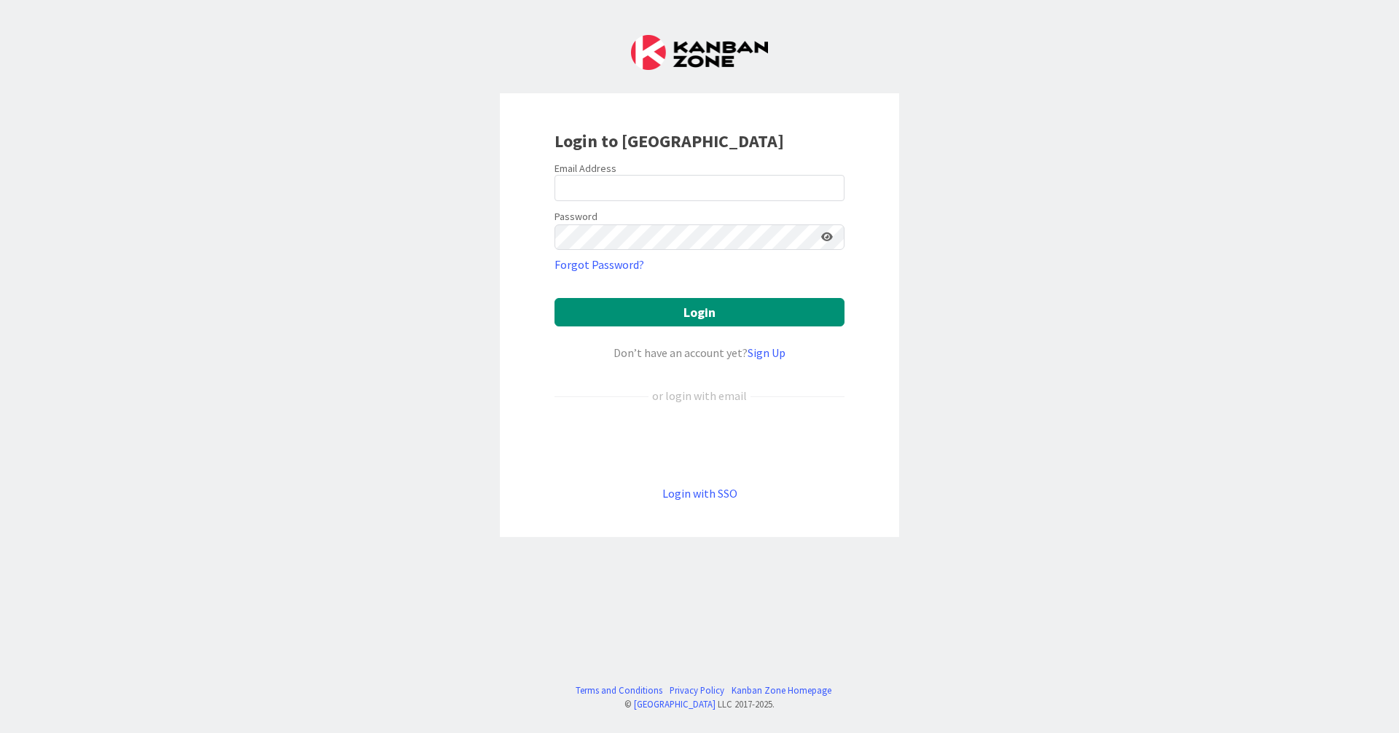
click at [409, 240] on div "Login to [GEOGRAPHIC_DATA] Email Address Password Forgot Password? Login Don’t …" at bounding box center [699, 366] width 1399 height 733
